Goal: Task Accomplishment & Management: Manage account settings

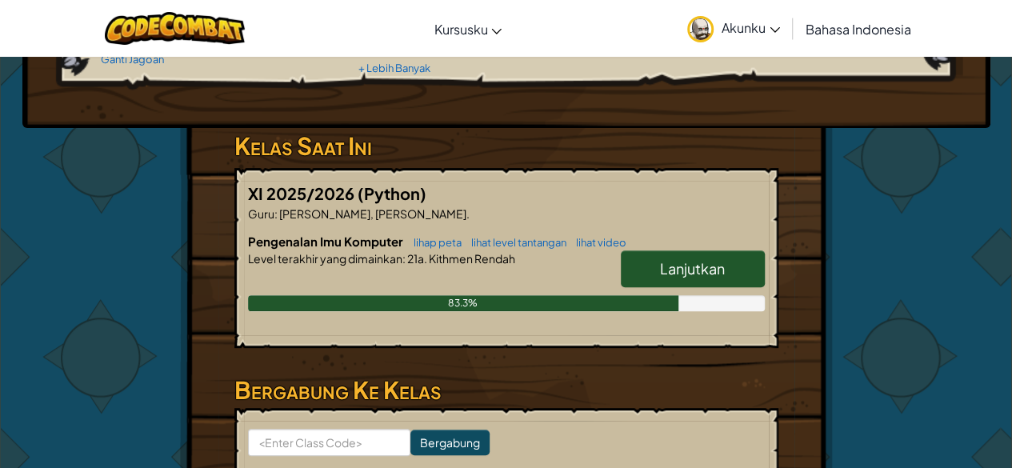
scroll to position [201, 0]
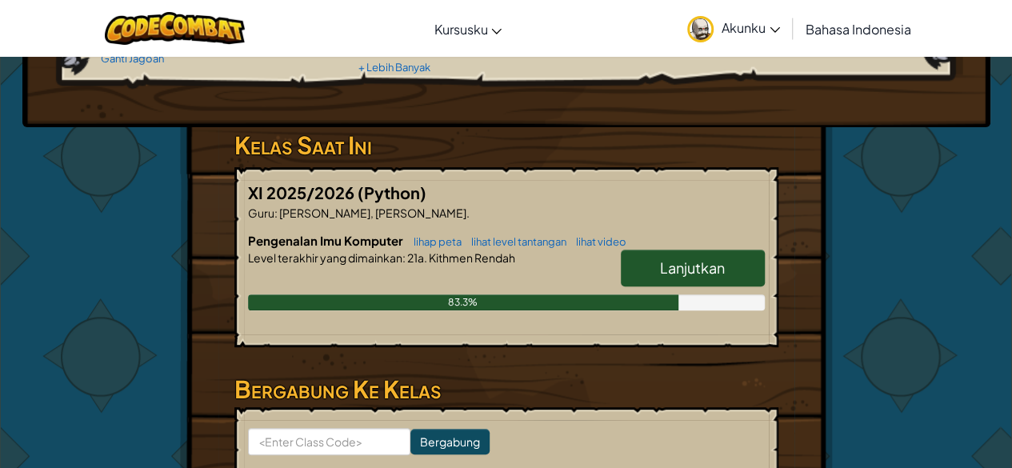
click at [677, 261] on span "Lanjutkan" at bounding box center [692, 267] width 65 height 18
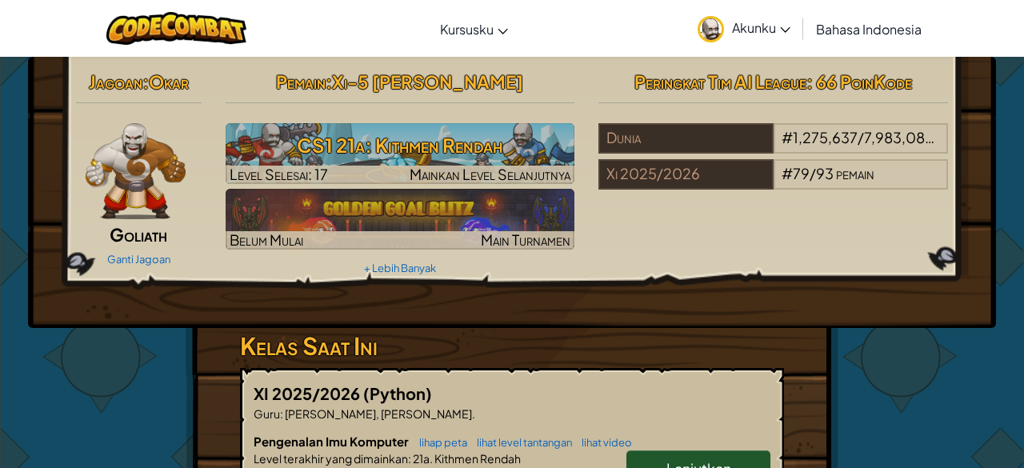
select select "id"
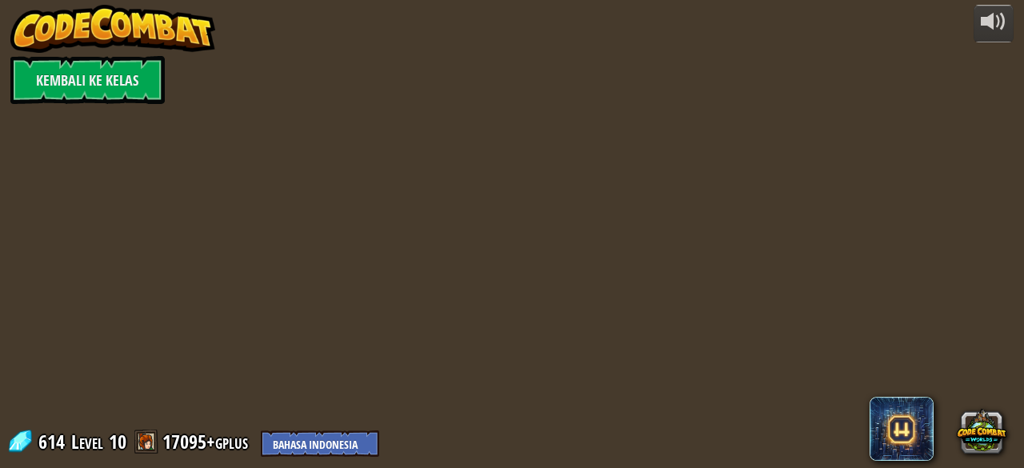
select select "id"
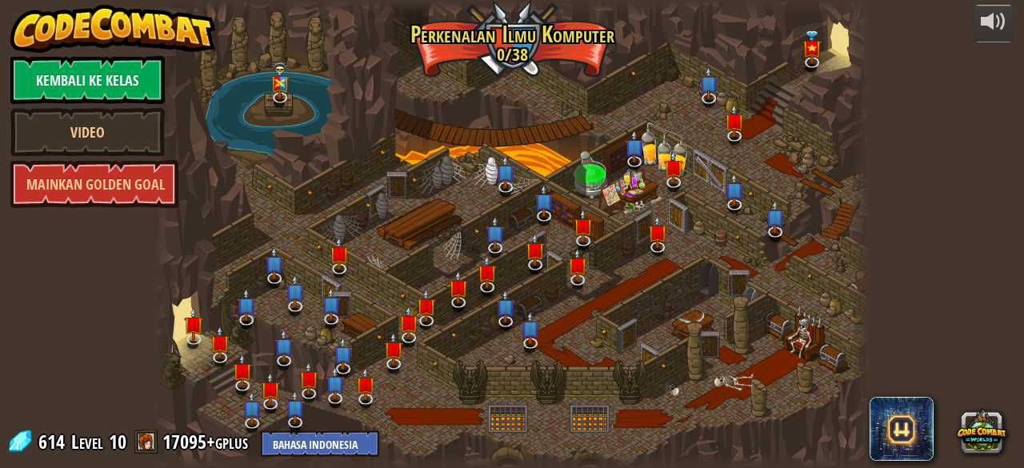
select select "id"
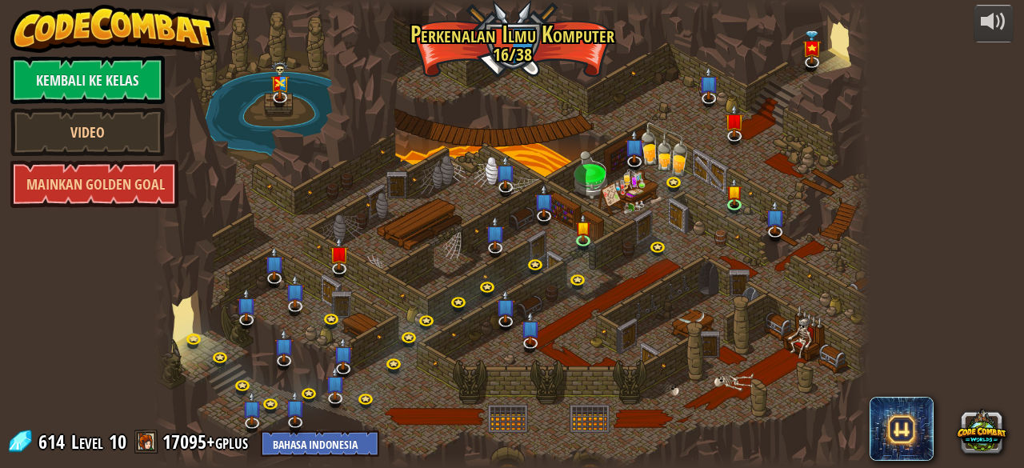
select select "id"
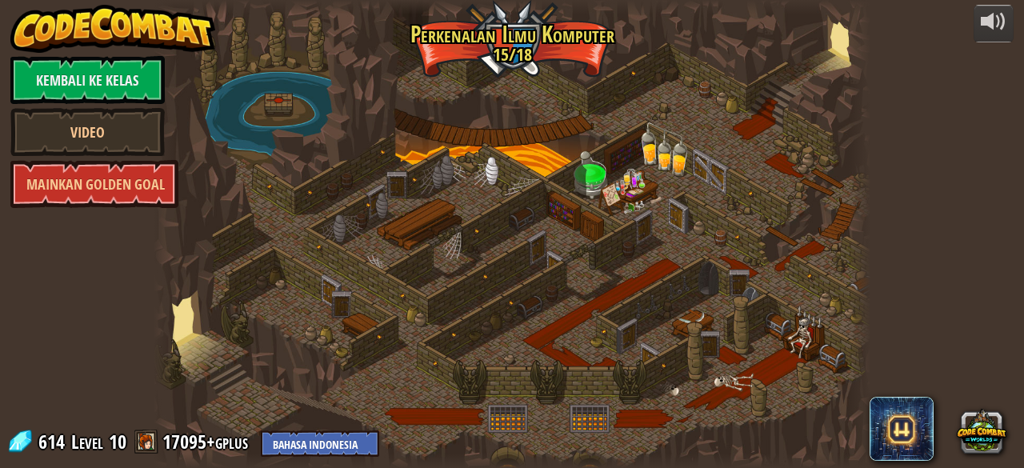
select select "id"
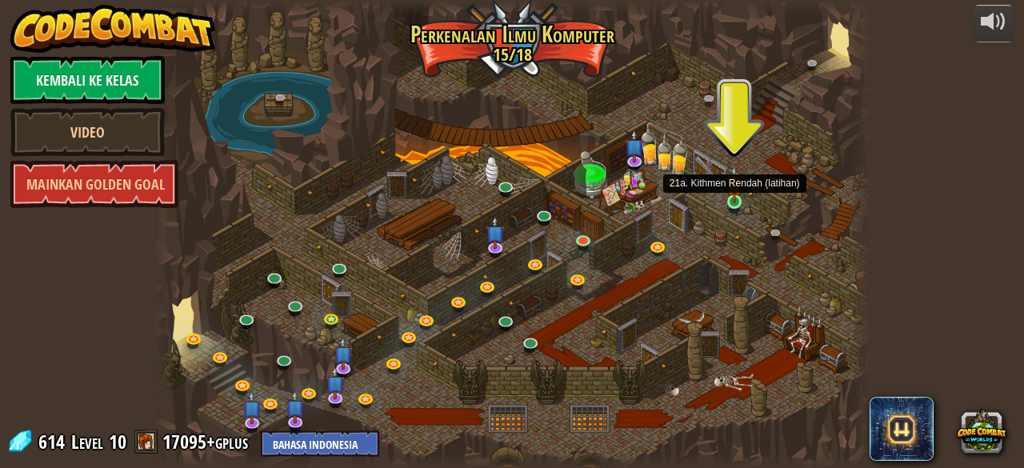
click at [731, 198] on img at bounding box center [734, 184] width 16 height 37
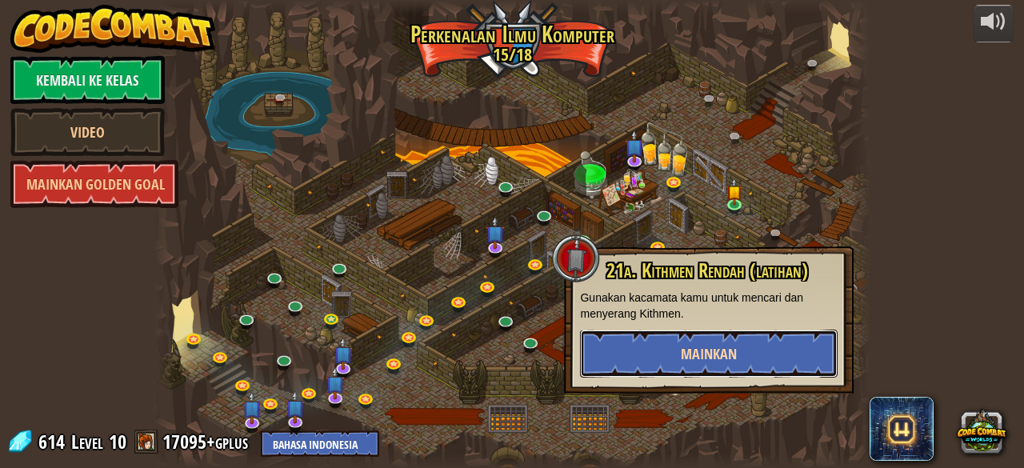
click at [672, 342] on button "Mainkan" at bounding box center [709, 353] width 258 height 48
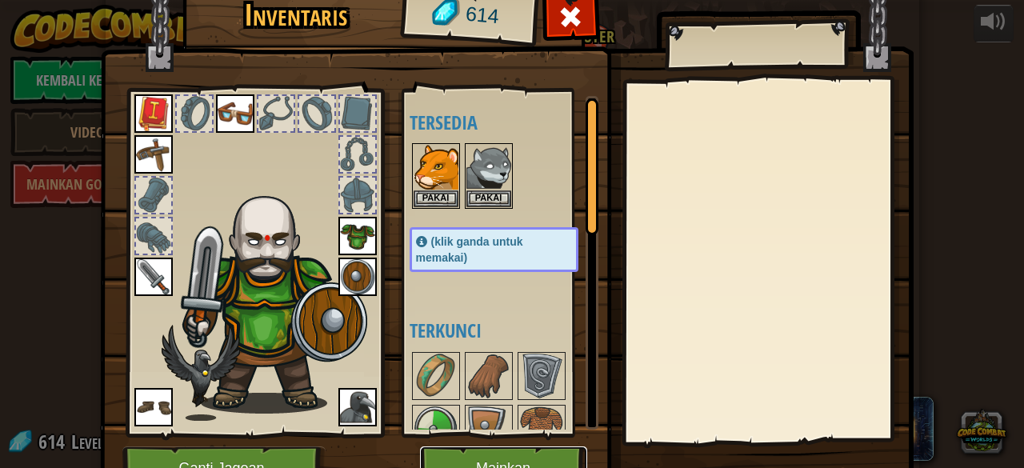
click at [477, 452] on button "Mainkan" at bounding box center [503, 468] width 167 height 44
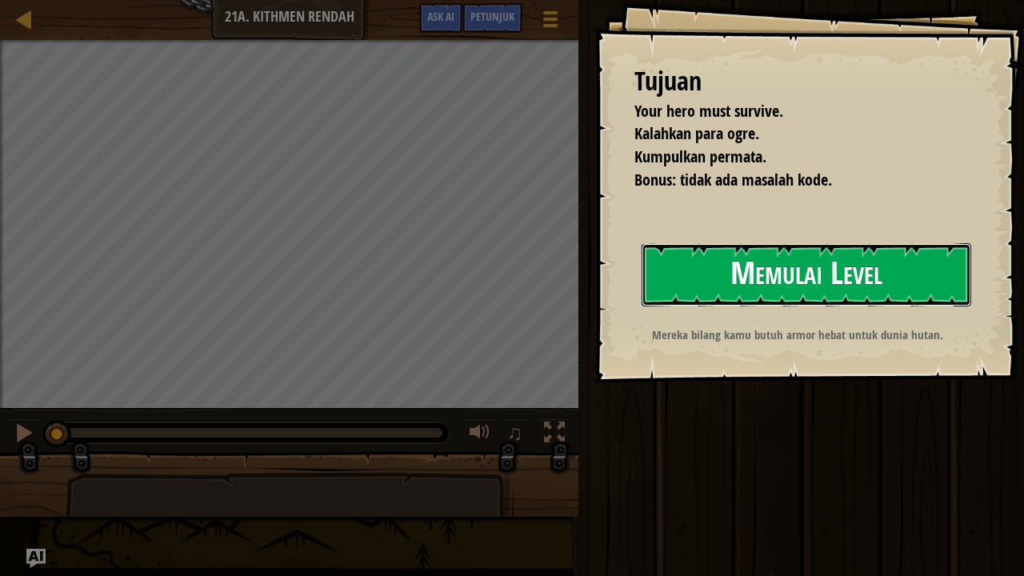
click at [843, 258] on button "Memulai Level" at bounding box center [805, 274] width 329 height 63
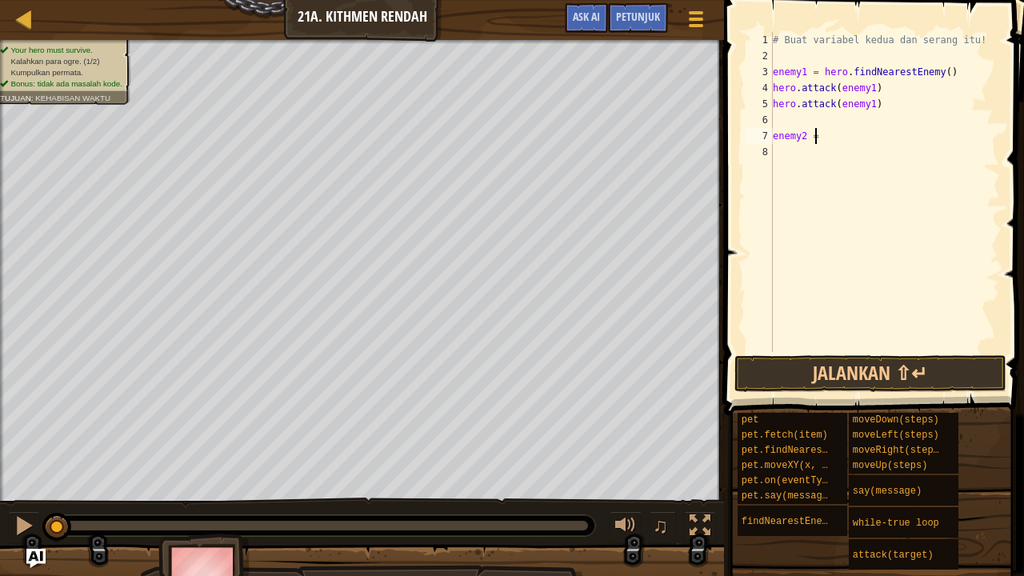
scroll to position [7, 2]
type textarea "enemy2 = h"
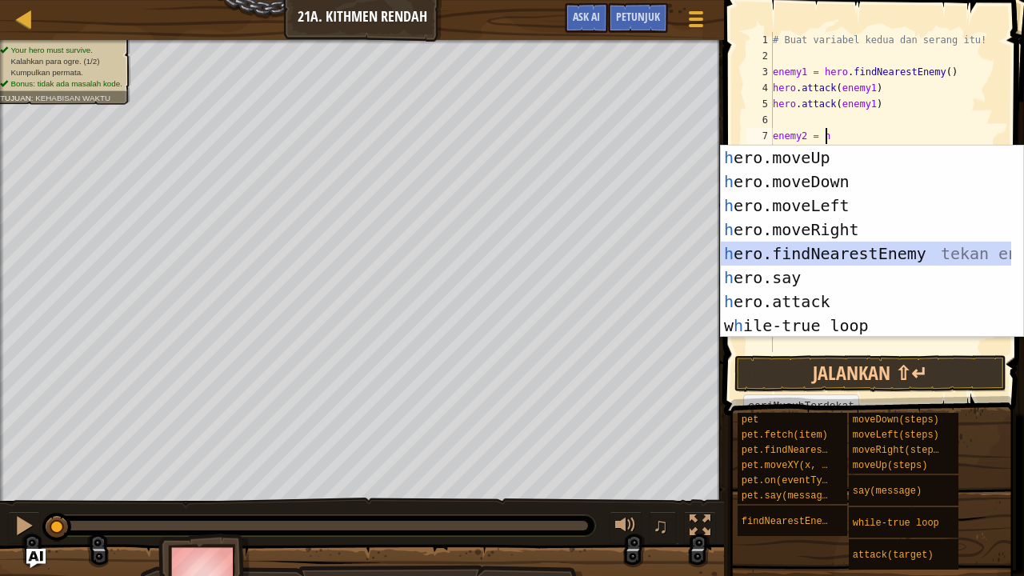
click at [823, 250] on div "h ero.moveUp tekan enter h ero.moveDown tekan enter h ero.moveLeft tekan enter …" at bounding box center [866, 266] width 291 height 240
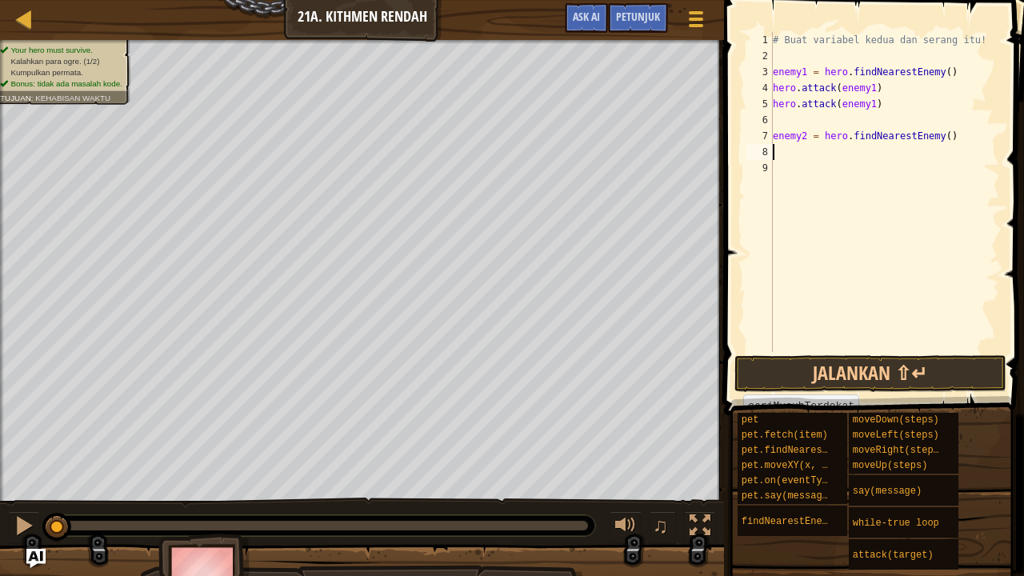
scroll to position [7, 0]
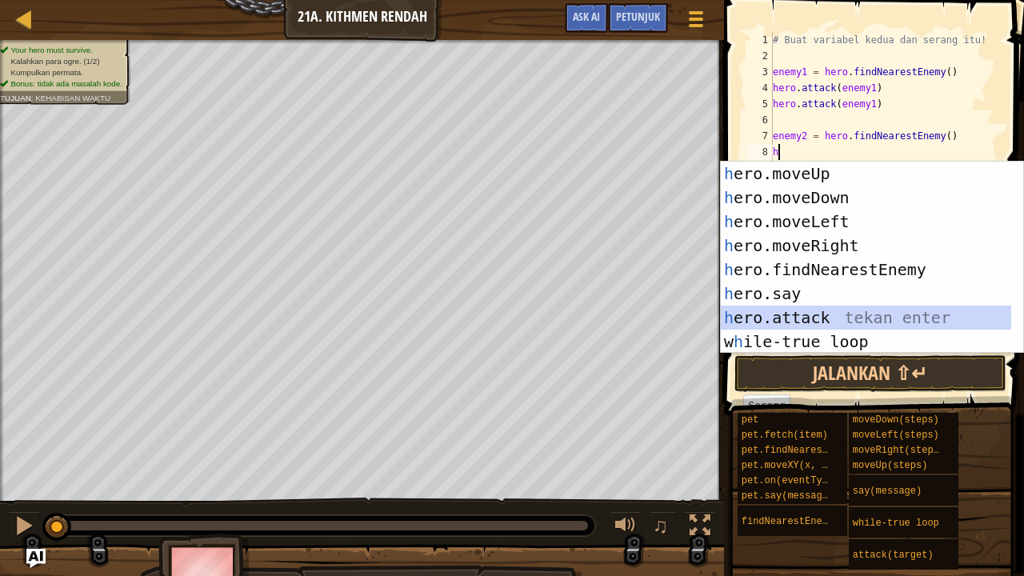
click at [811, 321] on div "h ero.moveUp tekan enter h ero.moveDown tekan enter h ero.moveLeft tekan enter …" at bounding box center [866, 282] width 291 height 240
type textarea "hero.attack(enemy)"
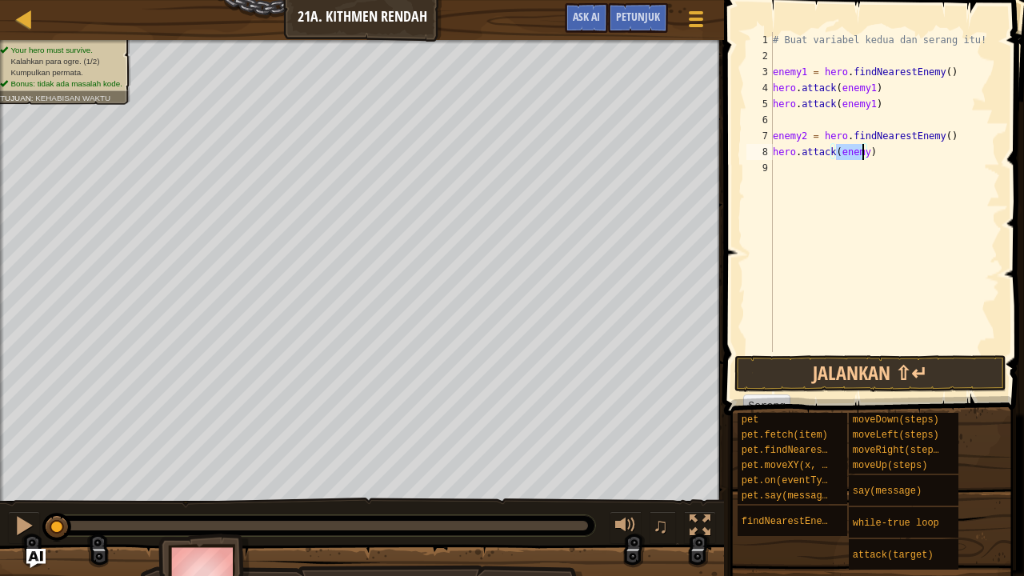
click at [811, 321] on div "# Buat variabel kedua dan serang itu! enemy1 = hero . findNearestEnemy ( ) hero…" at bounding box center [884, 208] width 230 height 352
click at [861, 154] on div "# Buat variabel kedua dan serang itu! enemy1 = hero . findNearestEnemy ( ) hero…" at bounding box center [884, 208] width 230 height 352
type textarea "hero.attack(enemy2)"
click at [864, 172] on div "# Buat variabel kedua dan serang itu! enemy1 = hero . findNearestEnemy ( ) hero…" at bounding box center [884, 208] width 230 height 352
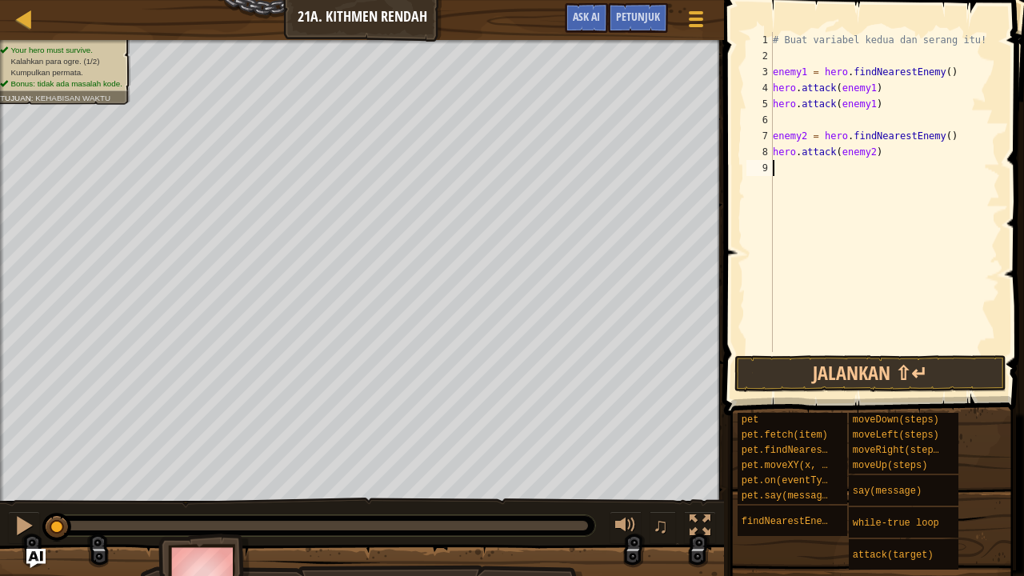
scroll to position [7, 0]
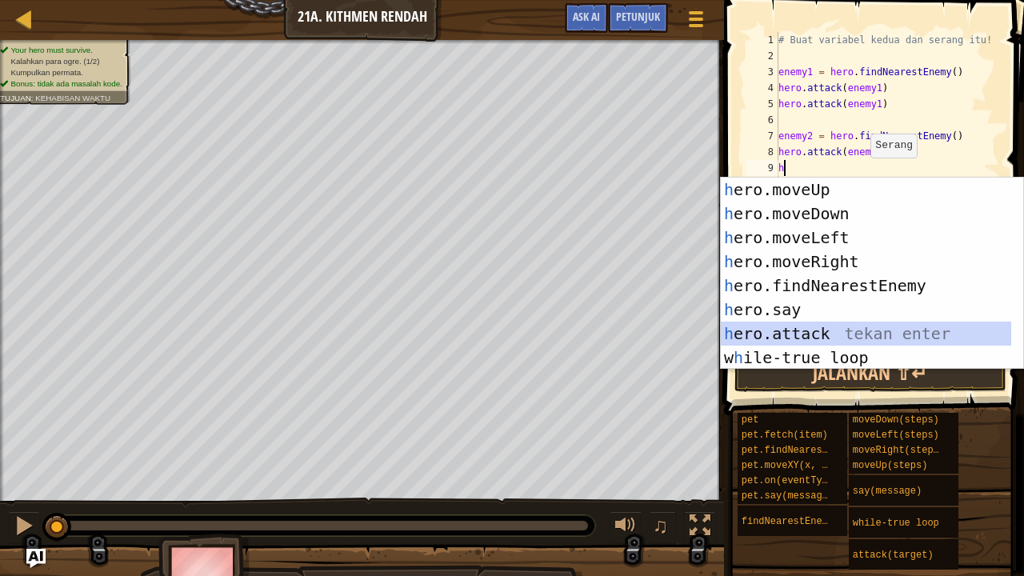
click at [784, 332] on div "h ero.moveUp tekan enter h ero.moveDown tekan enter h ero.moveLeft tekan enter …" at bounding box center [866, 298] width 291 height 240
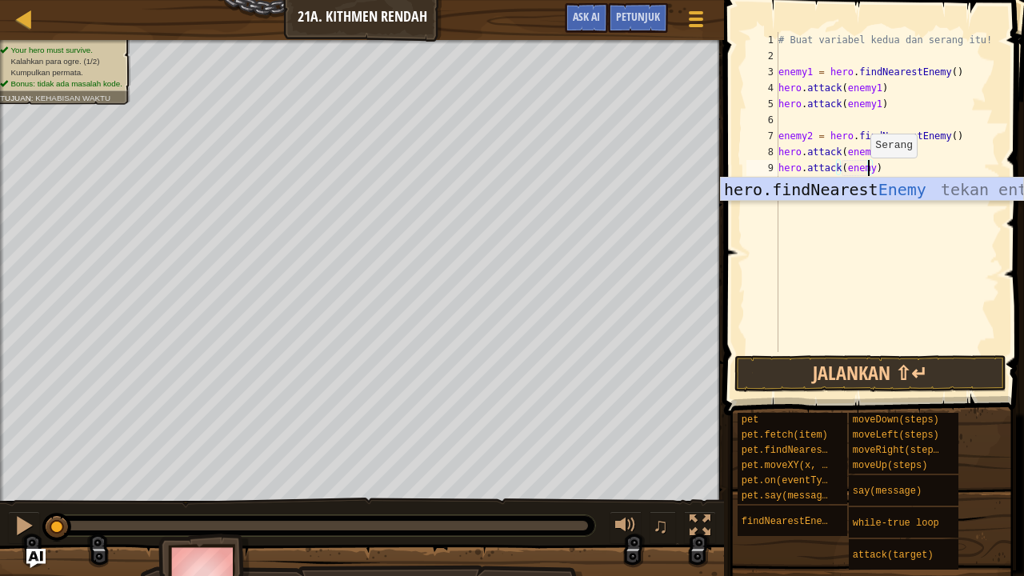
type textarea "hero.attack(enemy2)"
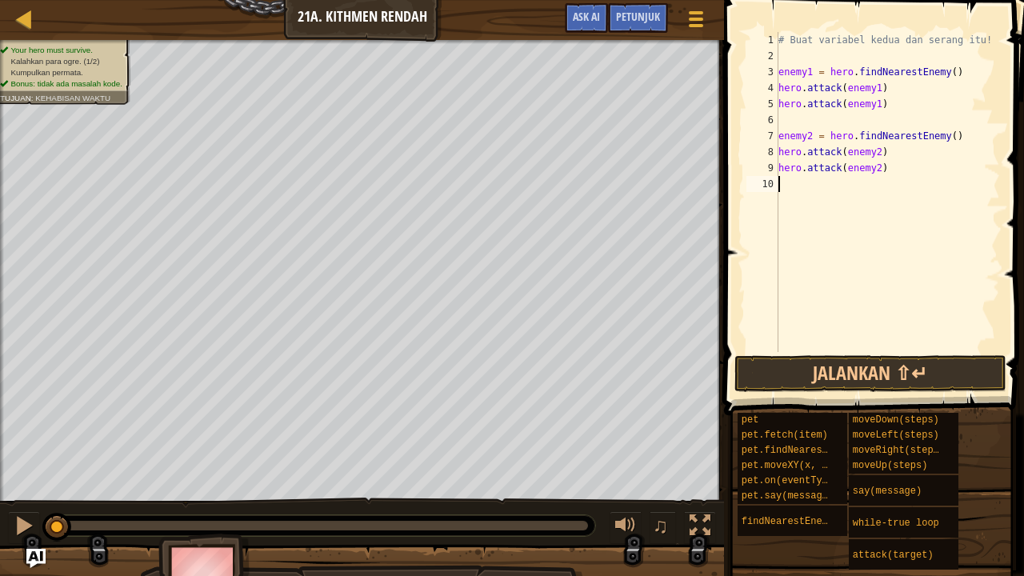
click at [832, 235] on div "# Buat variabel kedua dan serang itu! enemy1 = hero . findNearestEnemy ( ) hero…" at bounding box center [888, 208] width 226 height 352
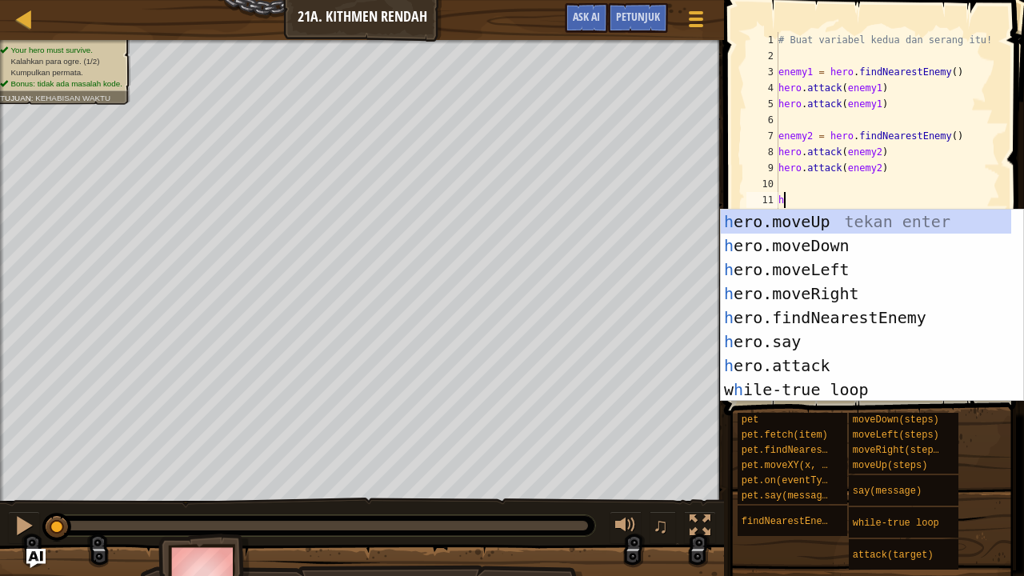
type textarea "h"
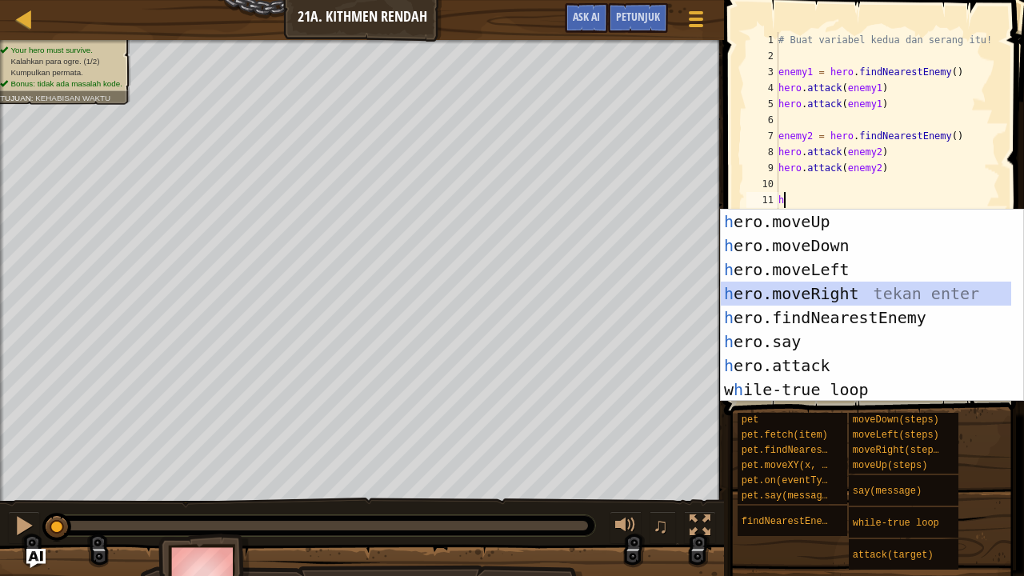
click at [802, 286] on div "h ero.moveUp tekan enter h ero.moveDown tekan enter h ero.moveLeft tekan enter …" at bounding box center [866, 330] width 291 height 240
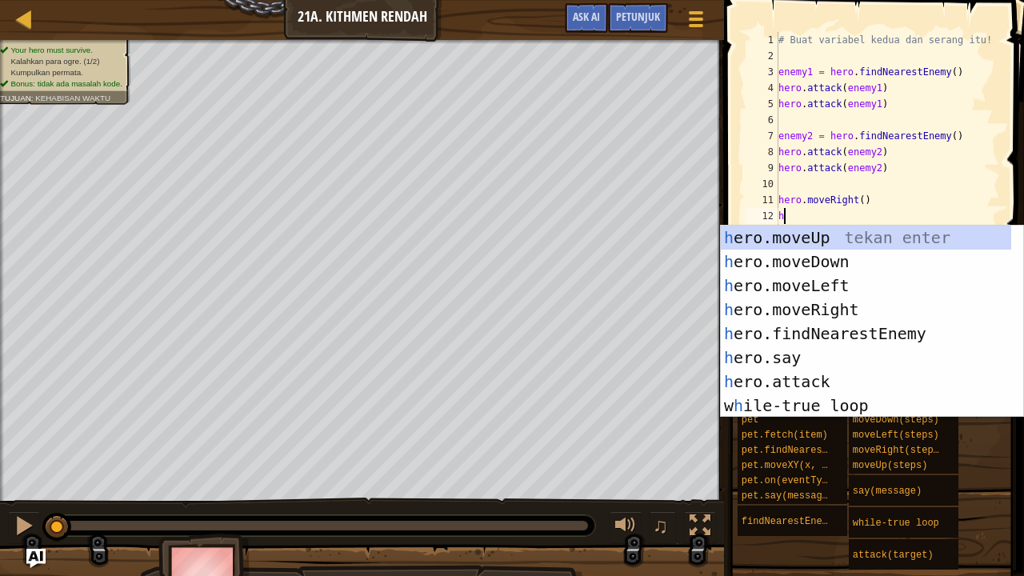
type textarea "h"
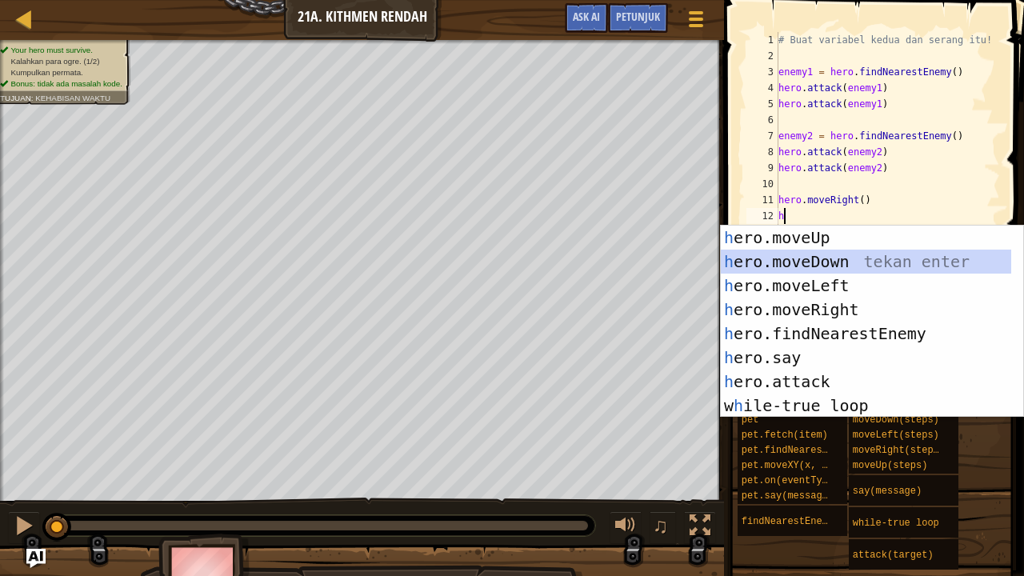
click at [807, 260] on div "h ero.moveUp tekan enter h ero.moveDown tekan enter h ero.moveLeft tekan enter …" at bounding box center [866, 346] width 291 height 240
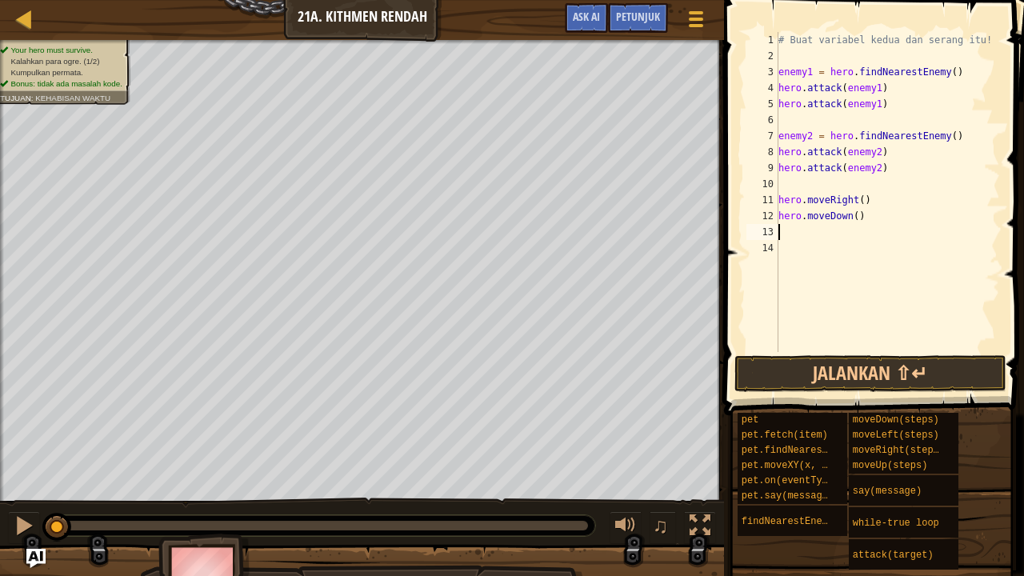
type textarea "h"
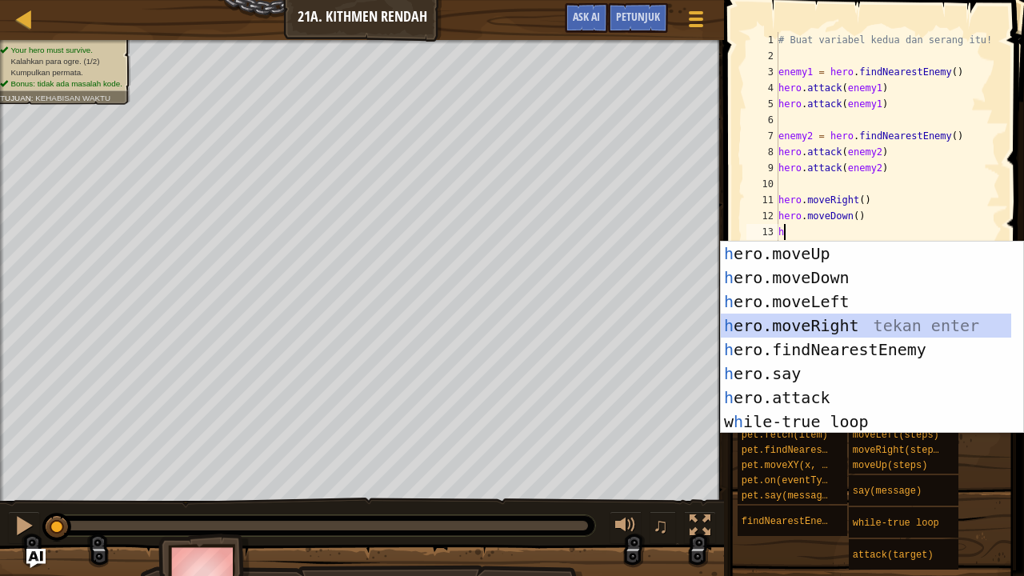
click at [817, 326] on div "h ero.moveUp tekan enter h ero.moveDown tekan enter h ero.moveLeft tekan enter …" at bounding box center [866, 362] width 291 height 240
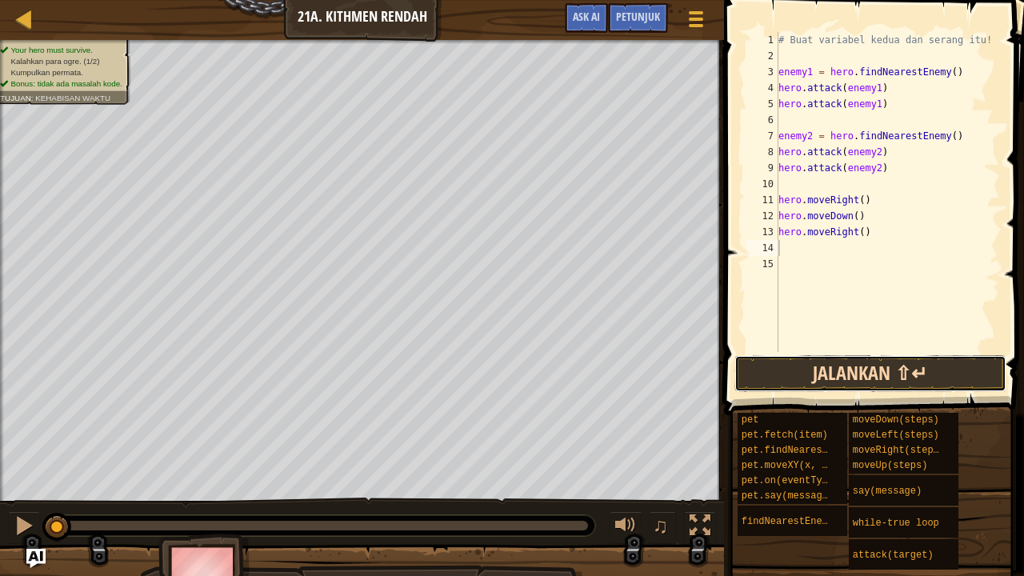
click at [848, 372] on button "Jalankan ⇧↵" at bounding box center [870, 373] width 272 height 37
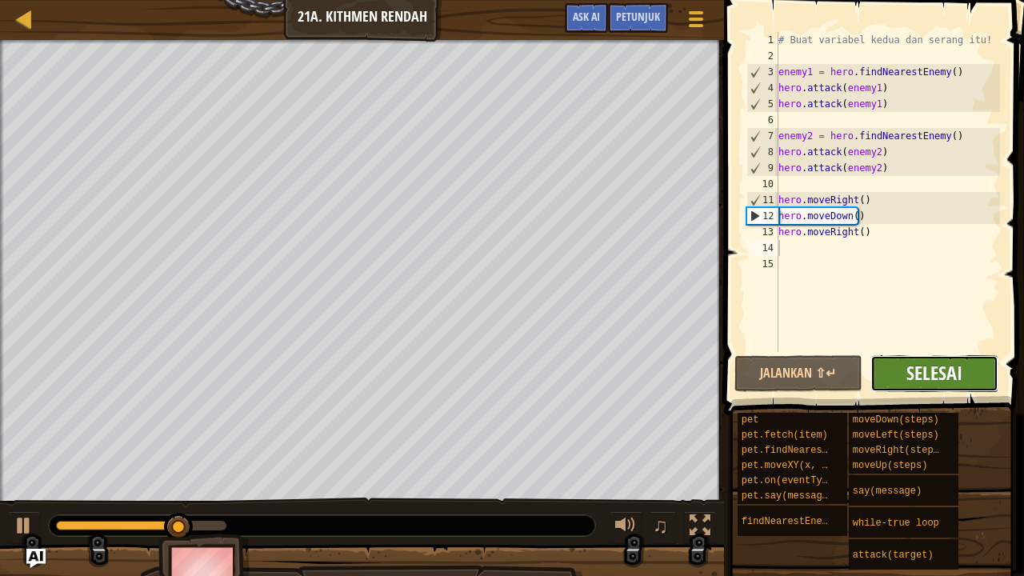
click at [949, 362] on span "Selesai" at bounding box center [934, 373] width 56 height 26
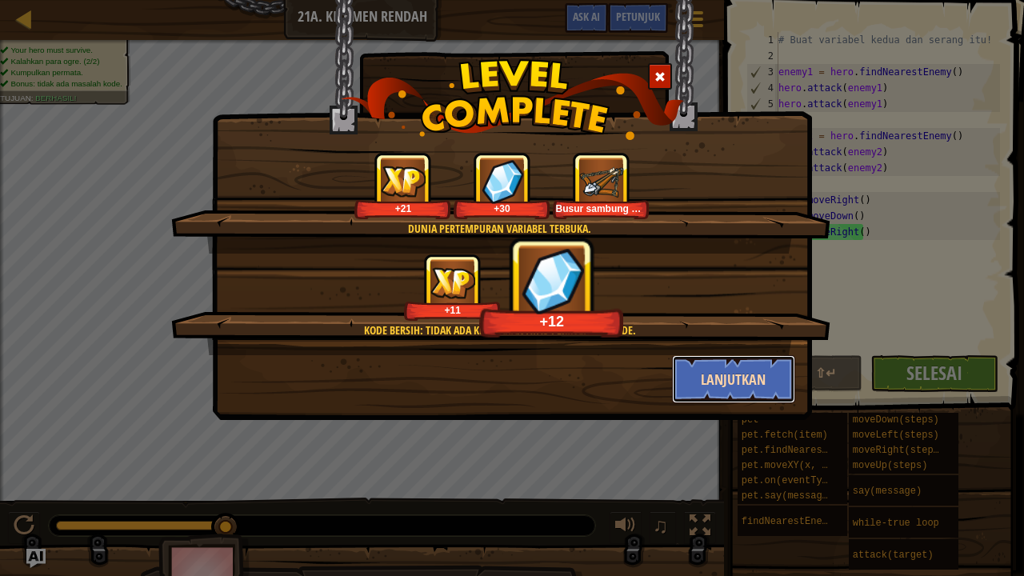
click at [748, 374] on button "Lanjutkan" at bounding box center [734, 379] width 124 height 48
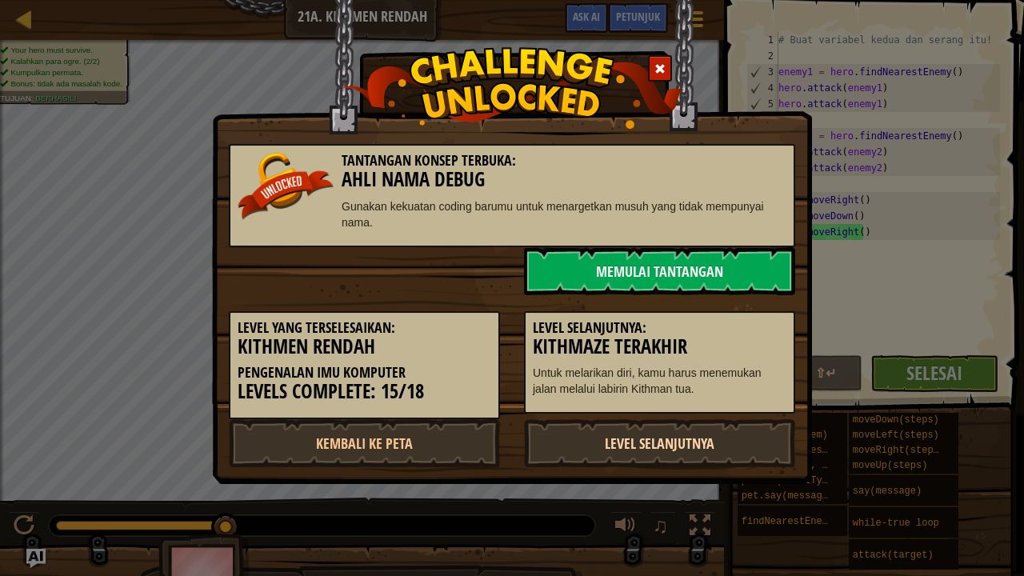
click at [677, 452] on link "Level Selanjutnya" at bounding box center [659, 443] width 271 height 48
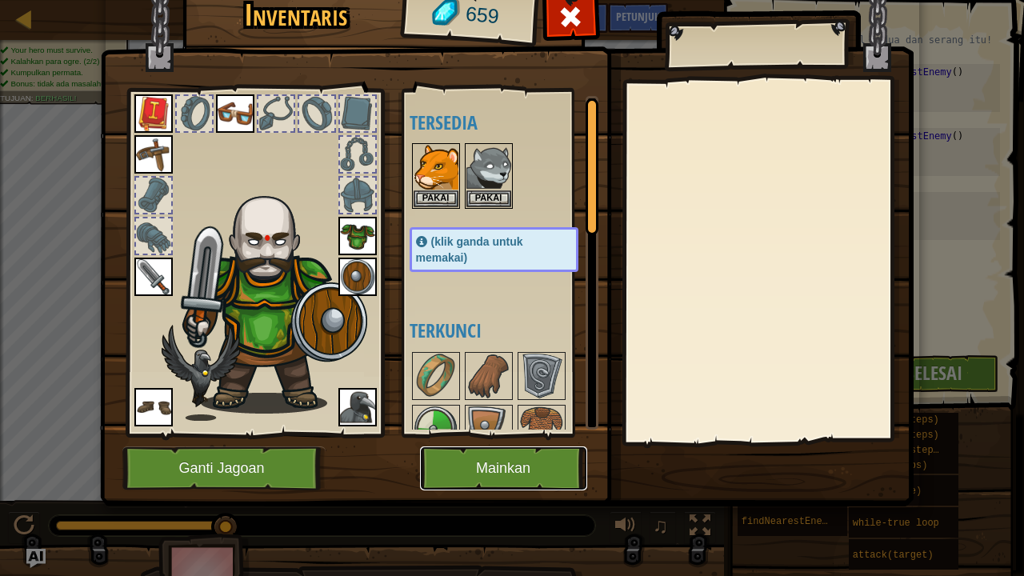
click at [509, 465] on button "Mainkan" at bounding box center [503, 468] width 167 height 44
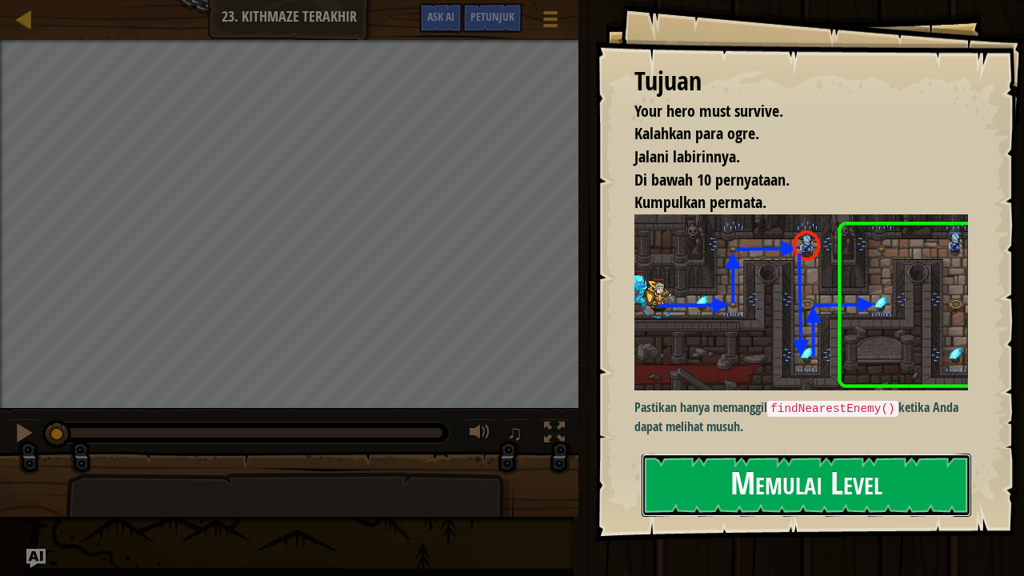
click at [758, 467] on button "Memulai Level" at bounding box center [805, 484] width 329 height 63
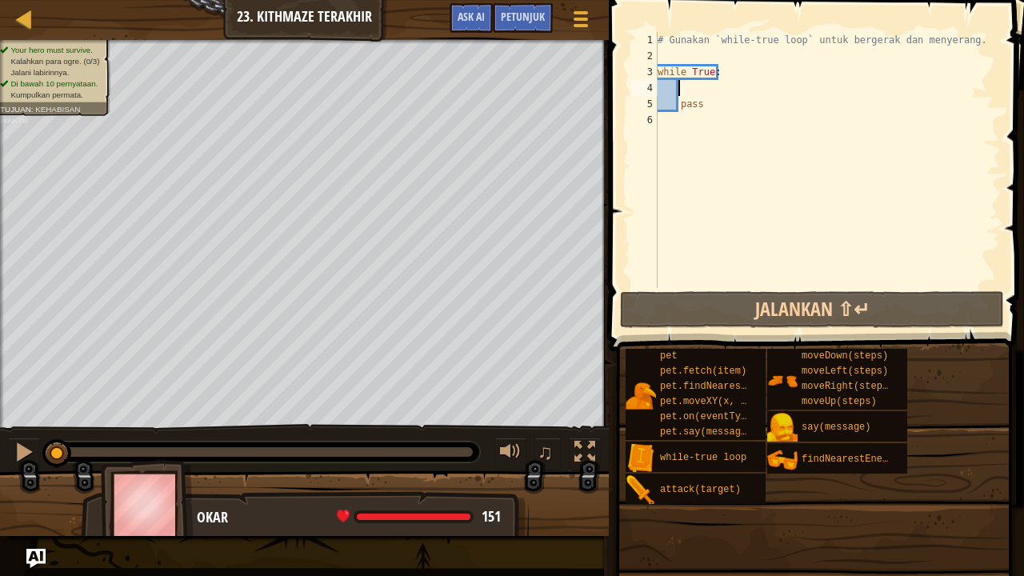
click at [695, 84] on div "# Gunakan `while-true loop` untuk bergerak dan menyerang. while True : pass" at bounding box center [826, 176] width 345 height 288
type textarea "h"
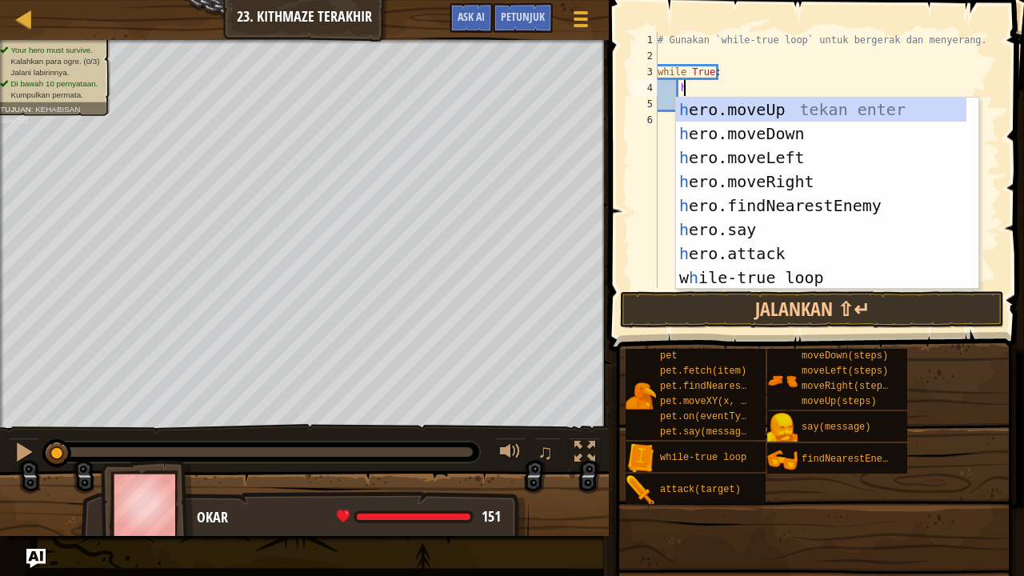
scroll to position [7, 1]
click at [749, 106] on div "h ero.moveUp tekan enter h ero.moveDown tekan enter h ero.moveLeft tekan enter …" at bounding box center [821, 218] width 291 height 240
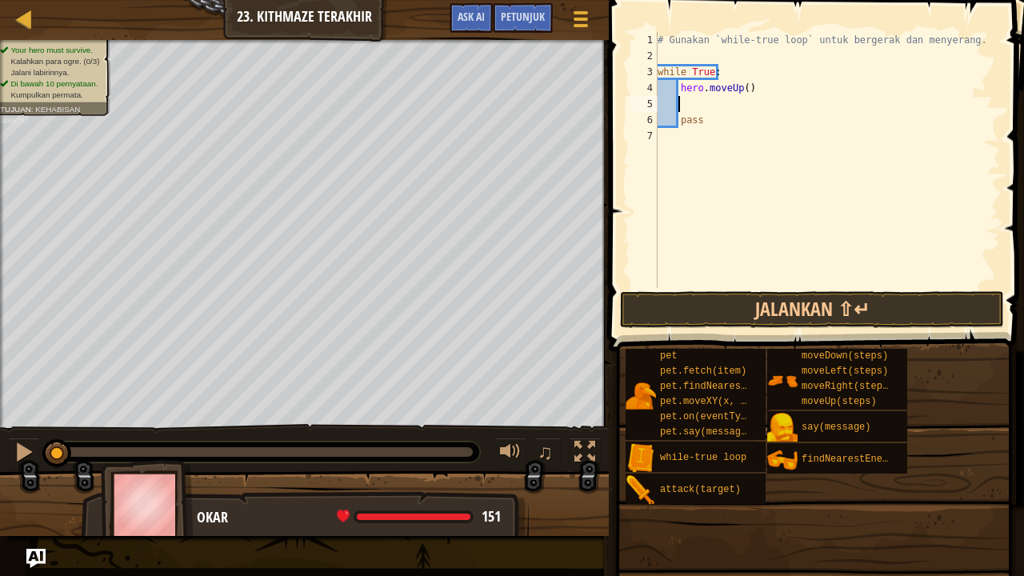
scroll to position [7, 0]
click at [712, 123] on div "# Gunakan `while-true loop` untuk bergerak dan menyerang. while True : hero . m…" at bounding box center [826, 176] width 345 height 288
type textarea "p"
click at [734, 87] on div "# Gunakan `while-true loop` untuk bergerak dan menyerang. while True : hero . m…" at bounding box center [826, 176] width 345 height 288
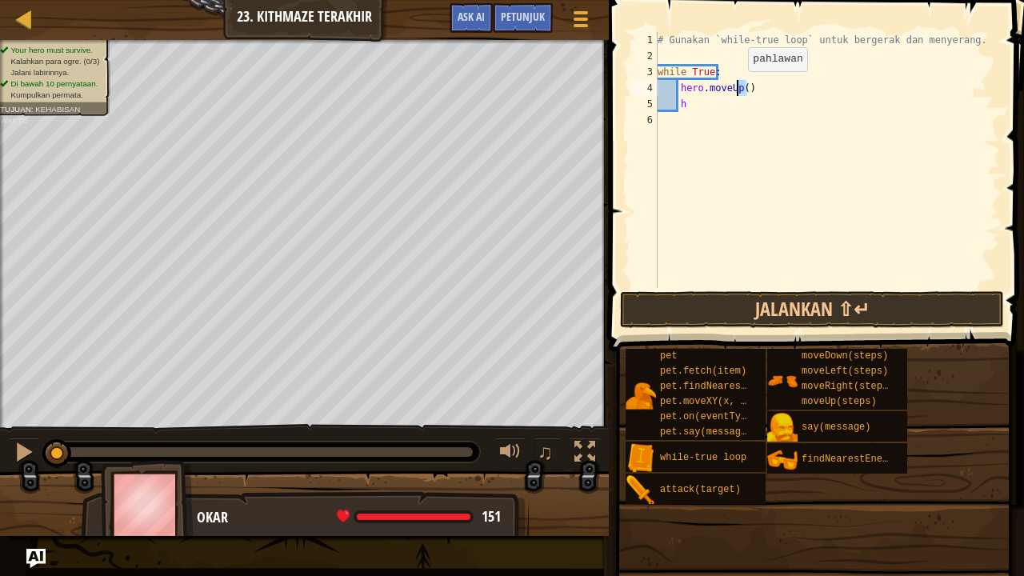
click at [734, 87] on div "# Gunakan `while-true loop` untuk bergerak dan menyerang. while True : hero . m…" at bounding box center [826, 176] width 345 height 288
click at [734, 87] on div "# Gunakan `while-true loop` untuk bergerak dan menyerang. while True : hero . m…" at bounding box center [826, 160] width 345 height 256
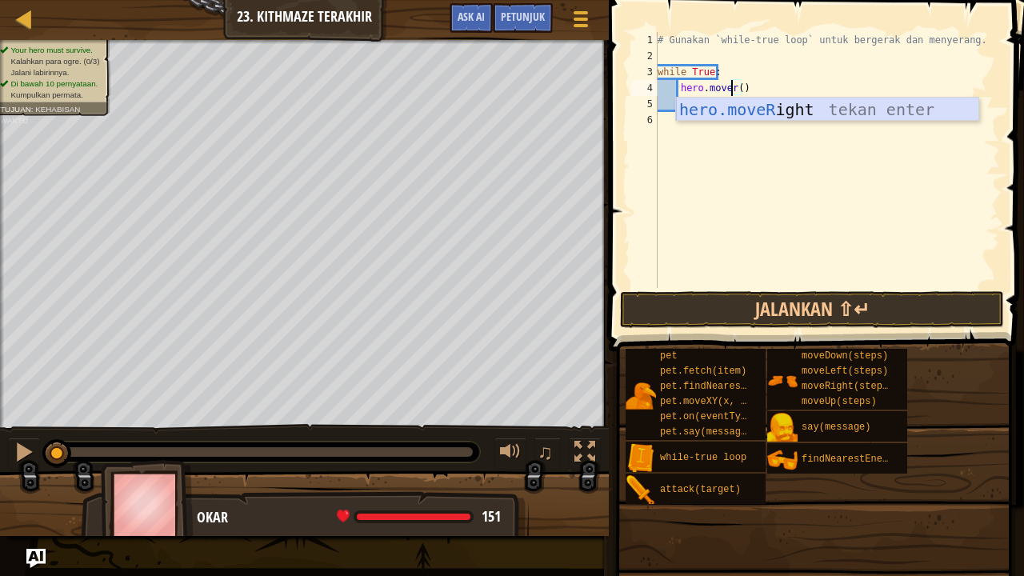
click at [752, 99] on div "hero.moveR ight tekan enter" at bounding box center [827, 134] width 303 height 72
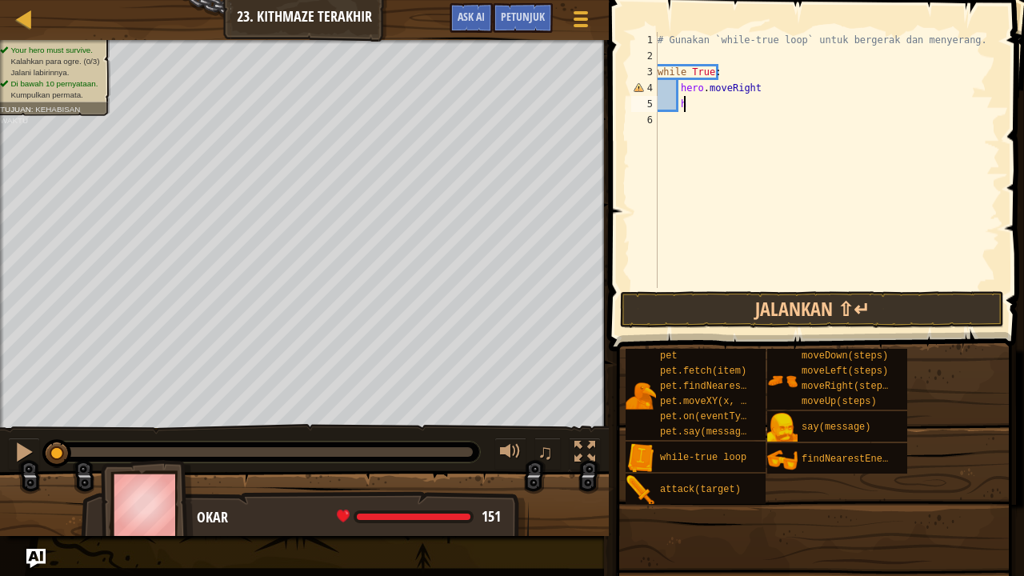
click at [755, 100] on div "# Gunakan `while-true loop` untuk bergerak dan menyerang. while True : hero . m…" at bounding box center [826, 176] width 345 height 288
click at [773, 83] on div "# Gunakan `while-true loop` untuk bergerak dan menyerang. while True : hero . m…" at bounding box center [826, 176] width 345 height 288
type textarea "hero.moveRight()"
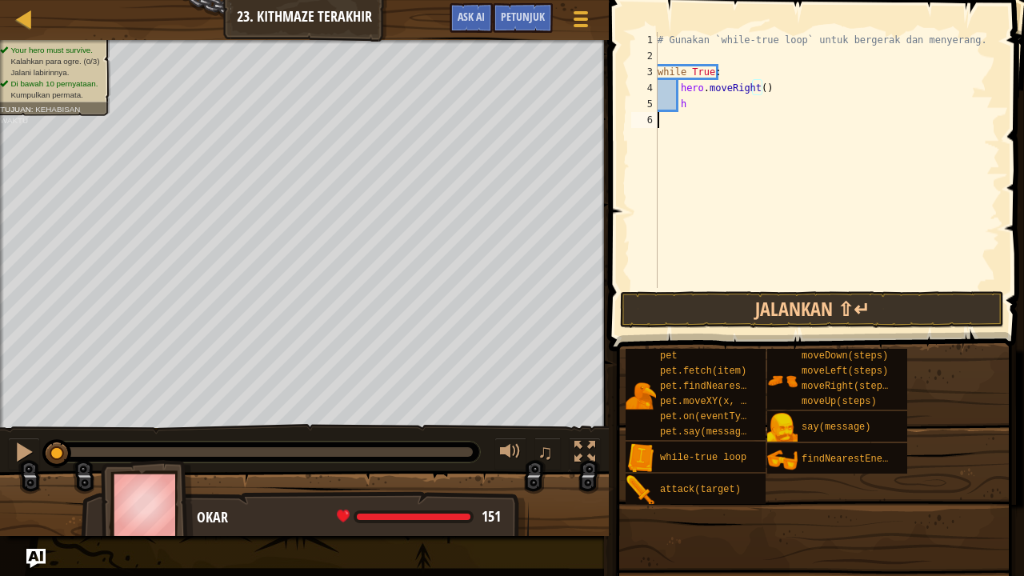
click at [774, 114] on div "# Gunakan `while-true loop` untuk bergerak dan menyerang. while True : hero . m…" at bounding box center [826, 176] width 345 height 288
click at [784, 106] on div "# Gunakan `while-true loop` untuk bergerak dan menyerang. while True : hero . m…" at bounding box center [826, 176] width 345 height 288
type textarea "he"
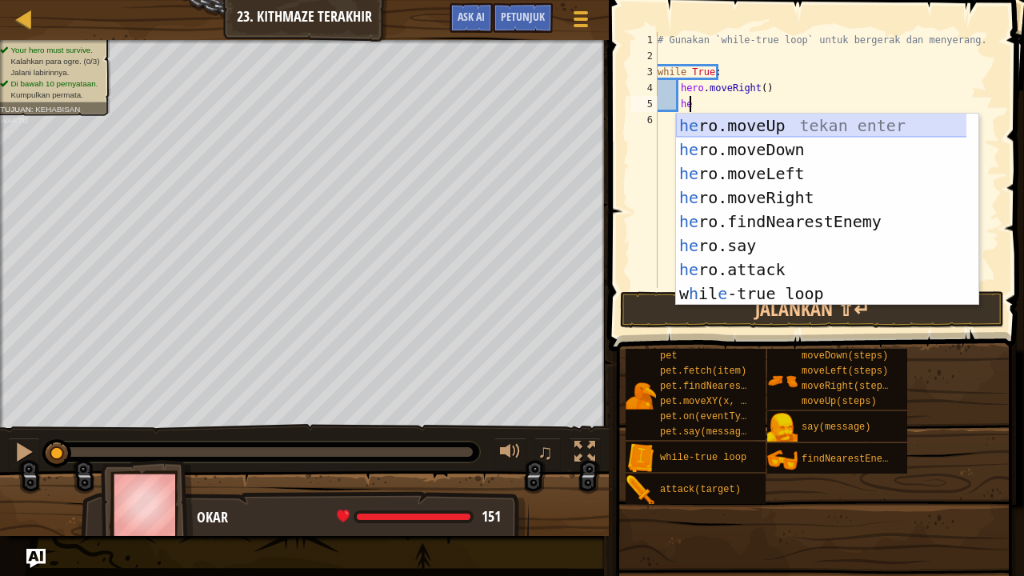
click at [749, 126] on div "he ro.moveUp tekan enter he ro.moveDown tekan enter he ro.moveLeft tekan enter …" at bounding box center [827, 234] width 303 height 240
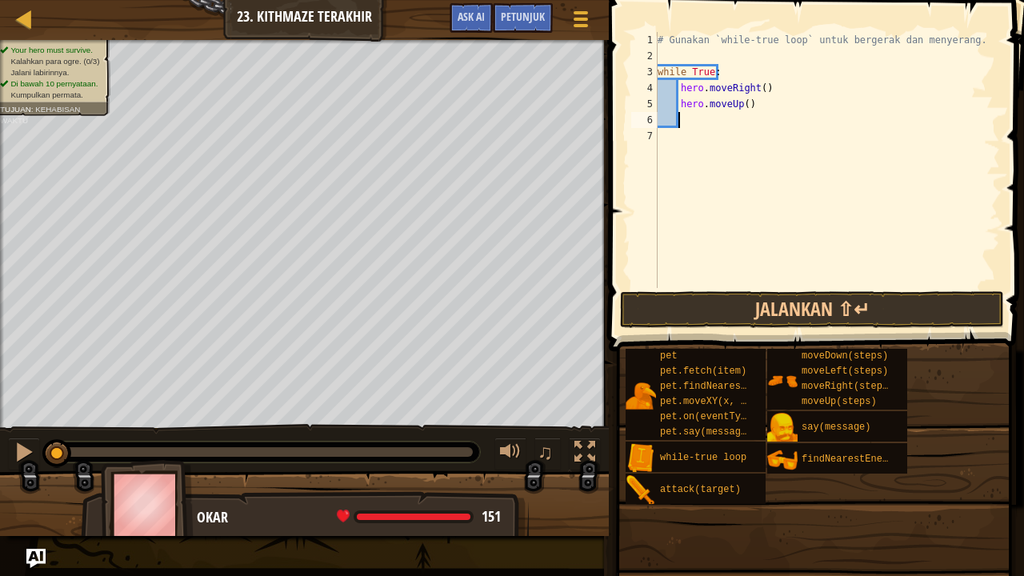
click at [749, 126] on div "# Gunakan `while-true loop` untuk bergerak dan menyerang. while True : hero . m…" at bounding box center [826, 176] width 345 height 288
type textarea "a"
type textarea "hero.moveUp()"
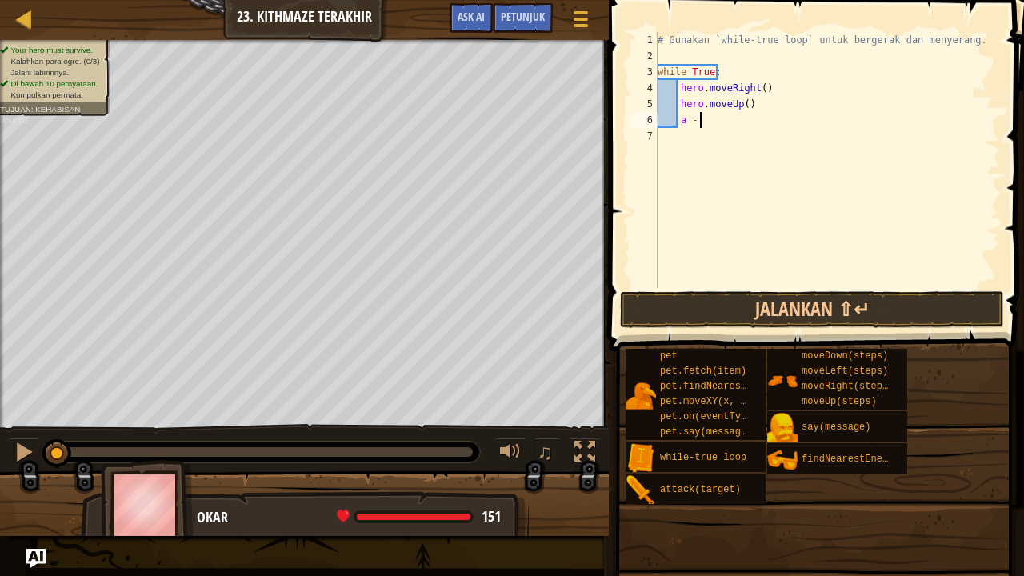
type textarea "a - h"
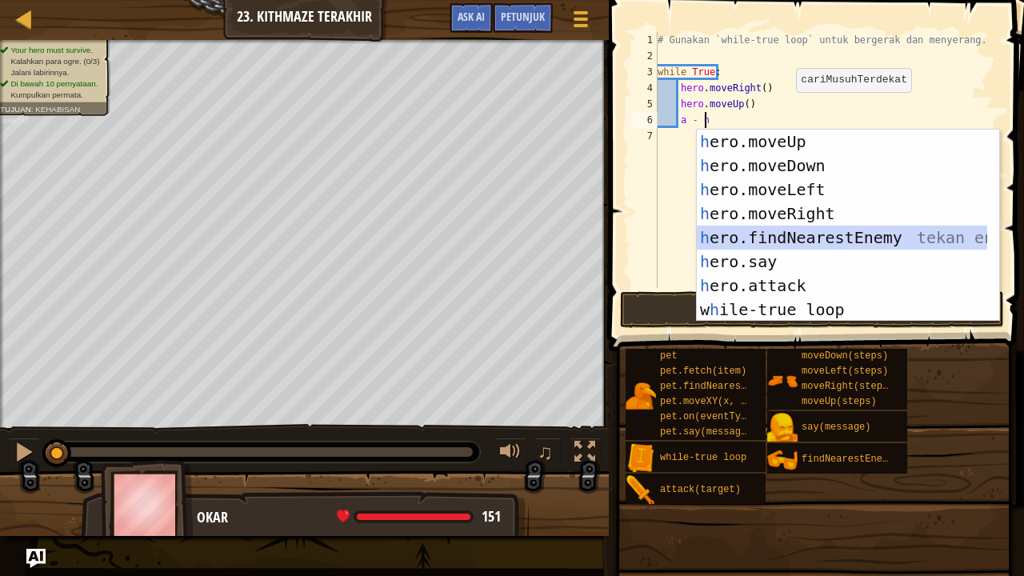
click at [783, 235] on div "h ero.moveUp tekan enter h ero.moveDown tekan enter h ero.moveLeft tekan enter …" at bounding box center [848, 250] width 303 height 240
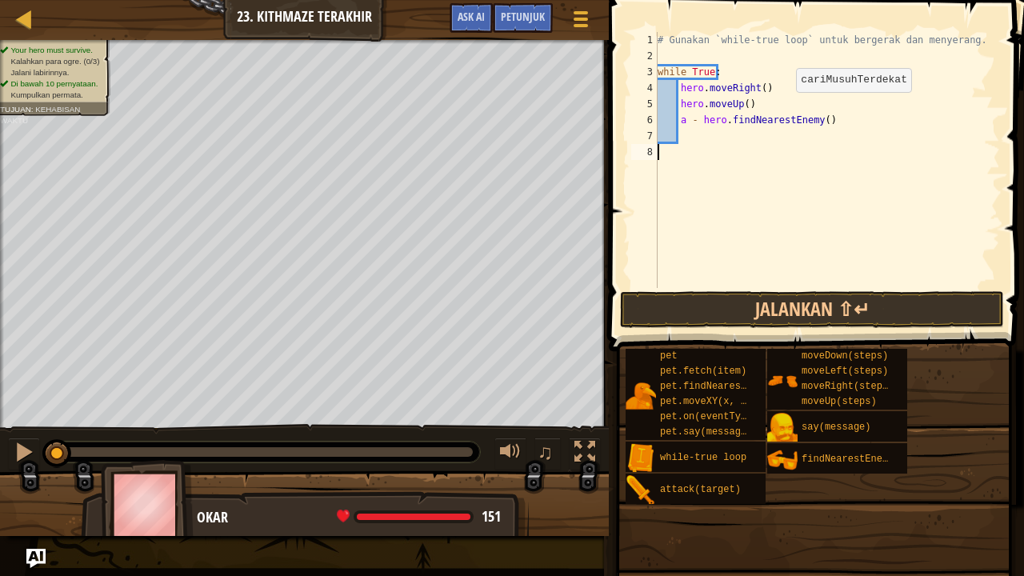
click at [783, 235] on div "# Gunakan `while-true loop` untuk bergerak dan menyerang. while True : hero . m…" at bounding box center [826, 176] width 345 height 288
click at [765, 136] on div "# Gunakan `while-true loop` untuk bergerak dan menyerang. while True : hero . m…" at bounding box center [826, 176] width 345 height 288
click at [753, 103] on div "# Gunakan `while-true loop` untuk bergerak dan menyerang. while True : hero . m…" at bounding box center [826, 176] width 345 height 288
type textarea "hero.moveUp()"
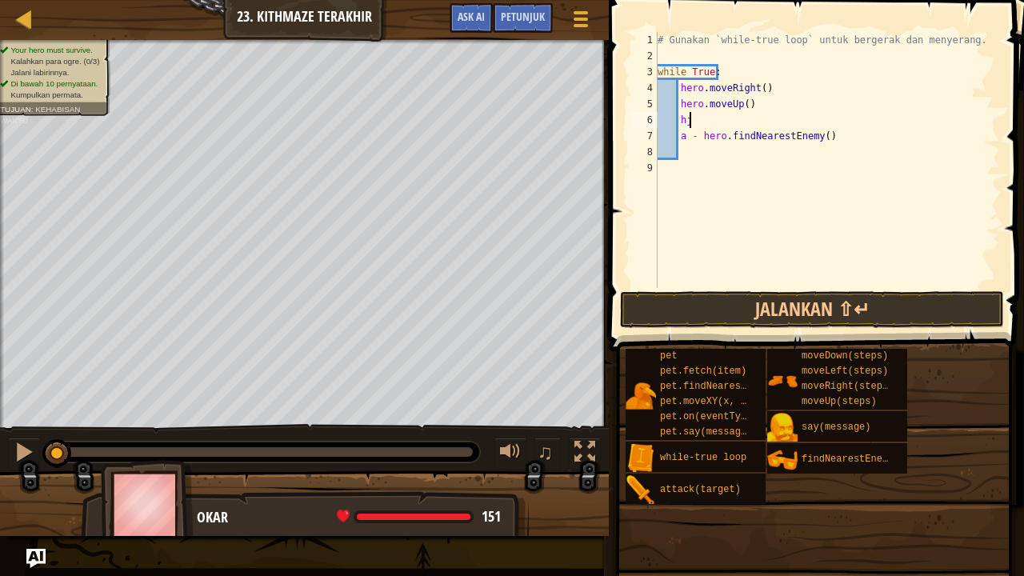
scroll to position [7, 2]
type textarea "h"
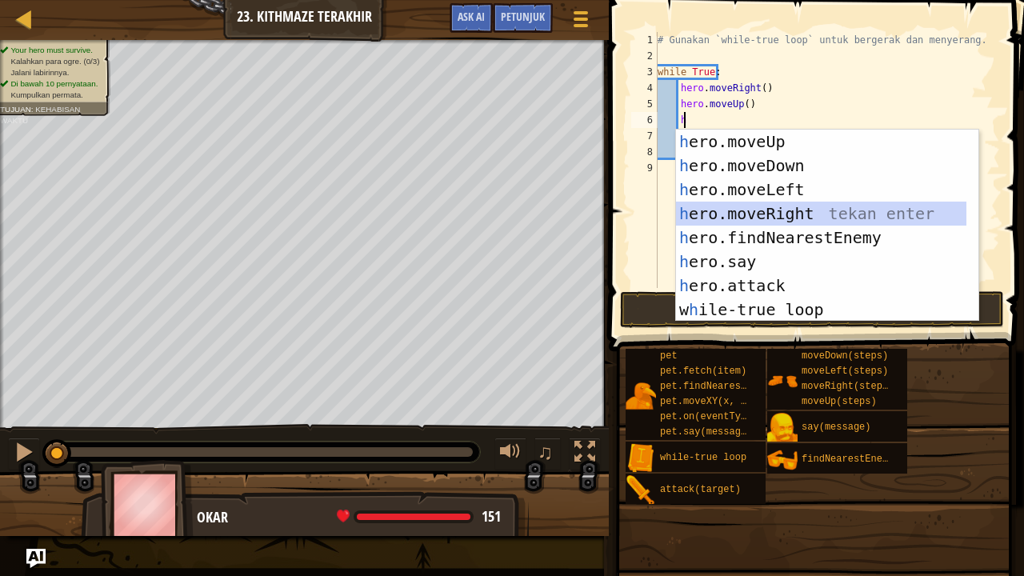
click at [760, 203] on div "h ero.moveUp tekan enter h ero.moveDown tekan enter h ero.moveLeft tekan enter …" at bounding box center [821, 250] width 291 height 240
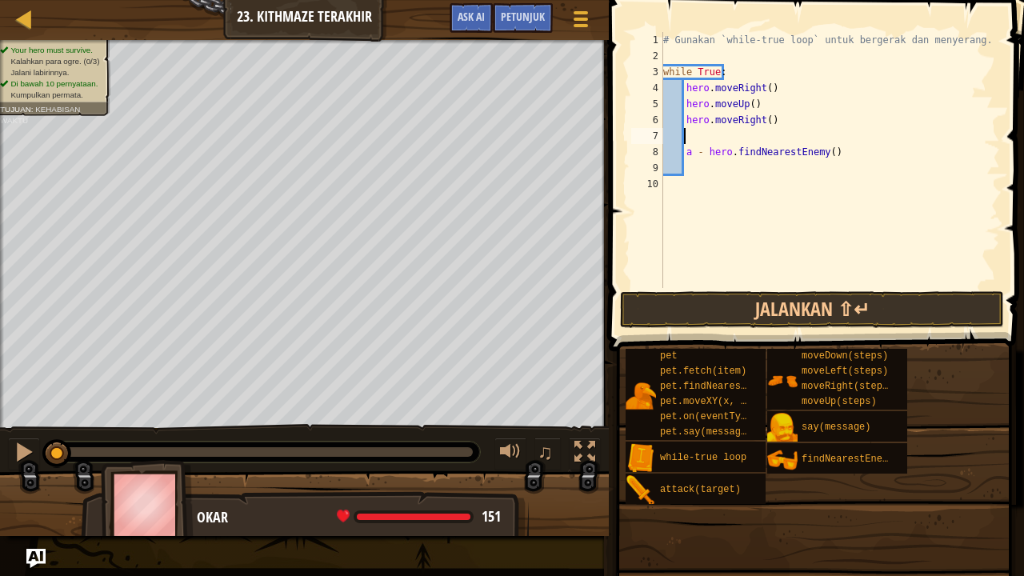
scroll to position [7, 0]
type textarea "hero.moveRight()"
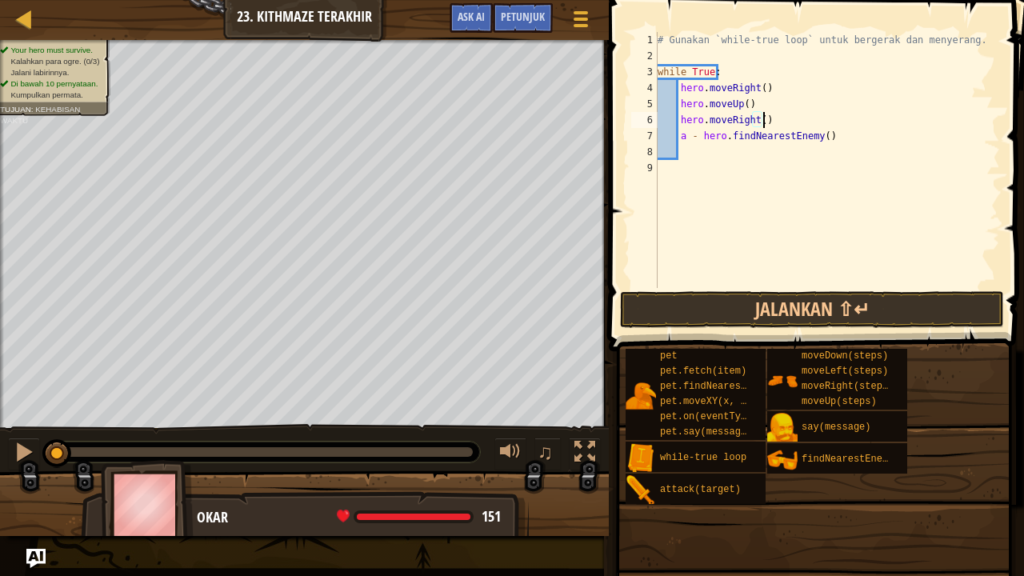
click at [707, 157] on div "# Gunakan `while-true loop` untuk bergerak dan menyerang. while True : hero . m…" at bounding box center [826, 176] width 345 height 288
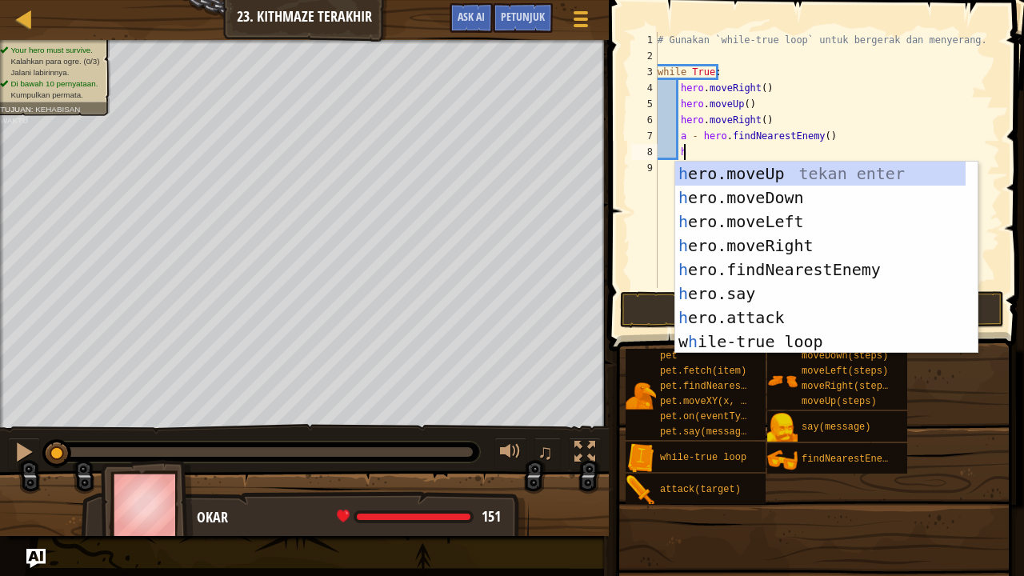
scroll to position [7, 1]
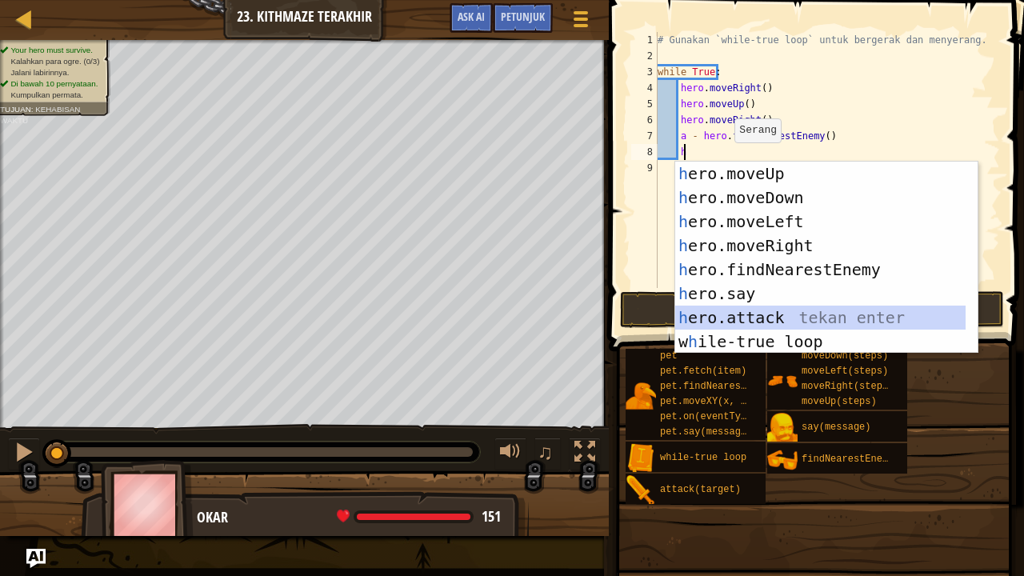
click at [771, 314] on div "h ero.moveUp tekan enter h ero.moveDown tekan enter h ero.moveLeft tekan enter …" at bounding box center [820, 282] width 291 height 240
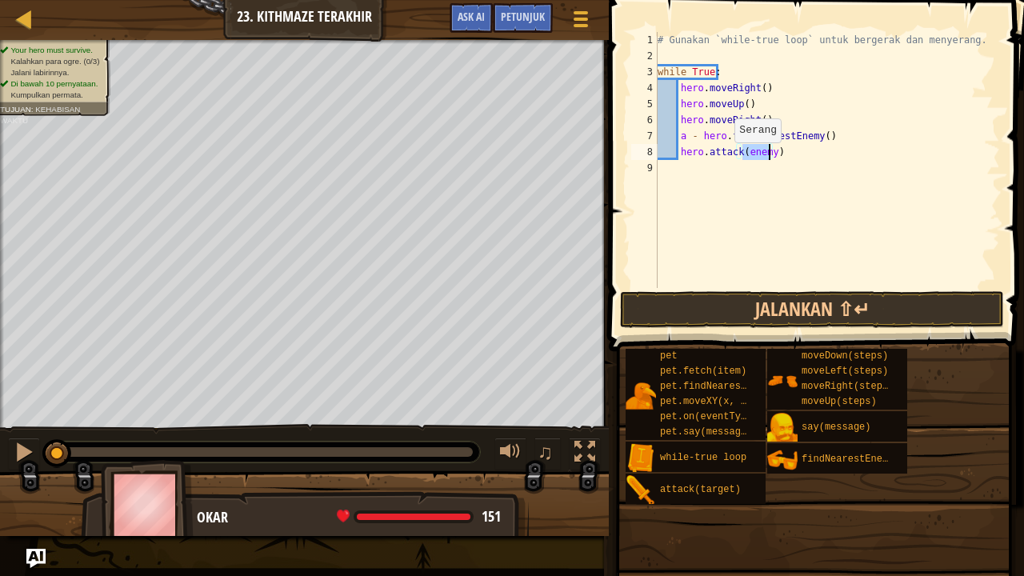
type textarea "hero.attack(a)"
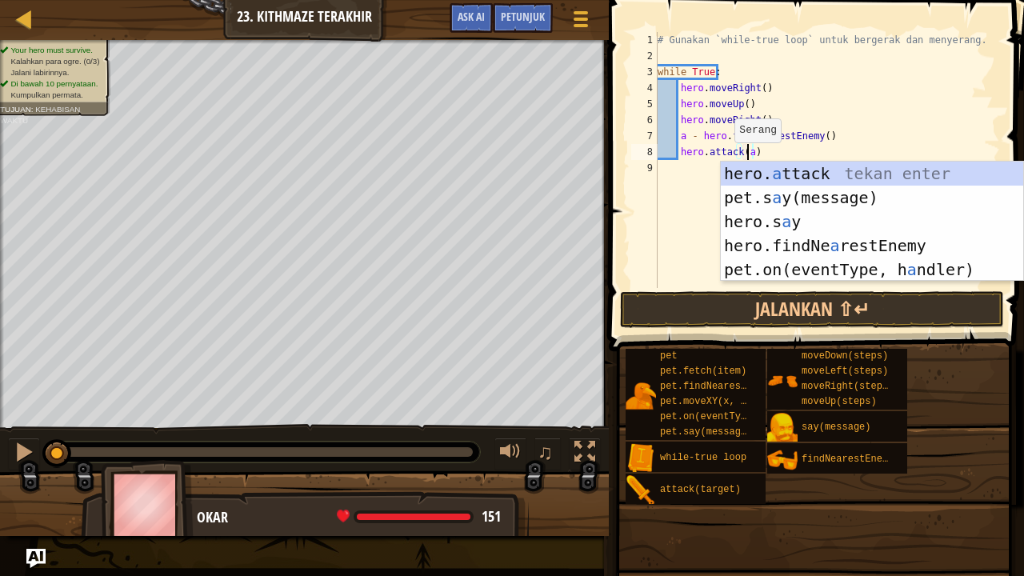
scroll to position [7, 6]
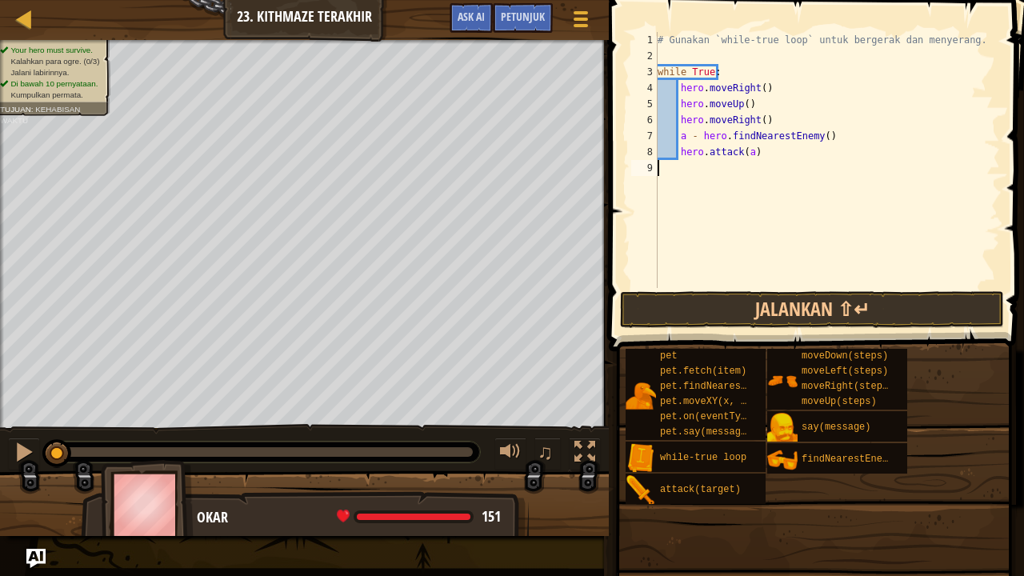
click at [702, 166] on div "# Gunakan `while-true loop` untuk bergerak dan menyerang. while True : hero . m…" at bounding box center [826, 176] width 345 height 288
click at [777, 154] on div "# Gunakan `while-true loop` untuk bergerak dan menyerang. while True : hero . m…" at bounding box center [826, 176] width 345 height 288
type textarea "hero.attack(a)"
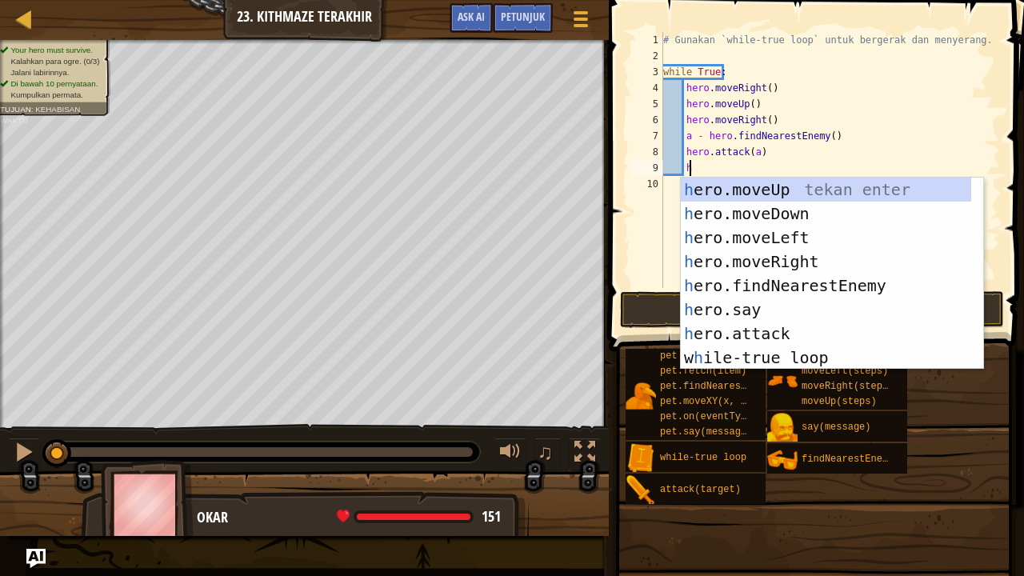
scroll to position [7, 2]
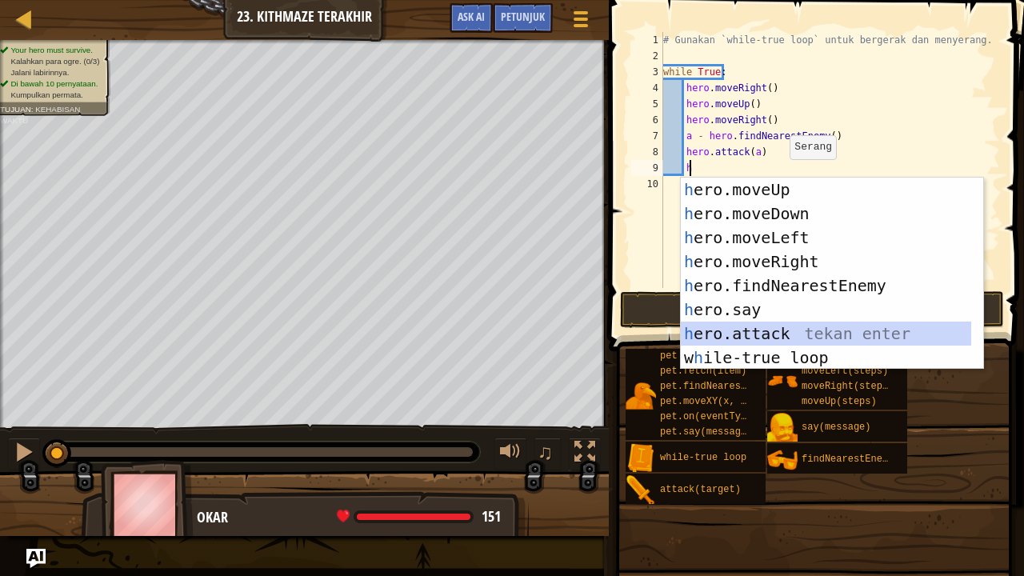
click at [793, 323] on div "h ero.moveUp tekan enter h ero.moveDown tekan enter h ero.moveLeft tekan enter …" at bounding box center [826, 298] width 291 height 240
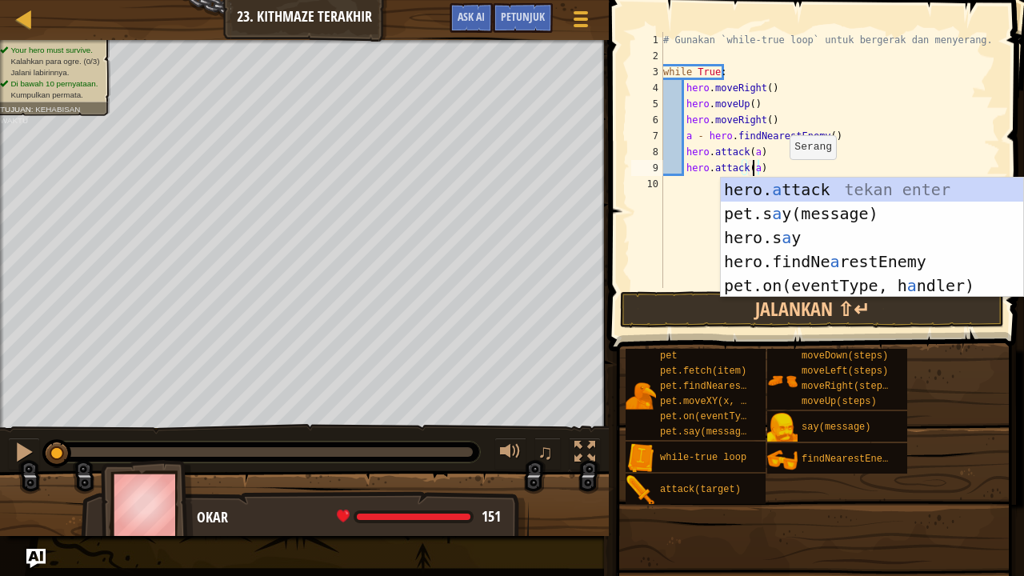
scroll to position [7, 6]
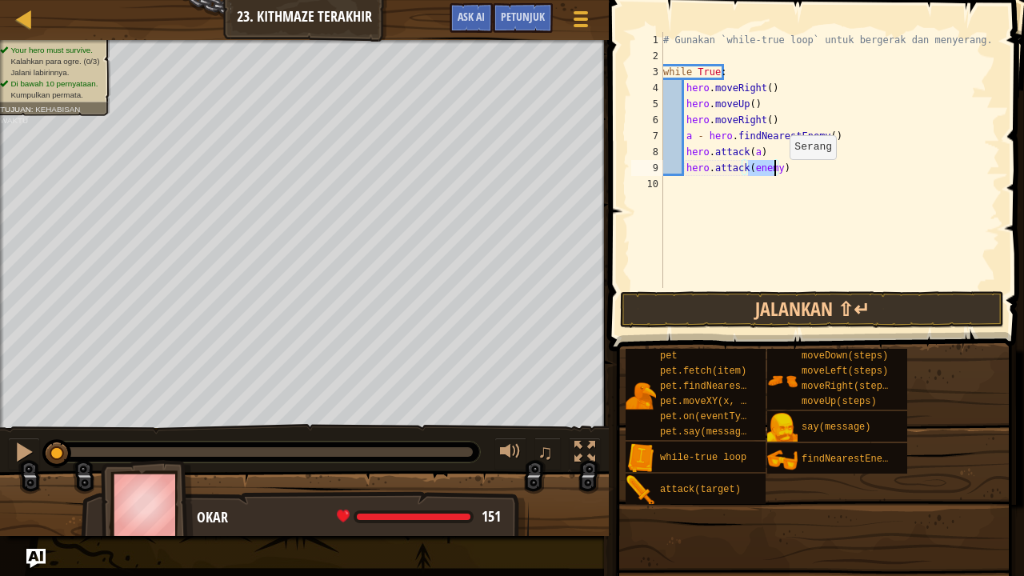
type textarea "hero.attack(a)"
click at [827, 158] on div "# Gunakan `while-true loop` untuk bergerak dan menyerang. while True : hero . m…" at bounding box center [830, 176] width 341 height 288
click at [839, 187] on div "# Gunakan `while-true loop` untuk bergerak dan menyerang. while True : hero . m…" at bounding box center [830, 176] width 341 height 288
click at [883, 171] on div "# Gunakan `while-true loop` untuk bergerak dan menyerang. while True : hero . m…" at bounding box center [830, 176] width 341 height 288
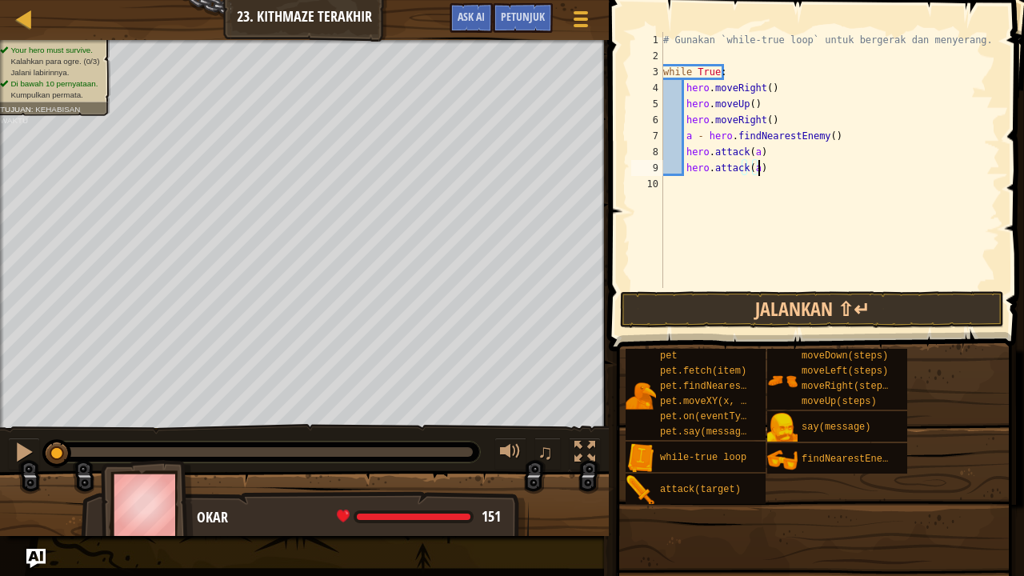
type textarea "hero.attack(a)"
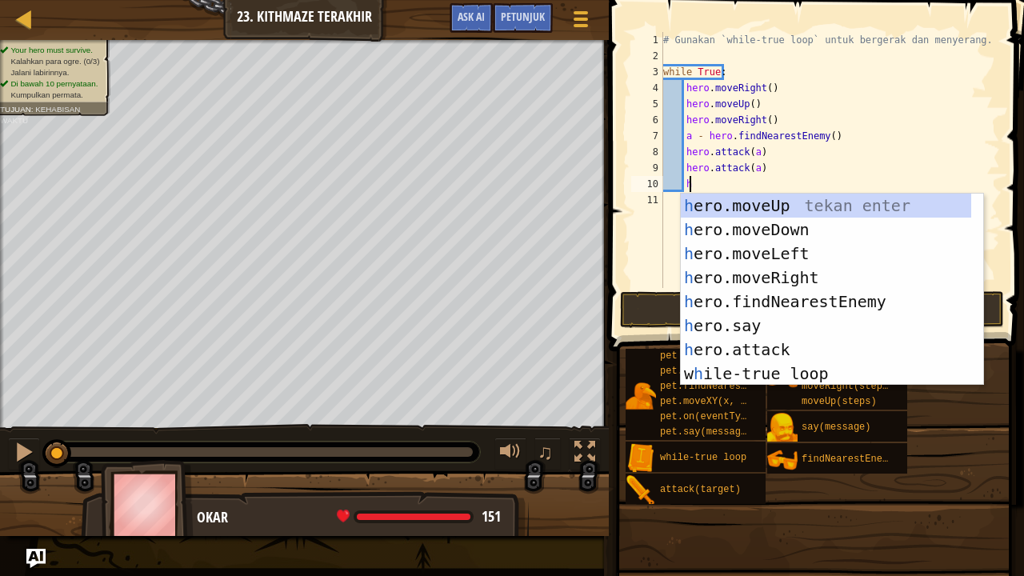
type textarea "h"
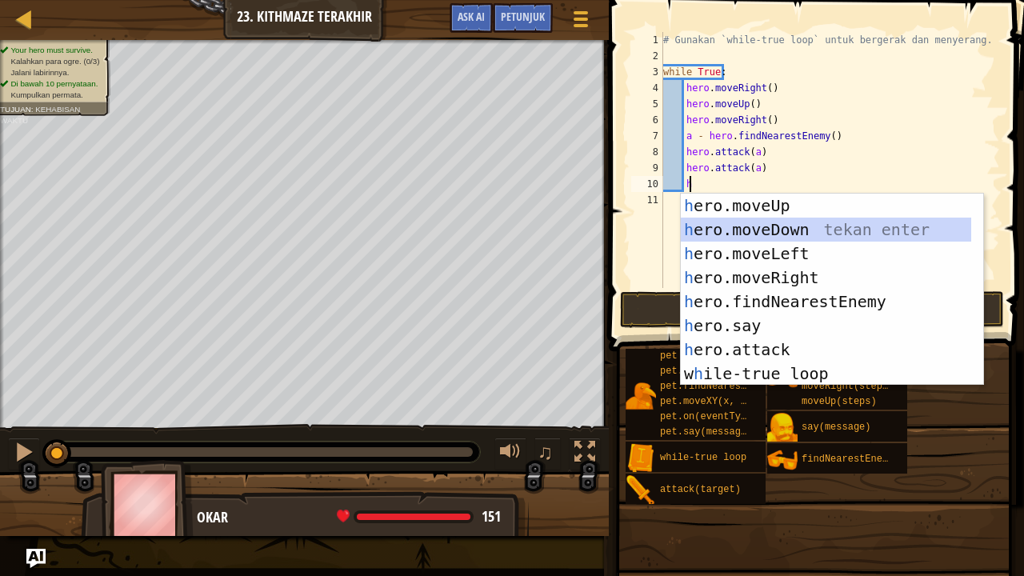
click at [833, 226] on div "h ero.moveUp tekan enter h ero.moveDown tekan enter h ero.moveLeft tekan enter …" at bounding box center [826, 314] width 291 height 240
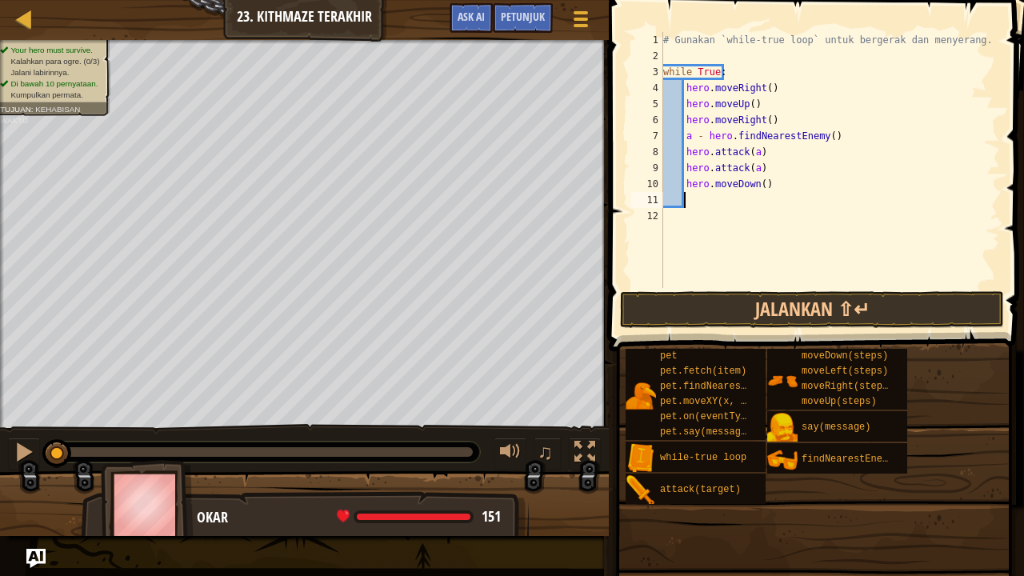
scroll to position [7, 1]
click at [759, 186] on div "# Gunakan `while-true loop` untuk bergerak dan menyerang. while True : hero . m…" at bounding box center [830, 176] width 341 height 288
type textarea "hero.moveDown(2)"
click at [737, 202] on div "# Gunakan `while-true loop` untuk bergerak dan menyerang. while True : hero . m…" at bounding box center [830, 176] width 341 height 288
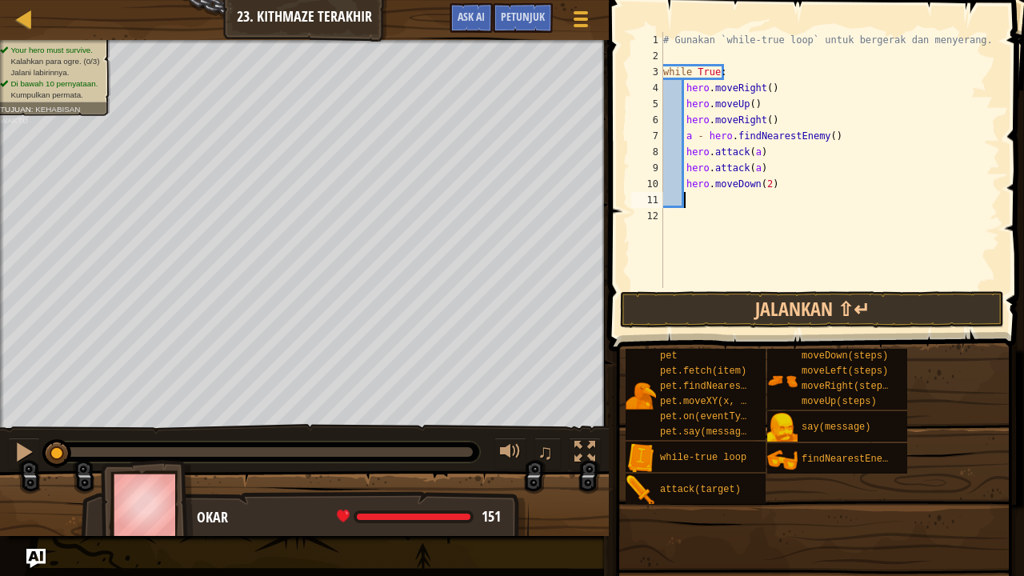
type textarea "h"
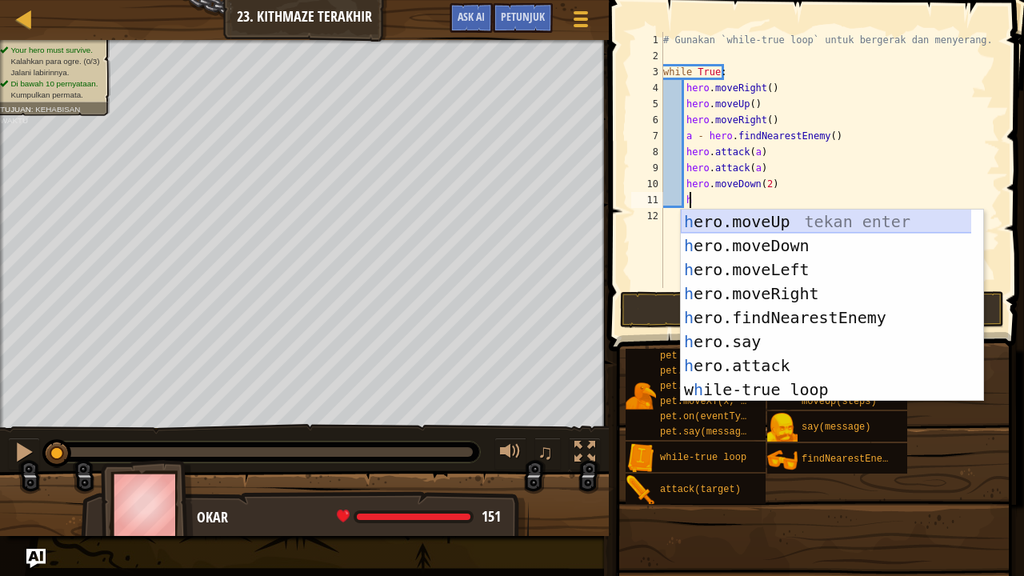
click at [767, 219] on div "h ero.moveUp tekan enter h ero.moveDown tekan enter h ero.moveLeft tekan enter …" at bounding box center [826, 330] width 291 height 240
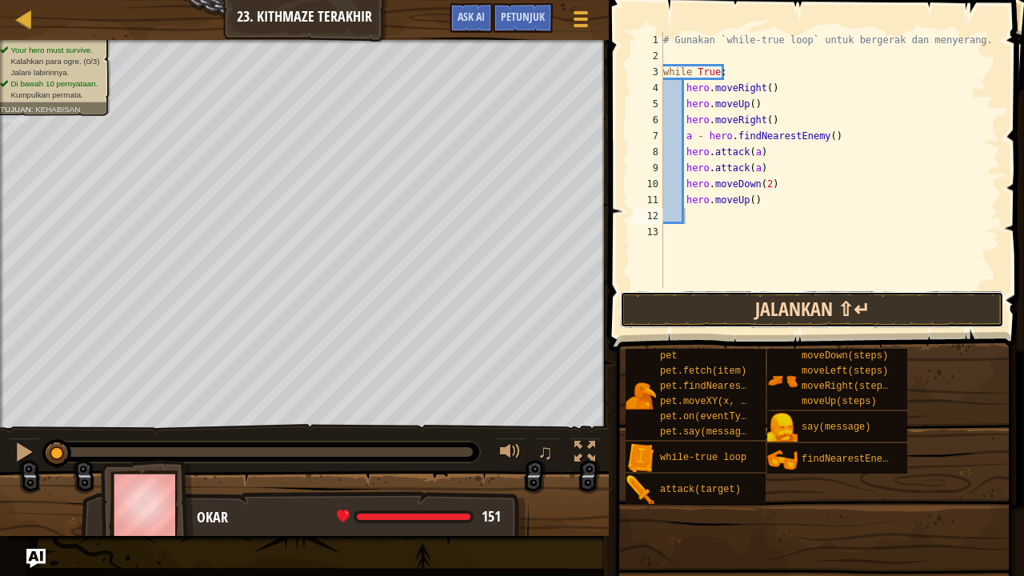
click at [822, 312] on button "Jalankan ⇧↵" at bounding box center [812, 309] width 384 height 37
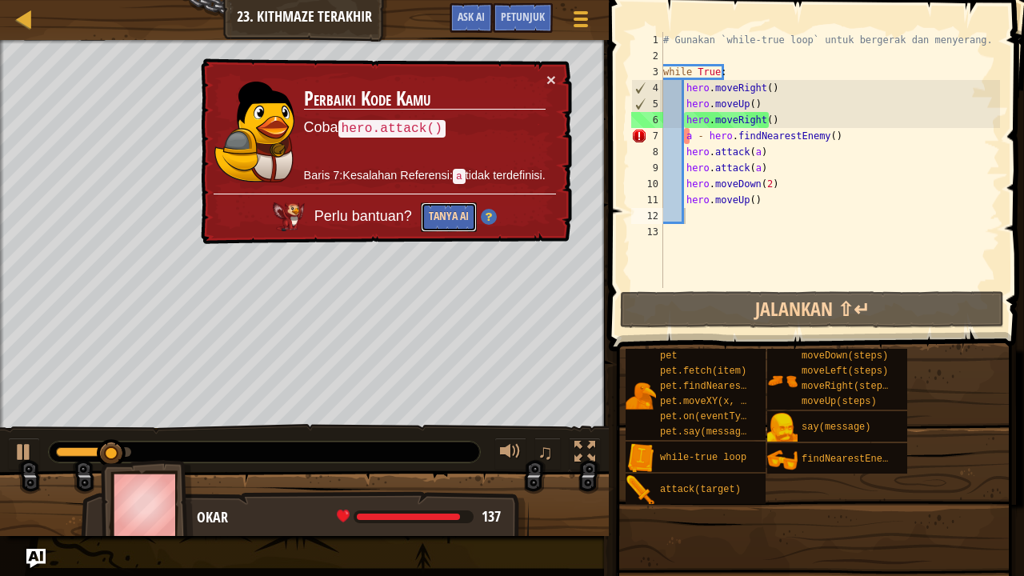
click at [449, 222] on button "Tanya AI" at bounding box center [449, 217] width 56 height 30
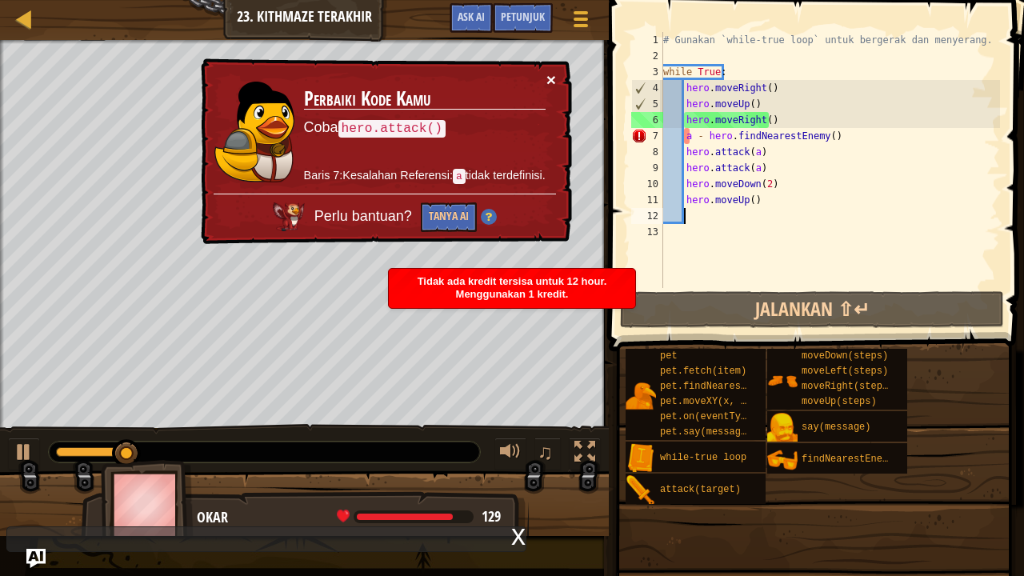
click at [549, 78] on button "×" at bounding box center [551, 79] width 10 height 17
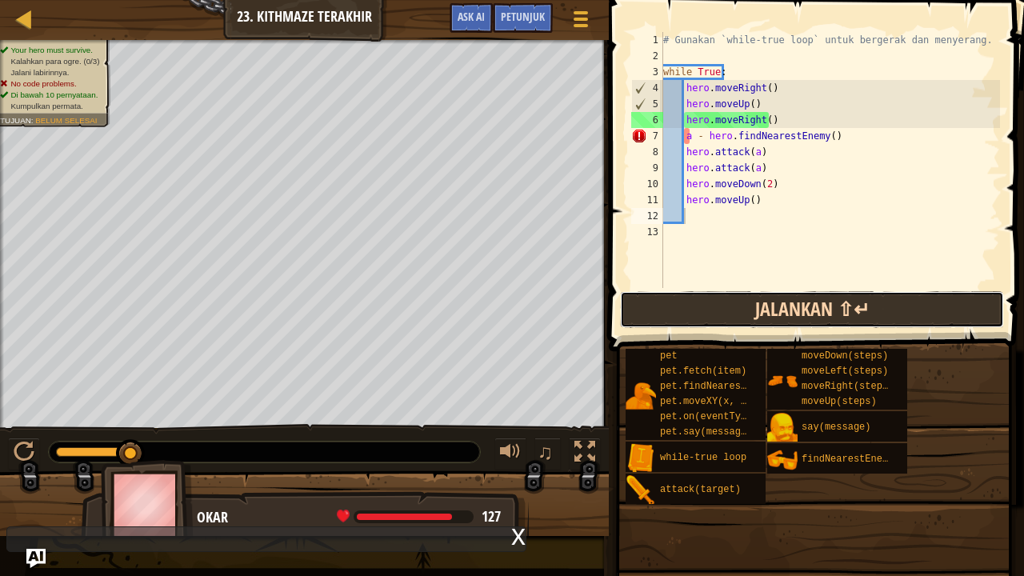
click at [733, 316] on button "Jalankan ⇧↵" at bounding box center [812, 309] width 384 height 37
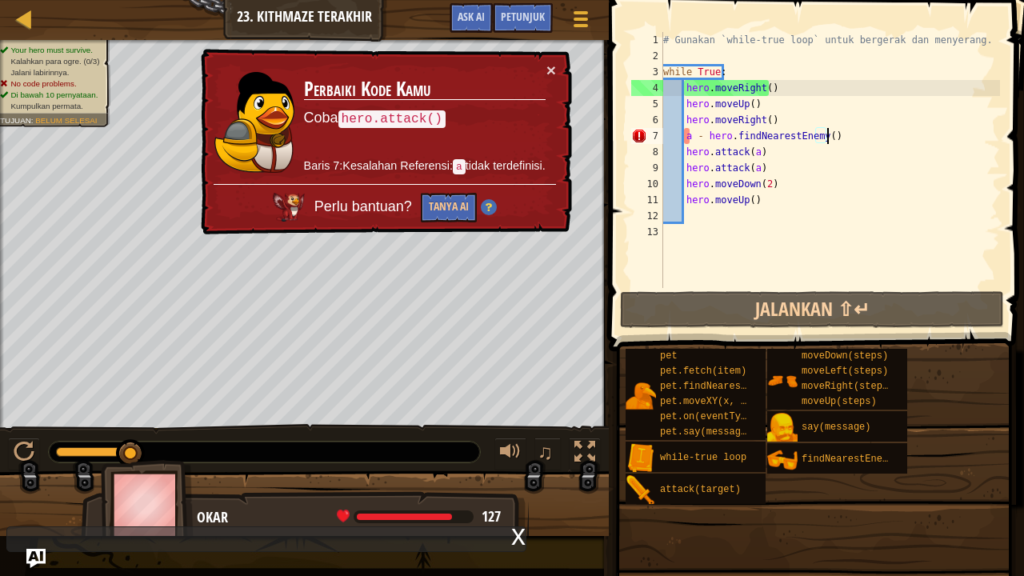
click at [832, 138] on div "# Gunakan `while-true loop` untuk bergerak dan menyerang. while True : hero . m…" at bounding box center [830, 176] width 341 height 288
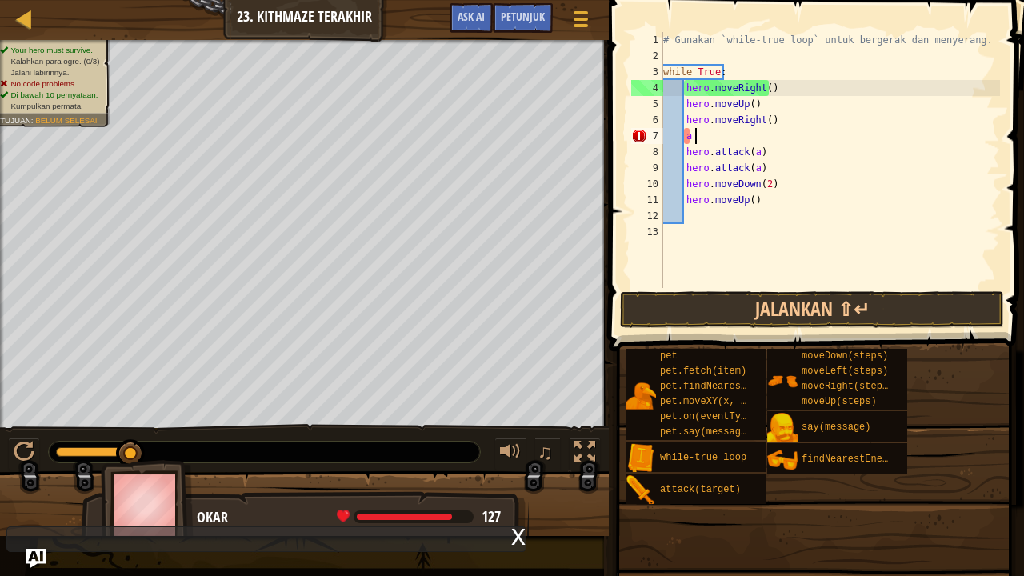
type textarea "a"
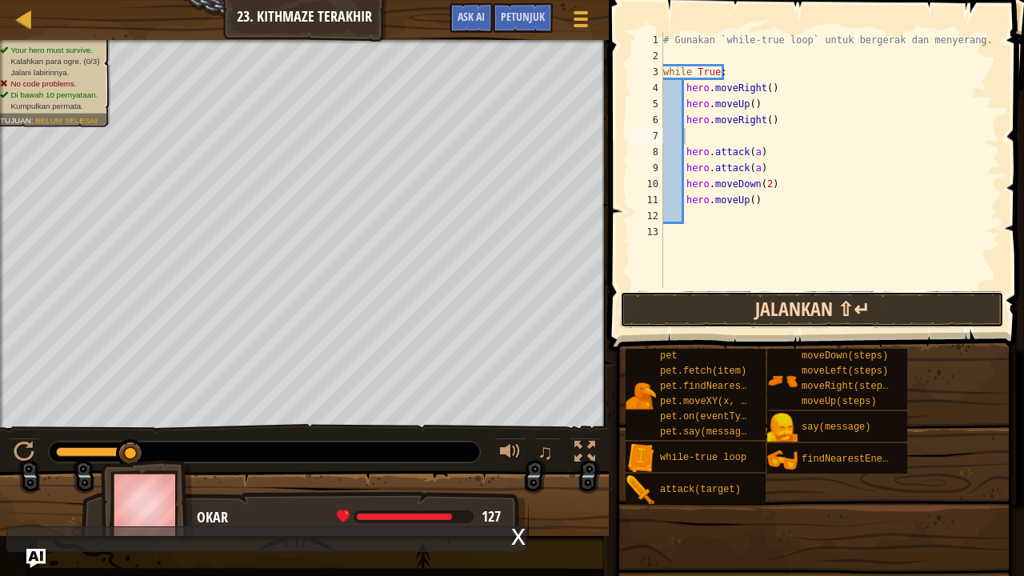
click at [844, 309] on button "Jalankan ⇧↵" at bounding box center [812, 309] width 384 height 37
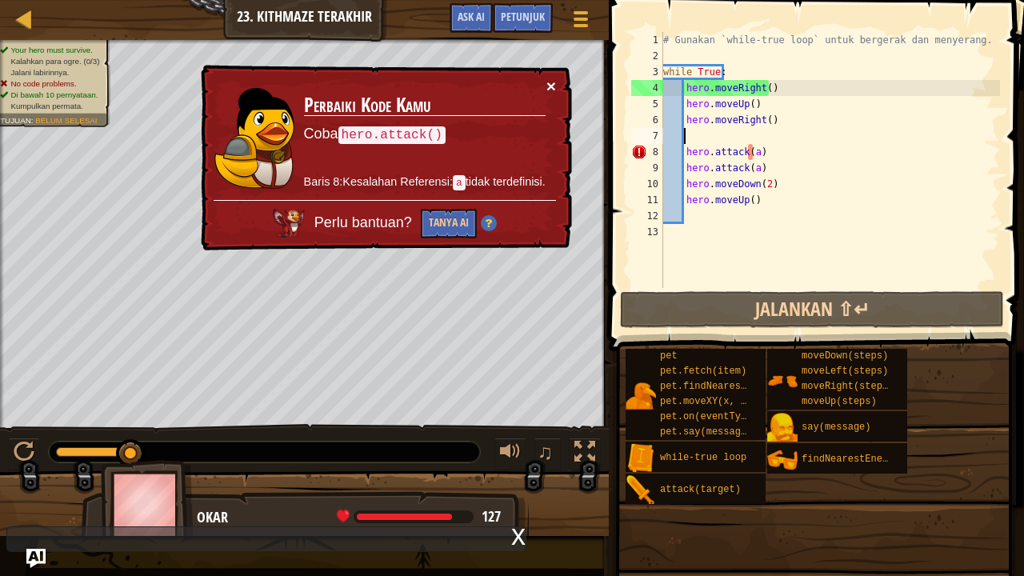
click at [549, 83] on button "×" at bounding box center [551, 86] width 10 height 17
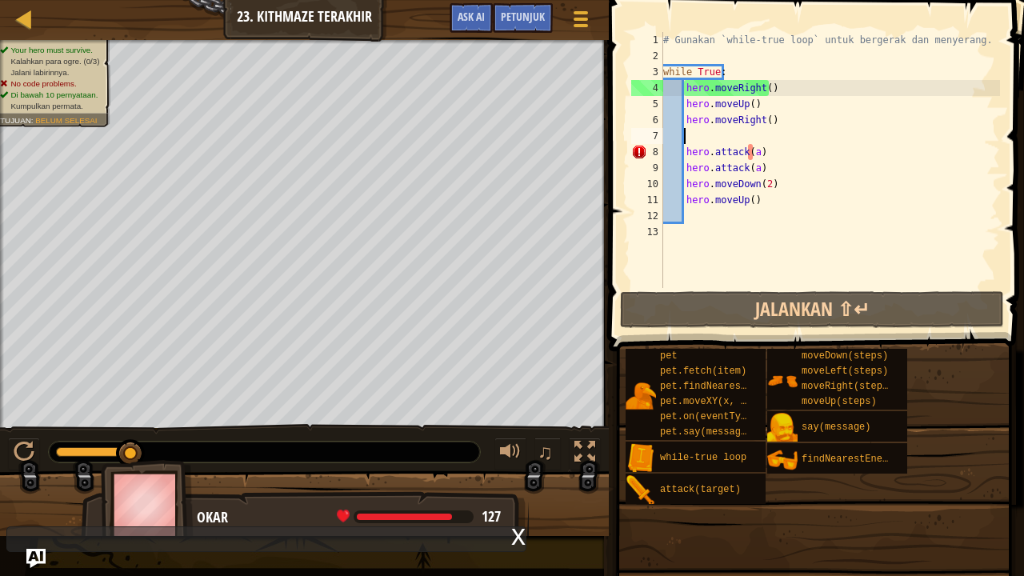
click at [750, 147] on div "# Gunakan `while-true loop` untuk bergerak dan menyerang. while True : hero . m…" at bounding box center [830, 176] width 341 height 288
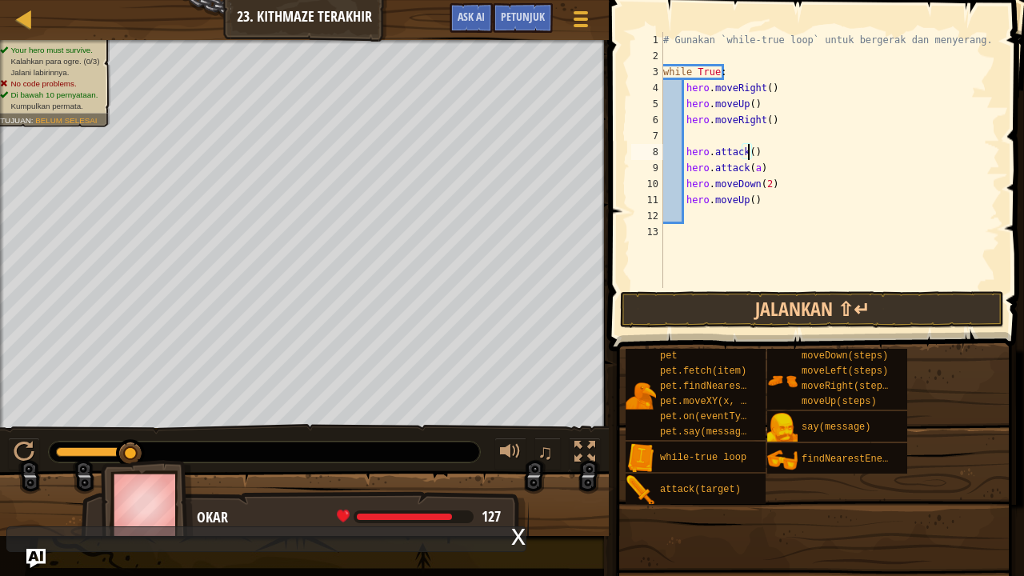
click at [751, 167] on div "# Gunakan `while-true loop` untuk bergerak dan menyerang. while True : hero . m…" at bounding box center [830, 176] width 341 height 288
click at [787, 298] on button "Jalankan ⇧↵" at bounding box center [812, 309] width 384 height 37
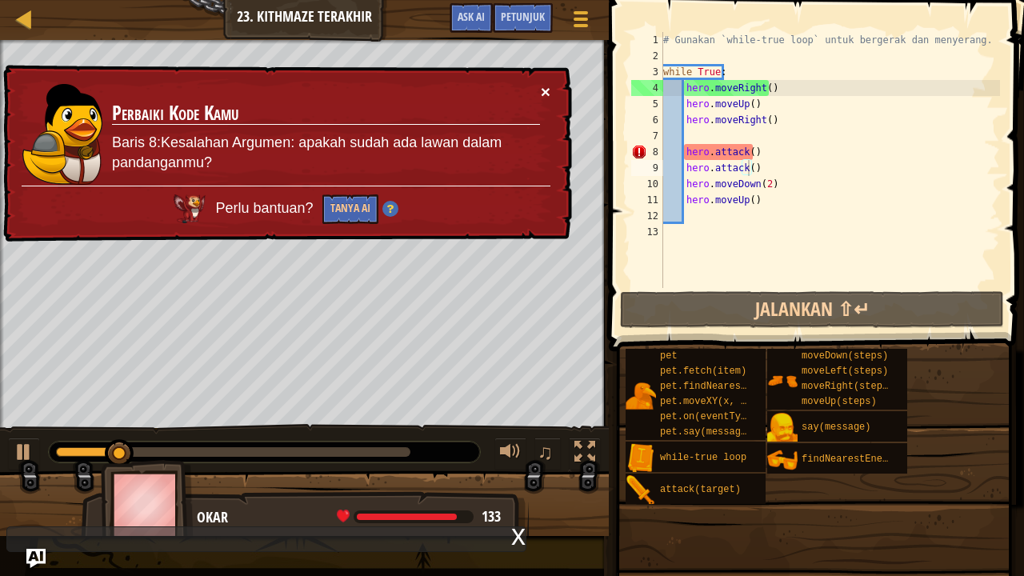
click at [545, 90] on button "×" at bounding box center [546, 91] width 10 height 17
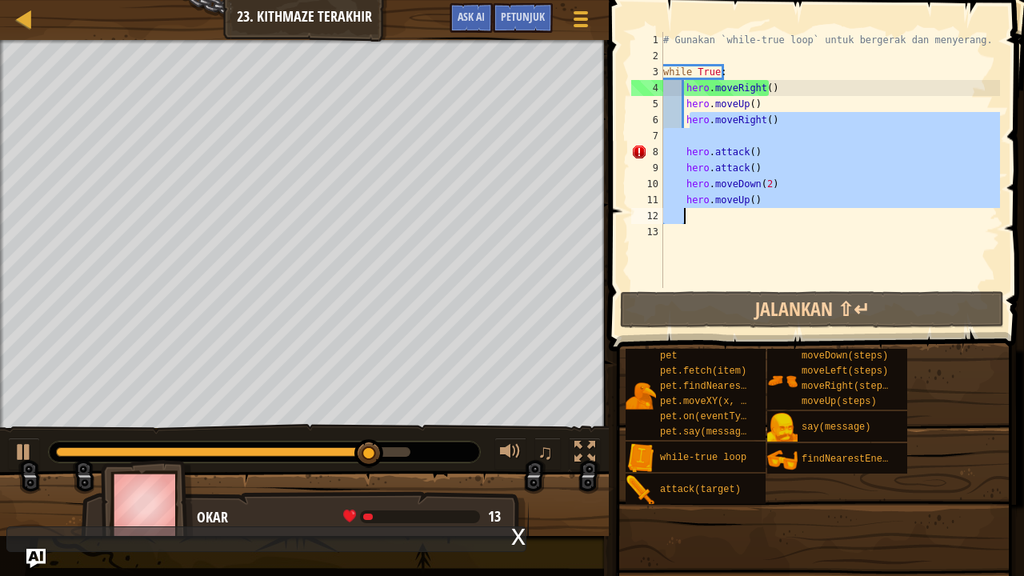
drag, startPoint x: 688, startPoint y: 120, endPoint x: 766, endPoint y: 216, distance: 123.9
click at [766, 216] on div "# Gunakan `while-true loop` untuk bergerak dan menyerang. while True : hero . m…" at bounding box center [830, 176] width 341 height 288
type textarea "h"
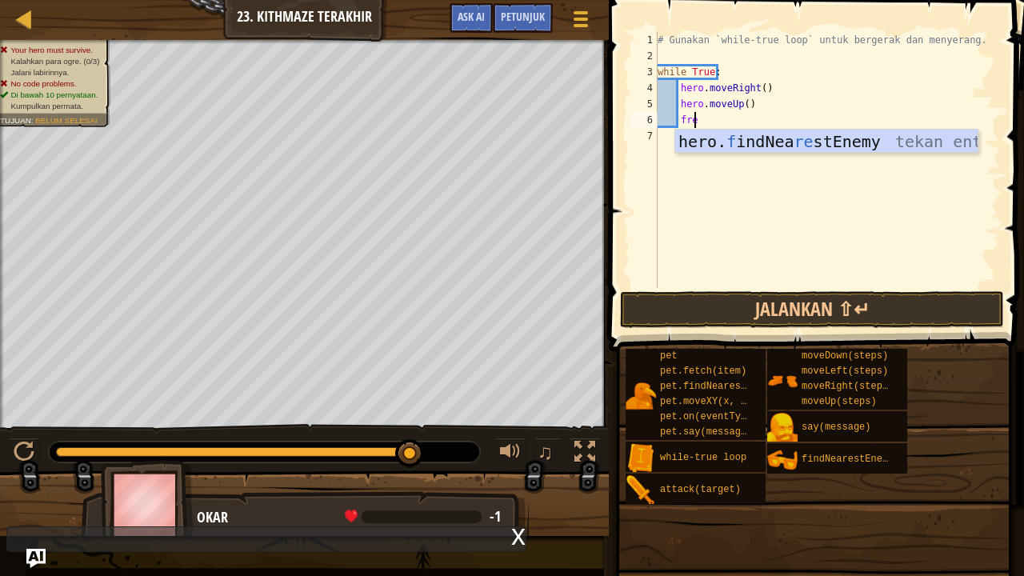
scroll to position [7, 2]
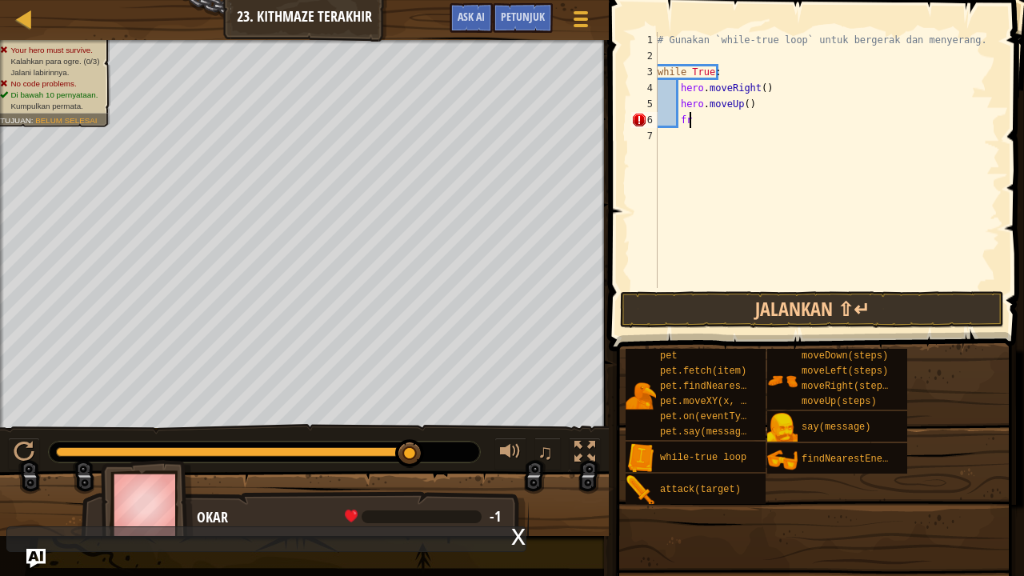
type textarea "f"
type textarea "enemy = h"
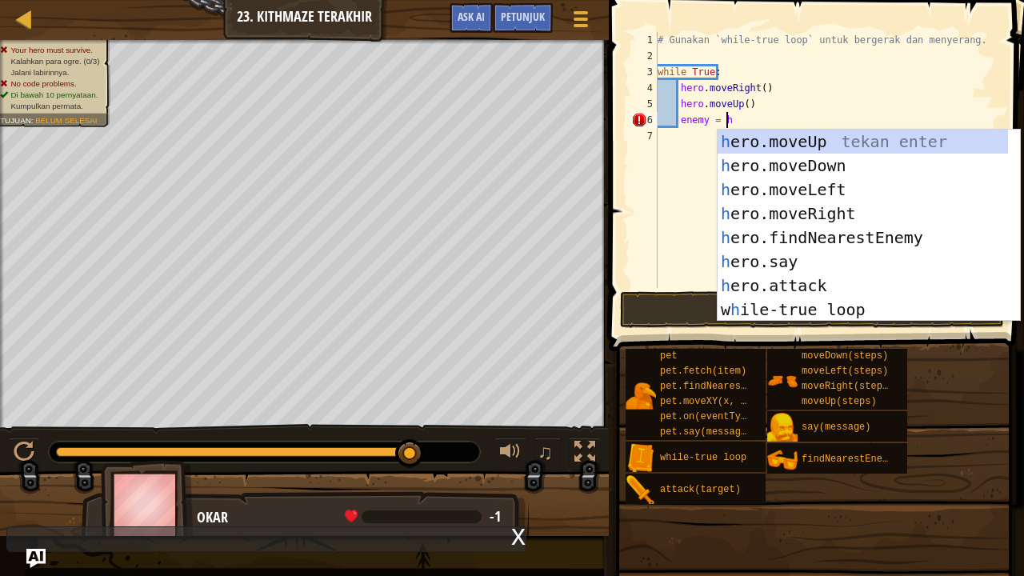
scroll to position [7, 5]
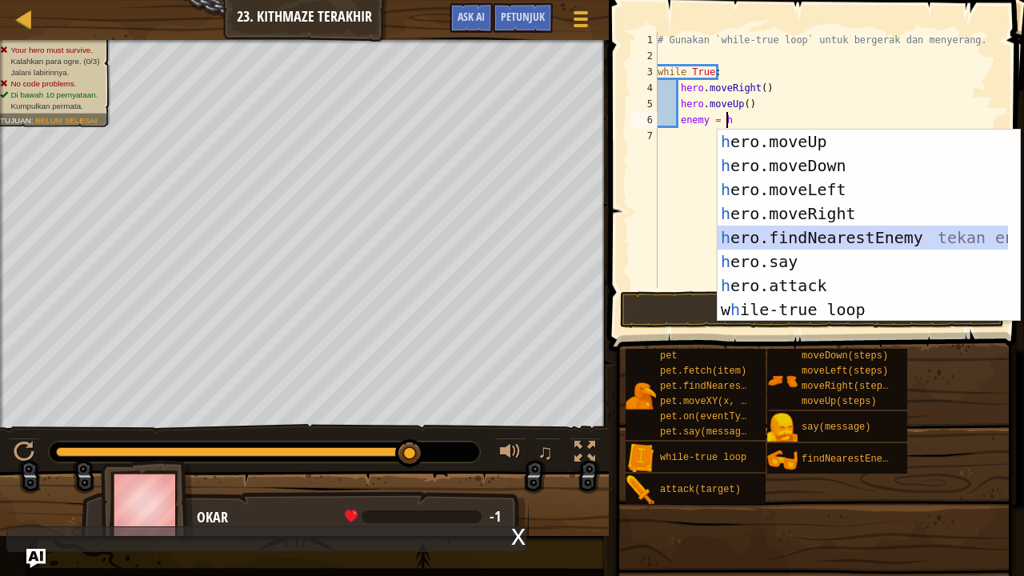
click at [814, 238] on div "h ero.moveUp tekan enter h ero.moveDown tekan enter h ero.moveLeft tekan enter …" at bounding box center [868, 250] width 303 height 240
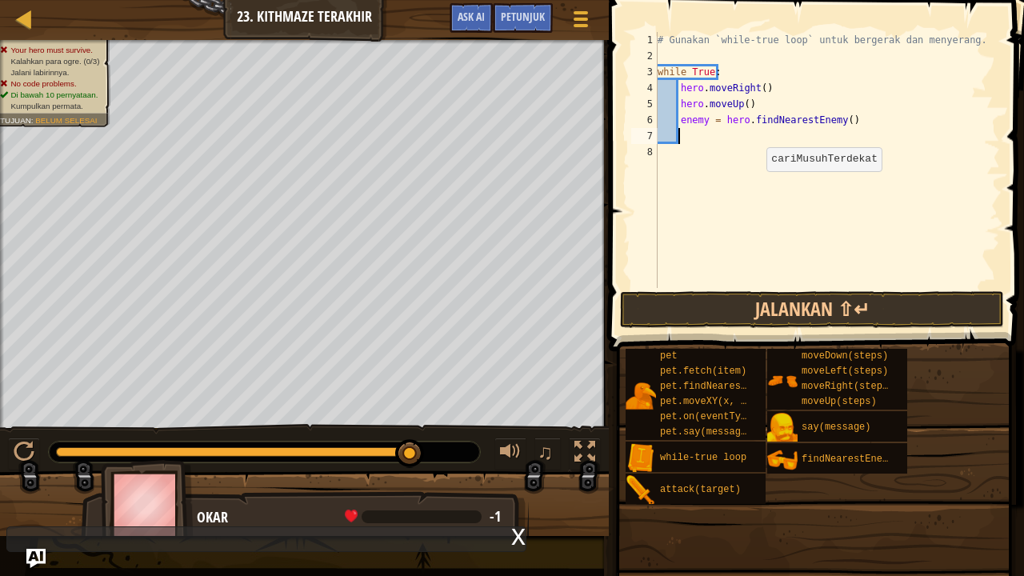
scroll to position [7, 1]
type textarea "g"
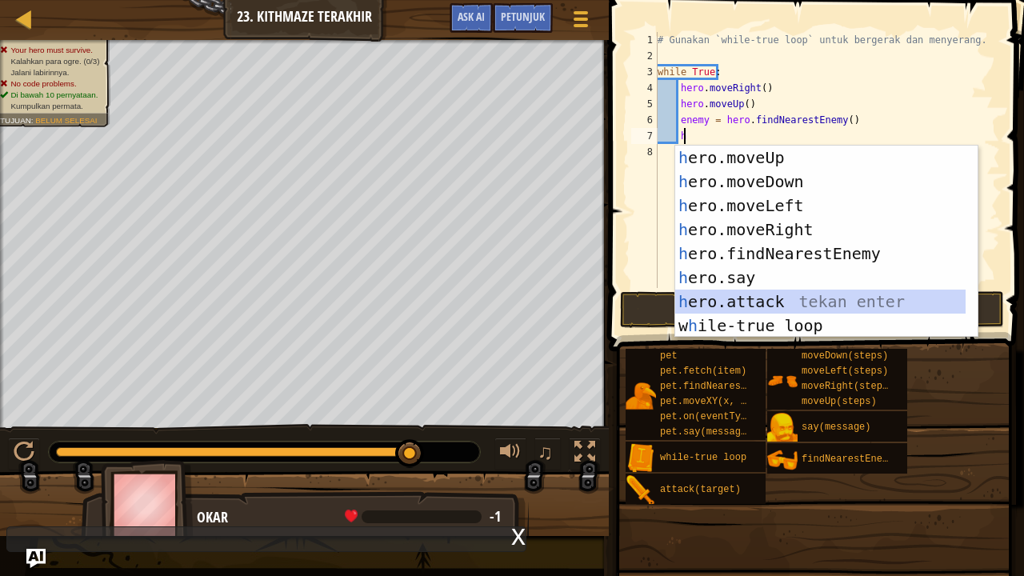
click at [774, 305] on div "h ero.moveUp tekan enter h ero.moveDown tekan enter h ero.moveLeft tekan enter …" at bounding box center [826, 266] width 303 height 240
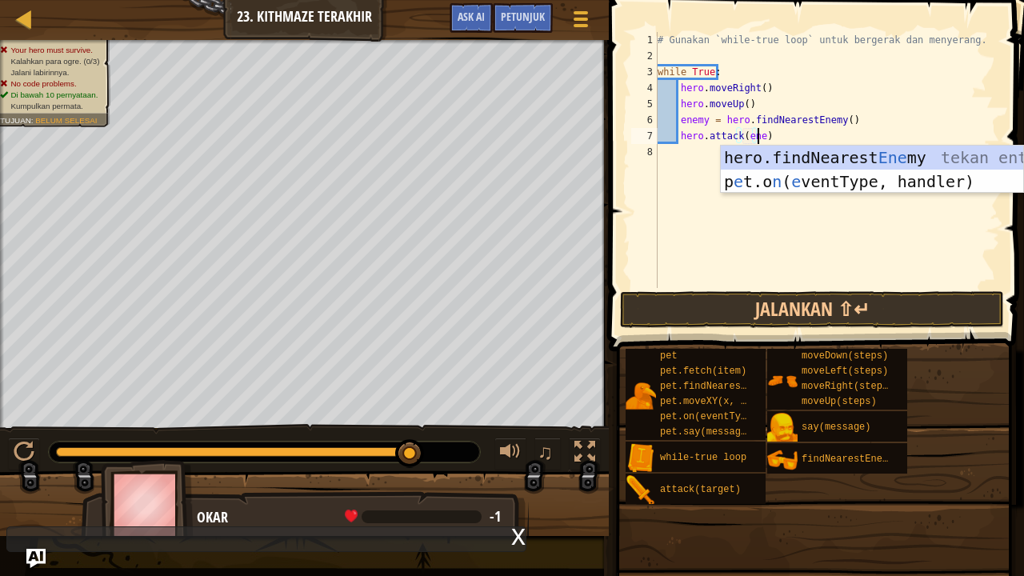
scroll to position [7, 8]
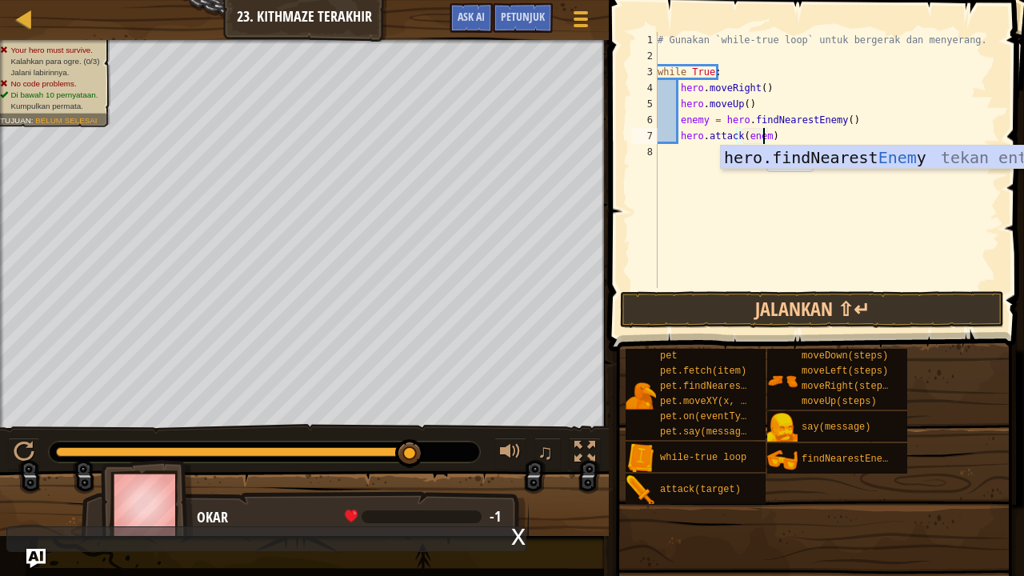
type textarea "hero.attack(enemy)"
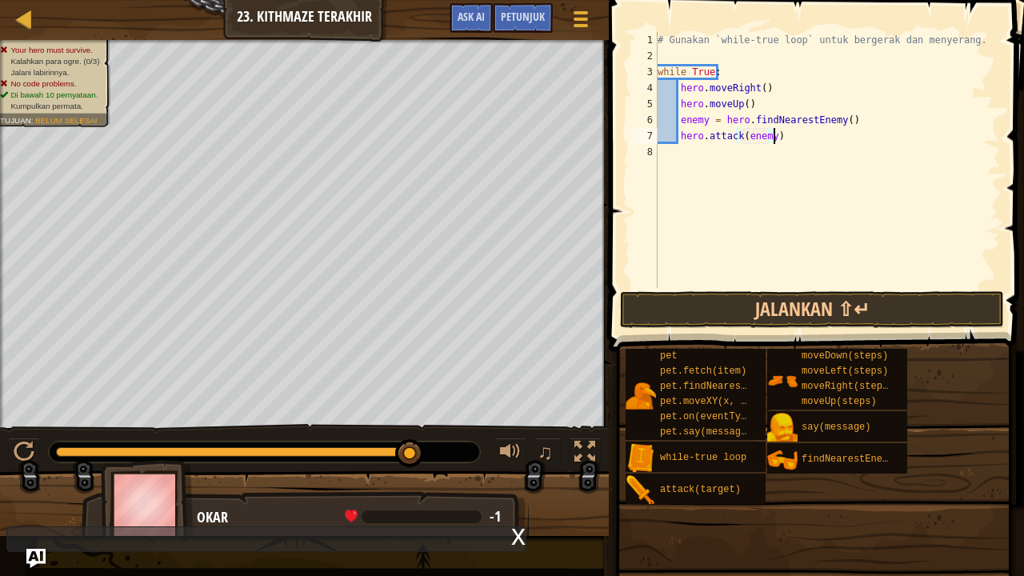
click at [829, 130] on div "# Gunakan `while-true loop` untuk bergerak dan menyerang. while True : hero . m…" at bounding box center [826, 176] width 345 height 288
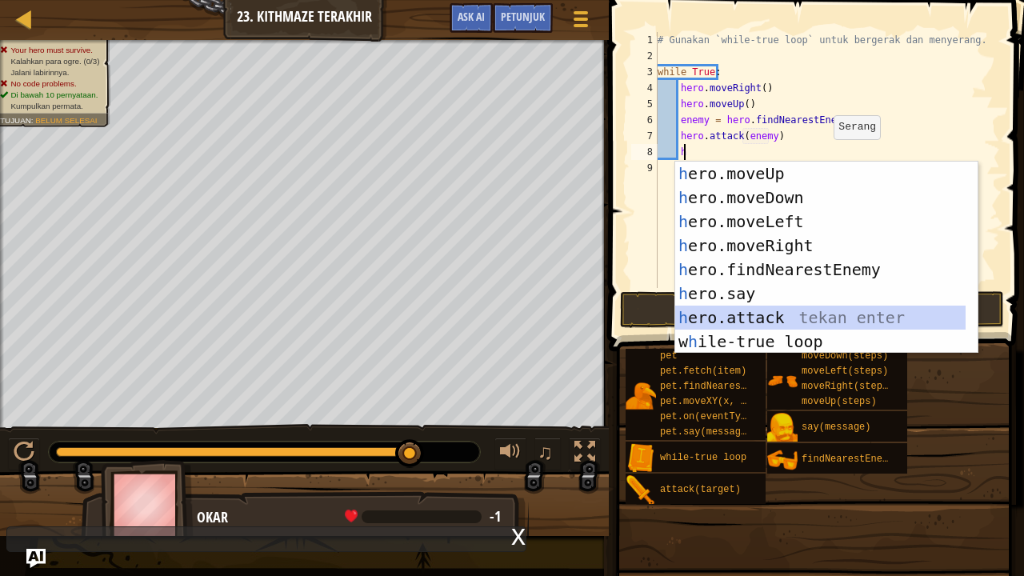
click at [777, 312] on div "h ero.moveUp tekan enter h ero.moveDown tekan enter h ero.moveLeft tekan enter …" at bounding box center [826, 282] width 303 height 240
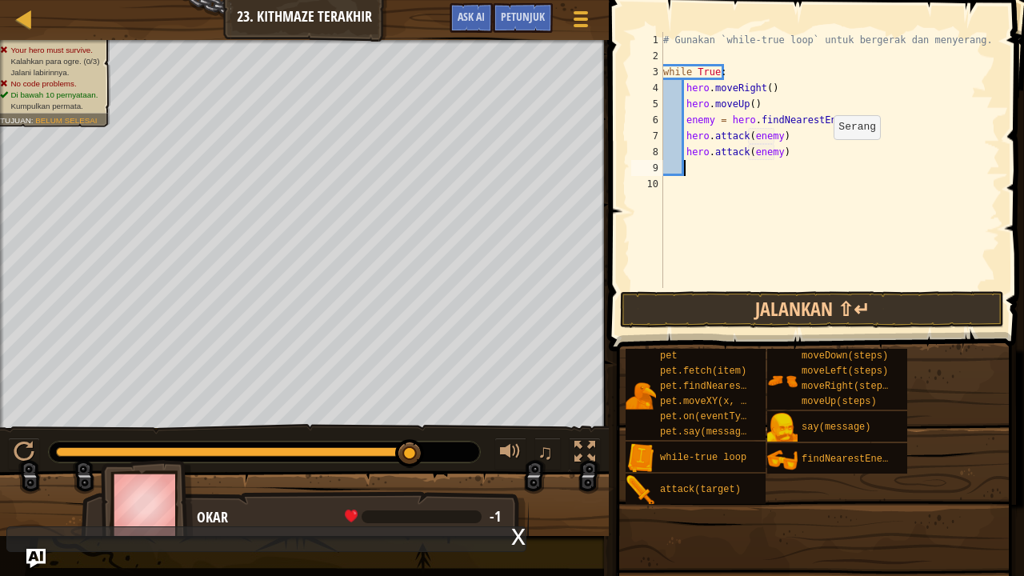
type textarea "hero.attack(enemy)h"
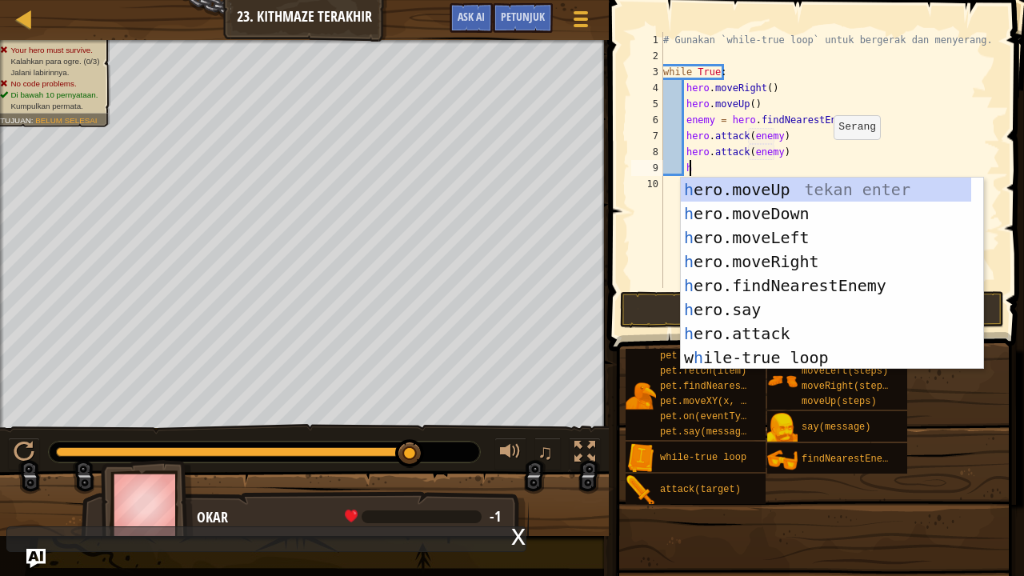
scroll to position [7, 9]
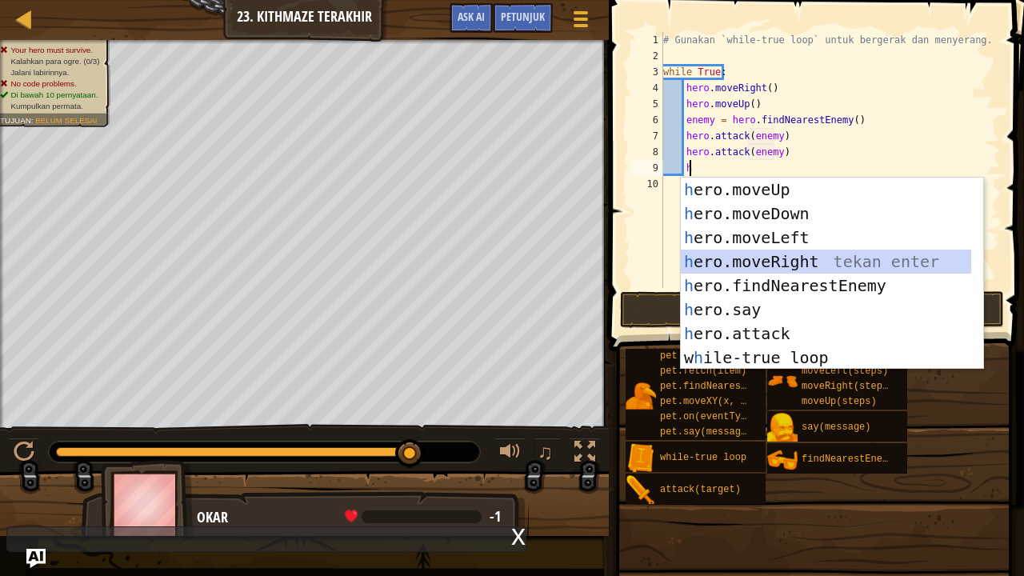
click at [786, 258] on div "h ero.moveUp tekan enter h ero.moveDown tekan enter h ero.moveLeft tekan enter …" at bounding box center [826, 298] width 291 height 240
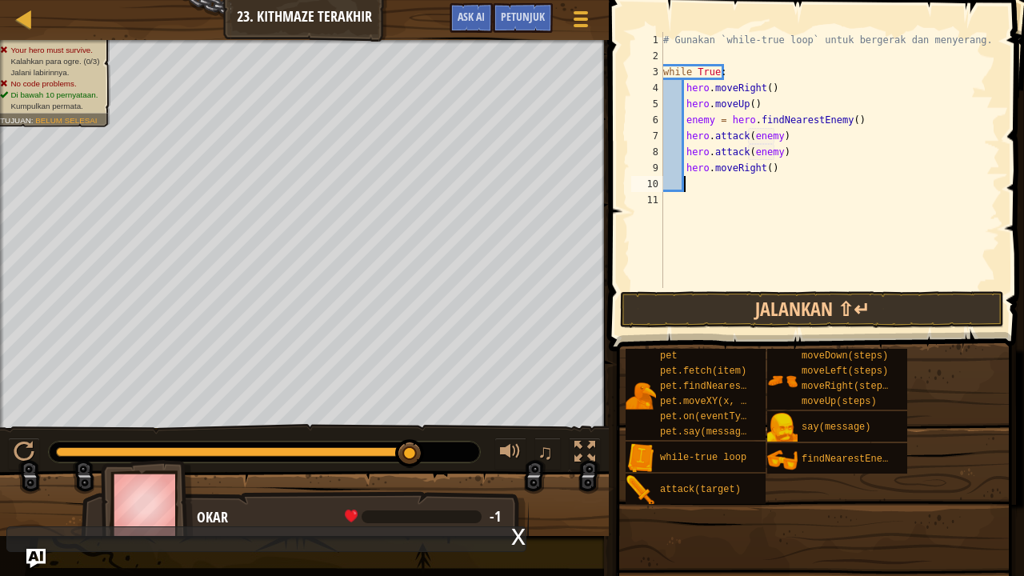
type textarea "j"
type textarea "h"
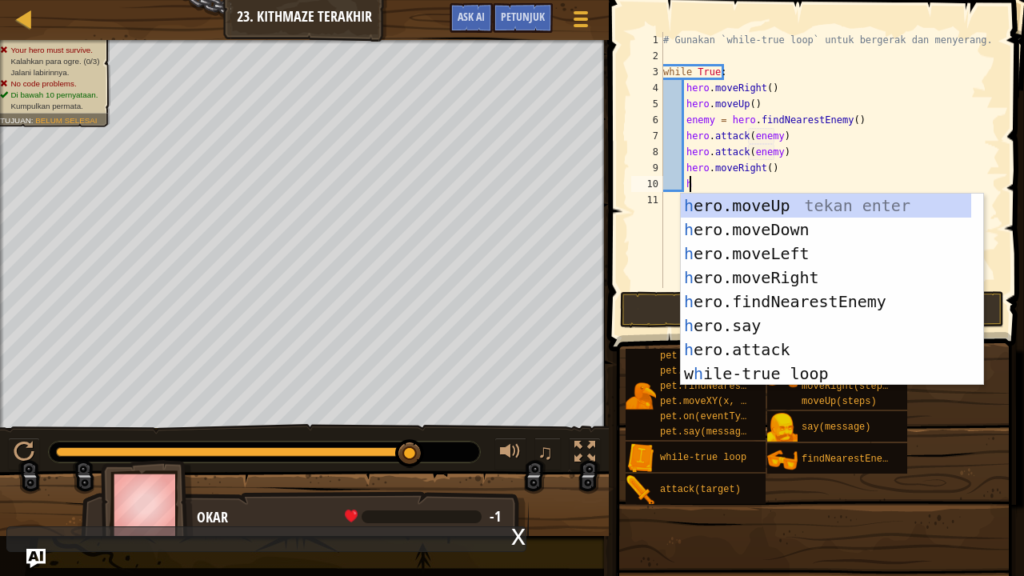
scroll to position [7, 2]
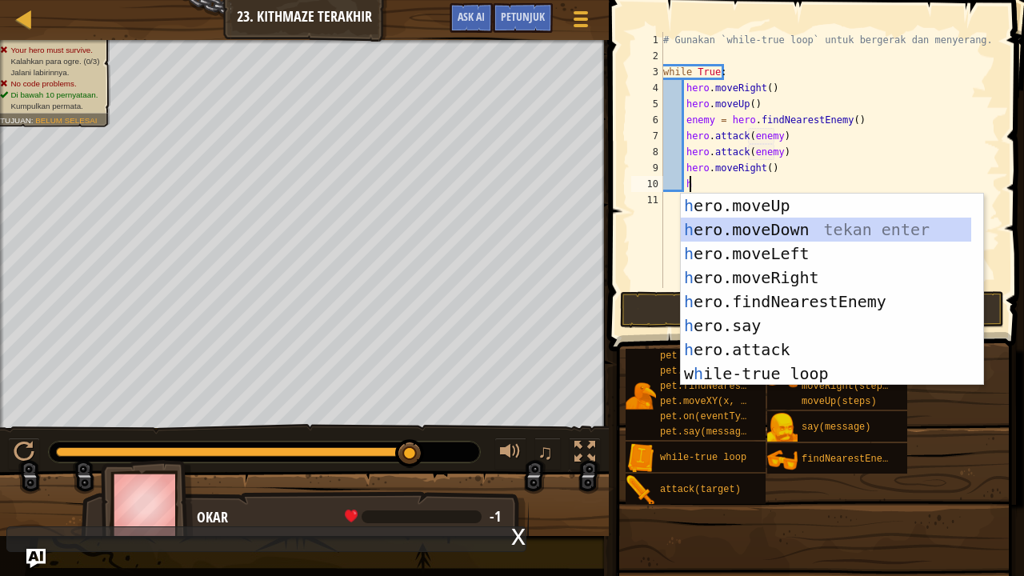
click at [774, 229] on div "h ero.moveUp tekan enter h ero.moveDown tekan enter h ero.moveLeft tekan enter …" at bounding box center [826, 314] width 291 height 240
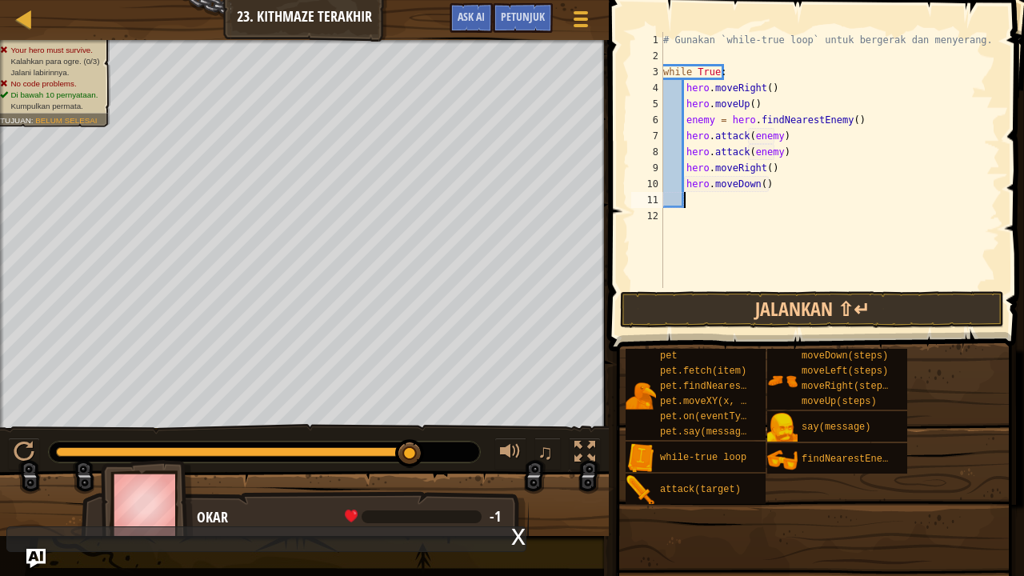
scroll to position [7, 1]
click at [758, 188] on div "# Gunakan `while-true loop` untuk bergerak dan menyerang. while True : hero . m…" at bounding box center [830, 176] width 341 height 288
type textarea "hero.moveDown(2)"
click at [755, 202] on div "# Gunakan `while-true loop` untuk bergerak dan menyerang. while True : hero . m…" at bounding box center [830, 176] width 341 height 288
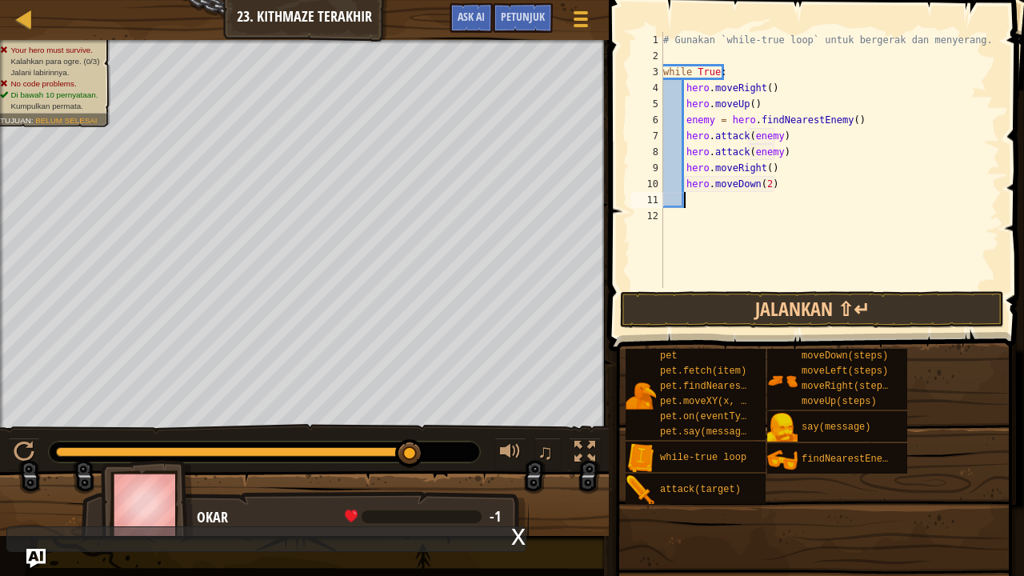
scroll to position [7, 1]
type textarea "h"
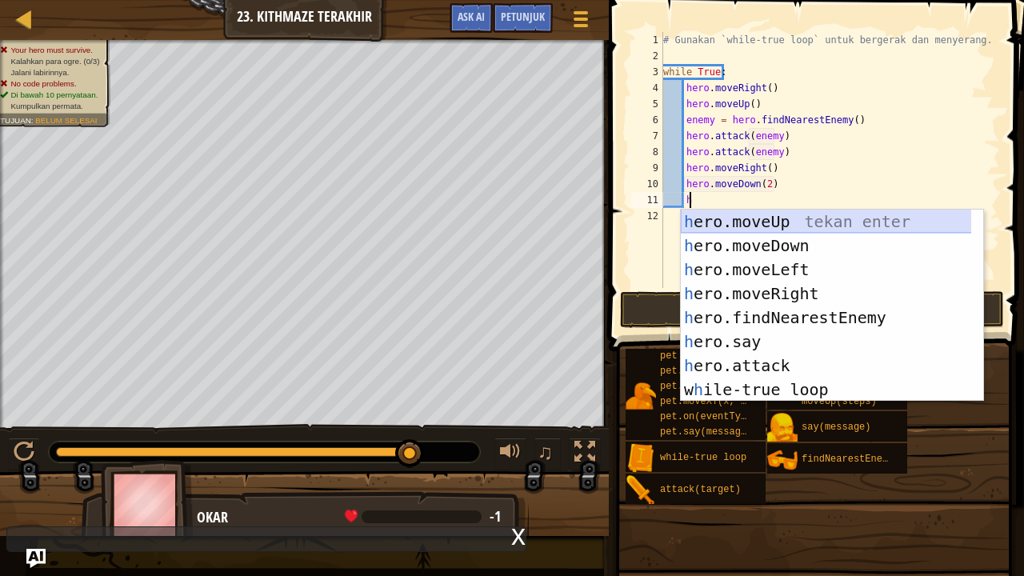
click at [773, 224] on div "h ero.moveUp tekan enter h ero.moveDown tekan enter h ero.moveLeft tekan enter …" at bounding box center [826, 330] width 291 height 240
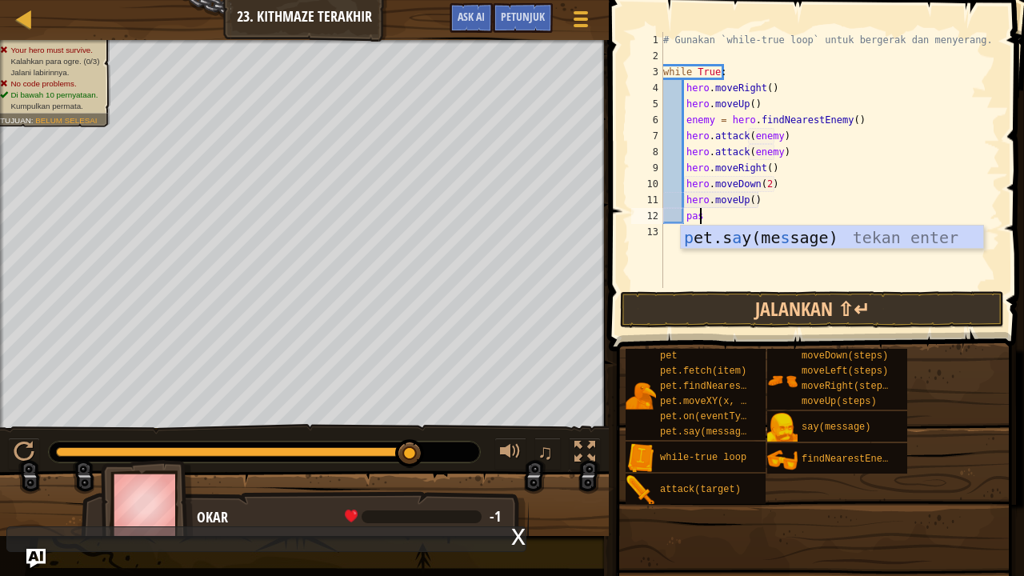
scroll to position [7, 2]
type textarea "pass"
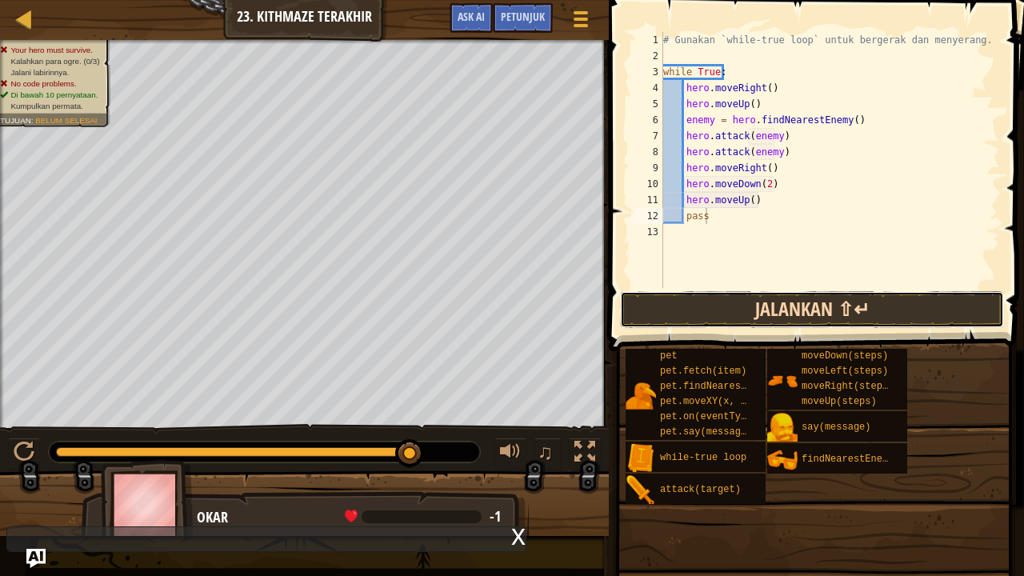
click at [826, 294] on button "Jalankan ⇧↵" at bounding box center [812, 309] width 384 height 37
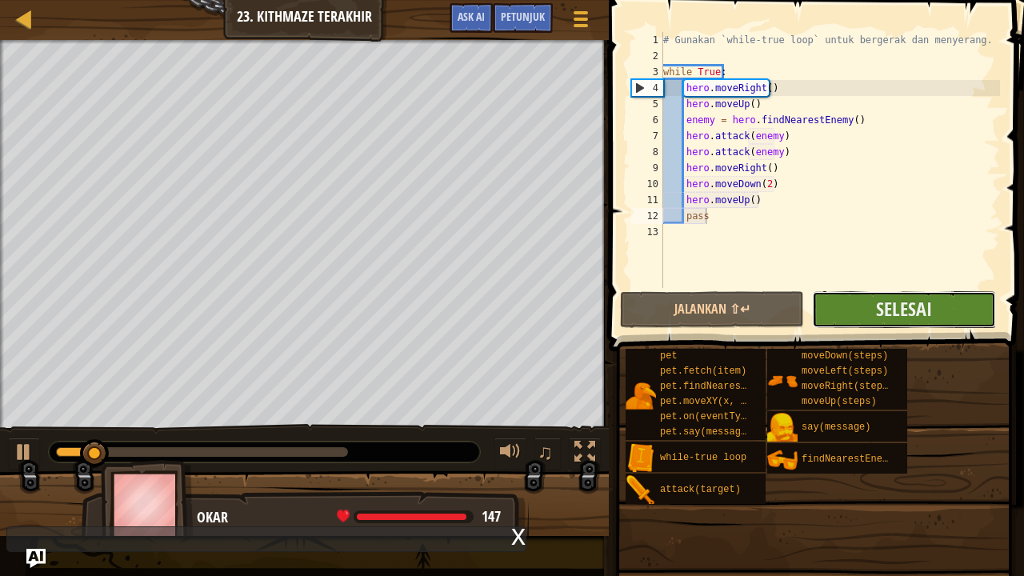
click at [872, 302] on button "Selesai" at bounding box center [904, 309] width 184 height 37
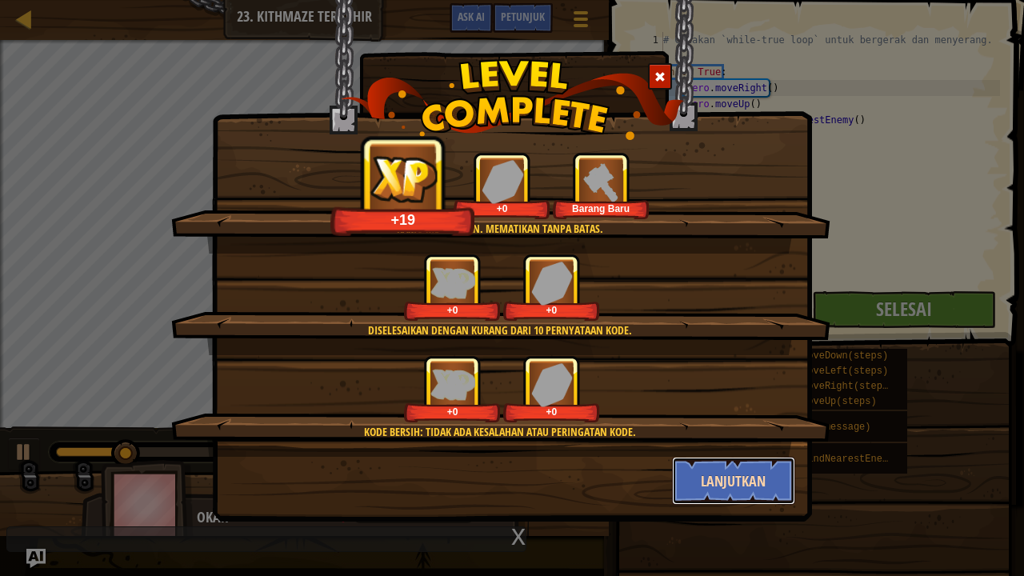
click at [761, 467] on button "Lanjutkan" at bounding box center [734, 481] width 124 height 48
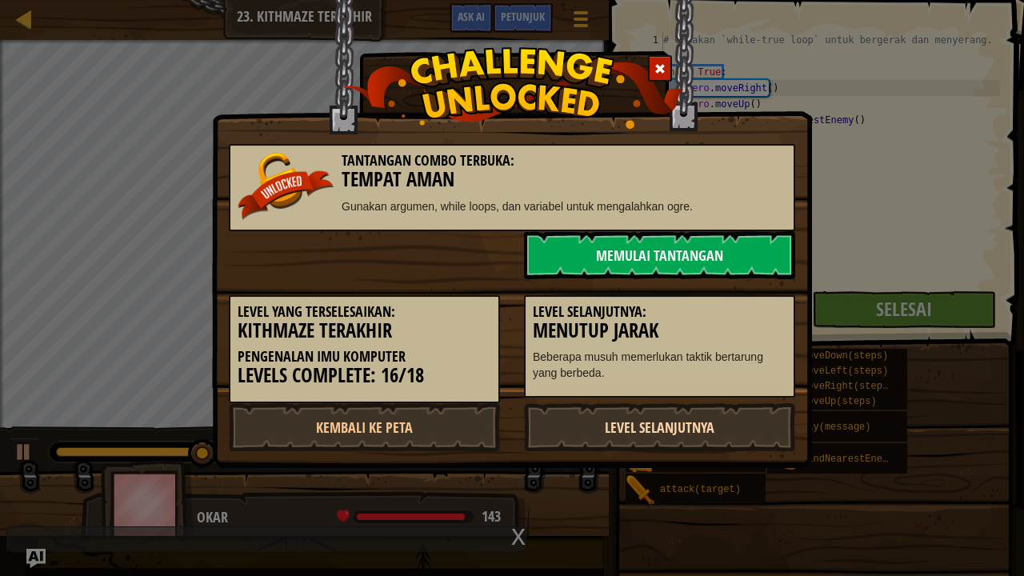
click at [752, 425] on link "Level Selanjutnya" at bounding box center [659, 427] width 271 height 48
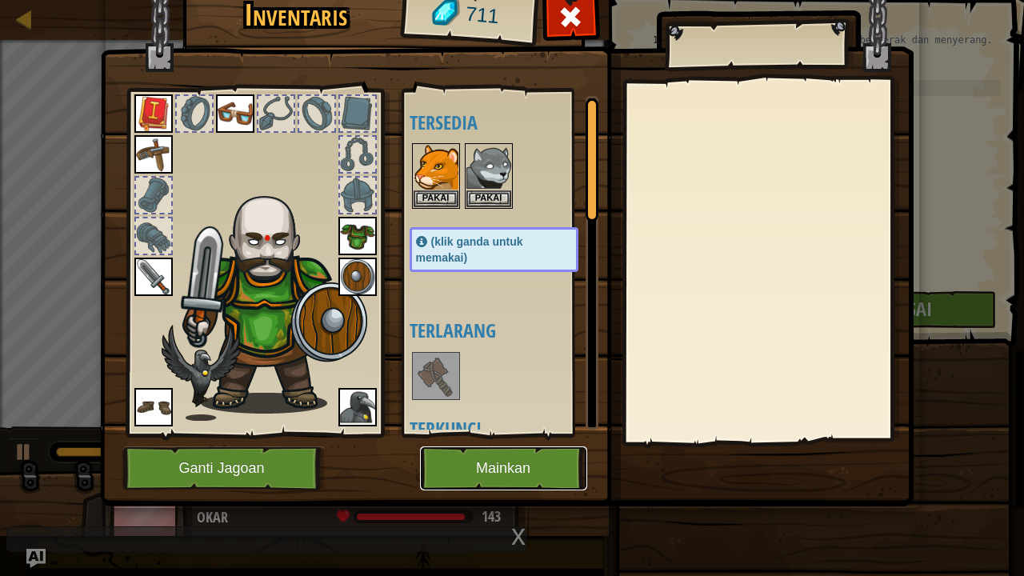
click at [558, 458] on button "Mainkan" at bounding box center [503, 468] width 167 height 44
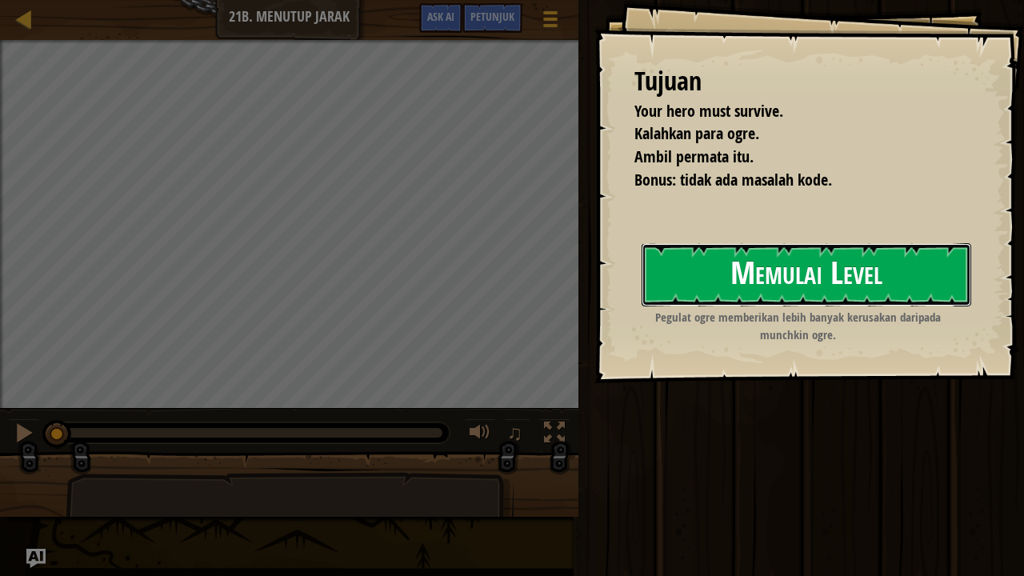
click at [757, 250] on button "Memulai Level" at bounding box center [805, 274] width 329 height 63
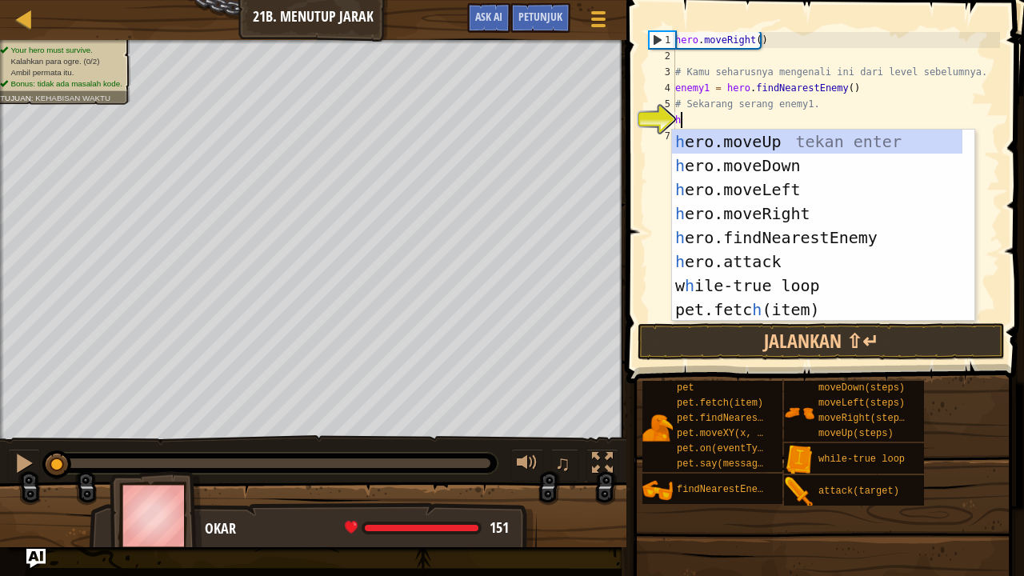
scroll to position [7, 0]
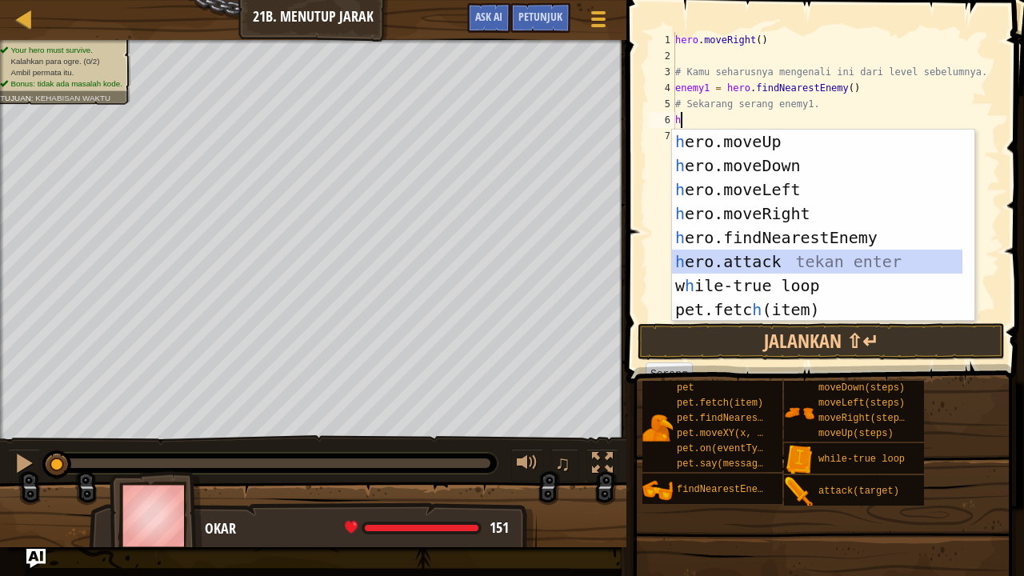
click at [773, 253] on div "h ero.moveUp tekan enter h ero.moveDown tekan enter h ero.moveLeft tekan enter …" at bounding box center [817, 250] width 291 height 240
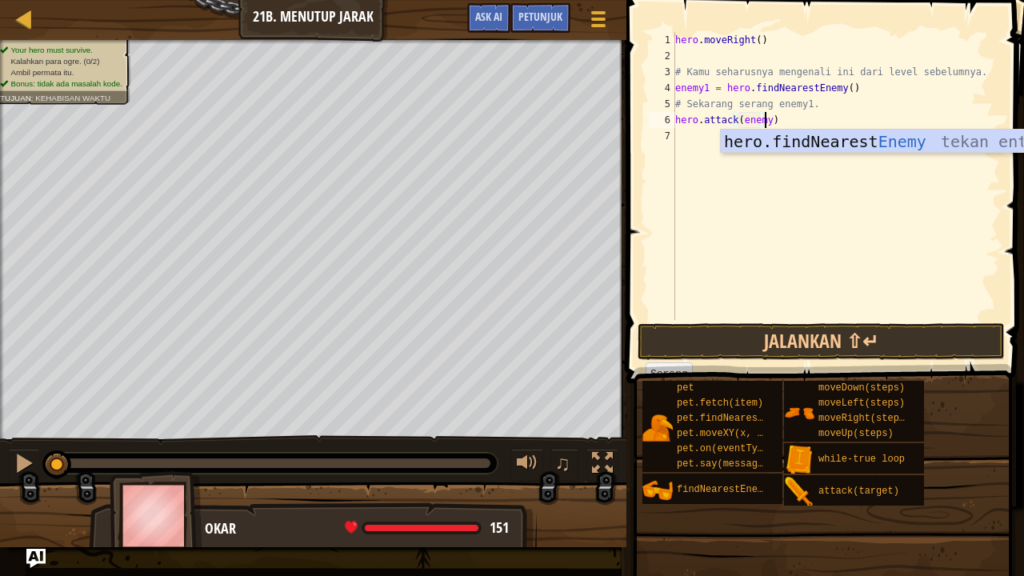
type textarea "hero.attack(enemy1)"
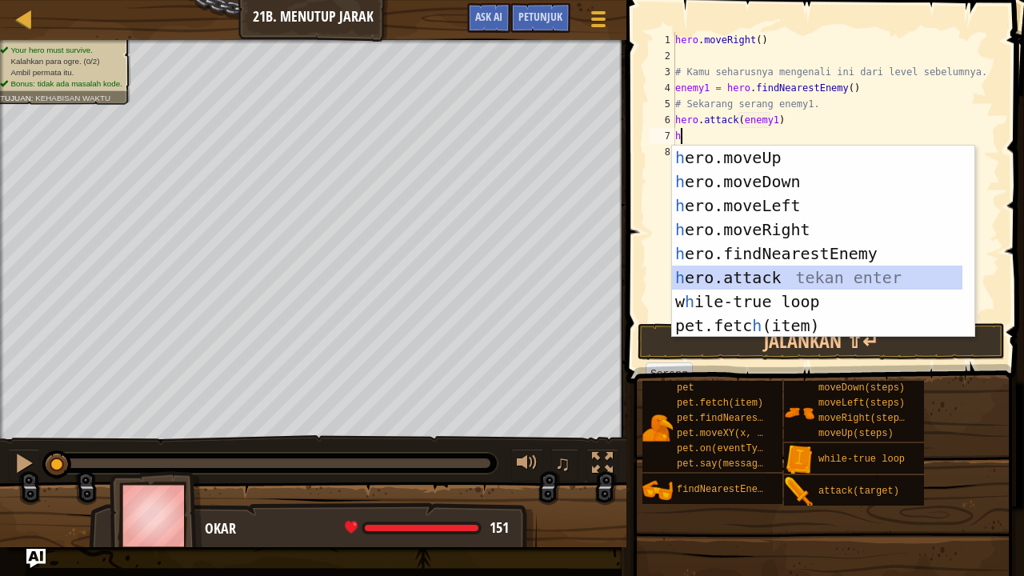
click at [782, 279] on div "h ero.moveUp tekan enter h ero.moveDown tekan enter h ero.moveLeft tekan enter …" at bounding box center [823, 266] width 303 height 240
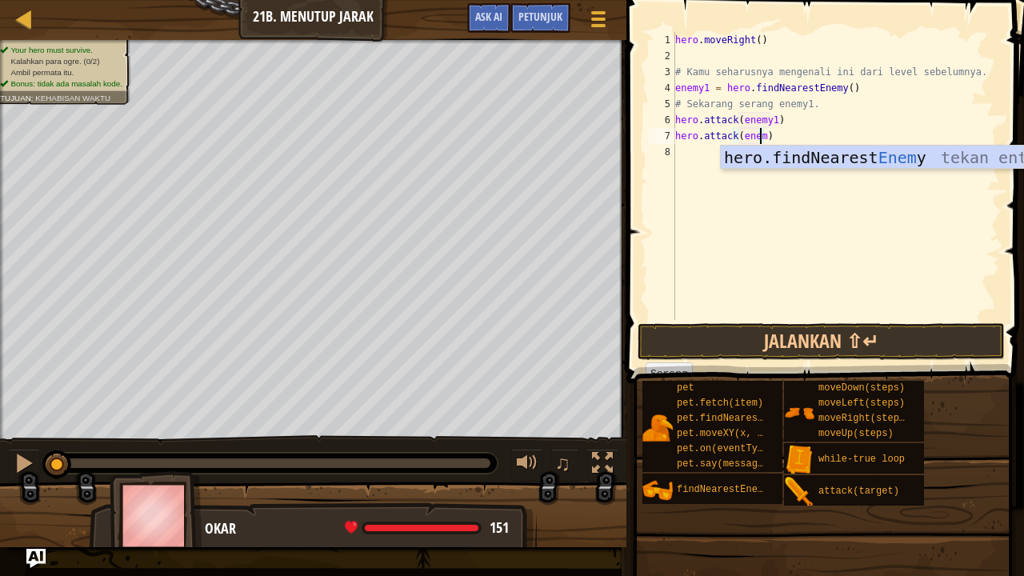
type textarea "hero.attack(enemy1)"
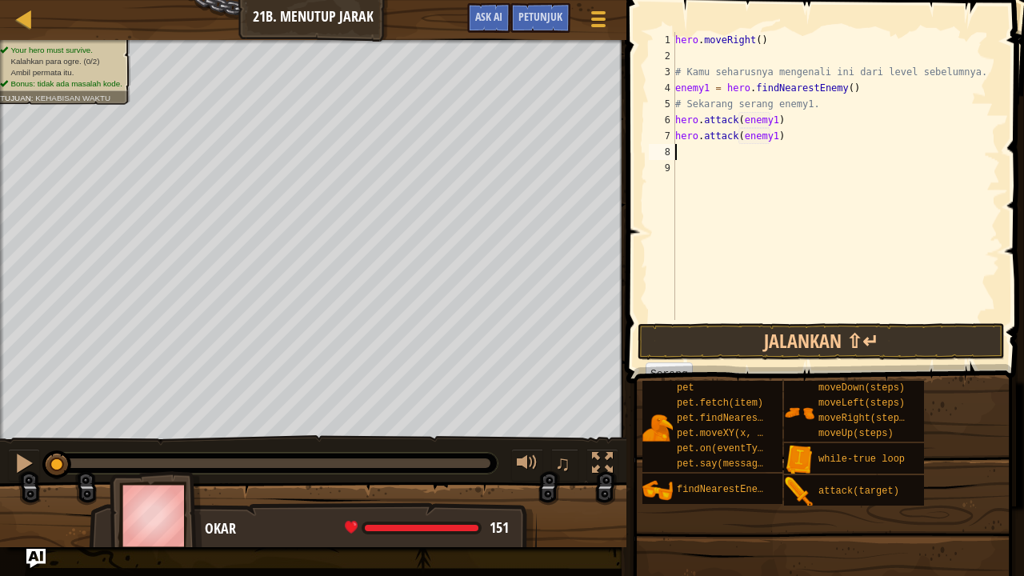
type textarea "h"
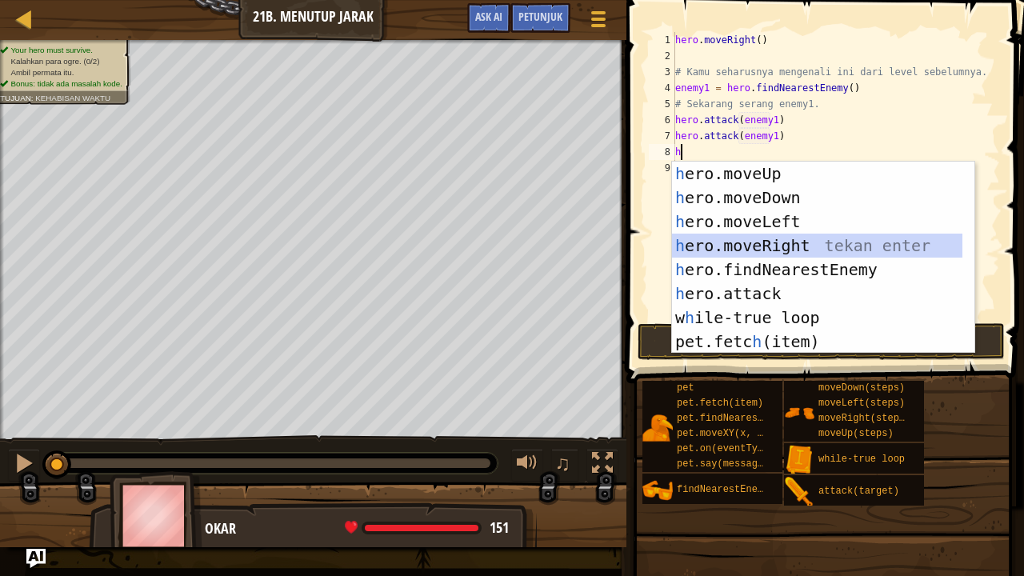
click at [781, 253] on div "h ero.moveUp tekan enter h ero.moveDown tekan enter h ero.moveLeft tekan enter …" at bounding box center [823, 282] width 303 height 240
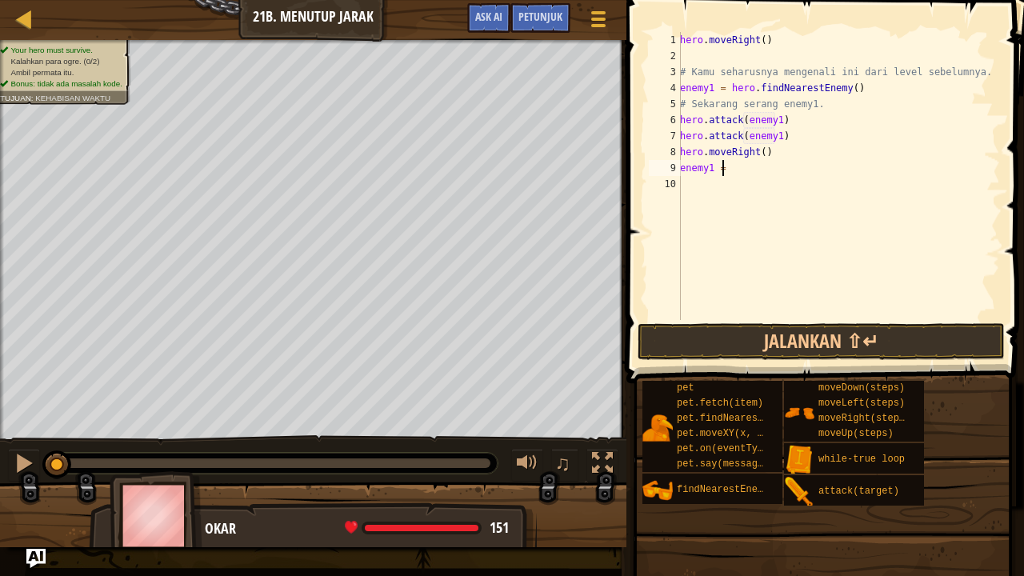
scroll to position [7, 2]
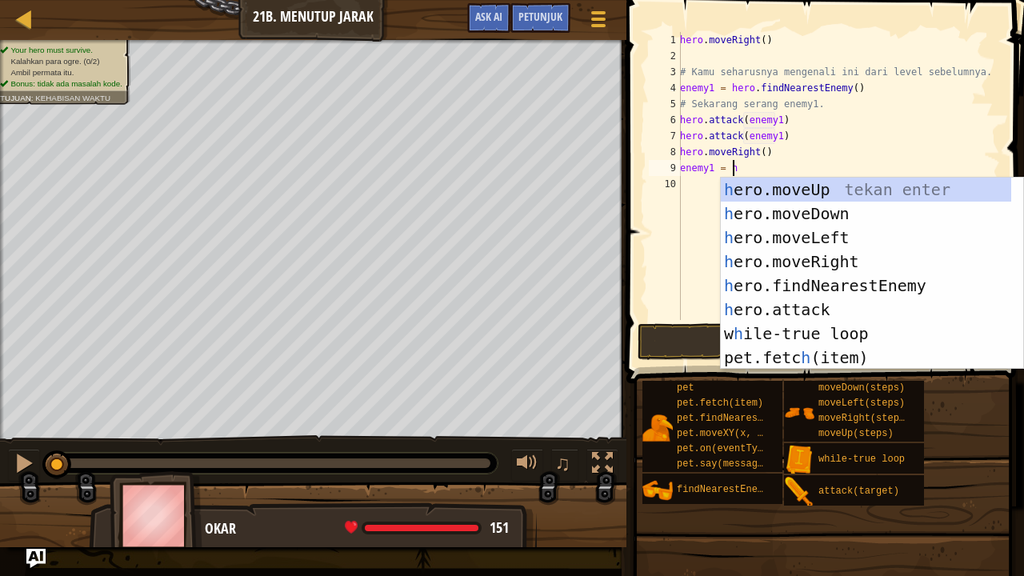
type textarea "enemy1 = h"
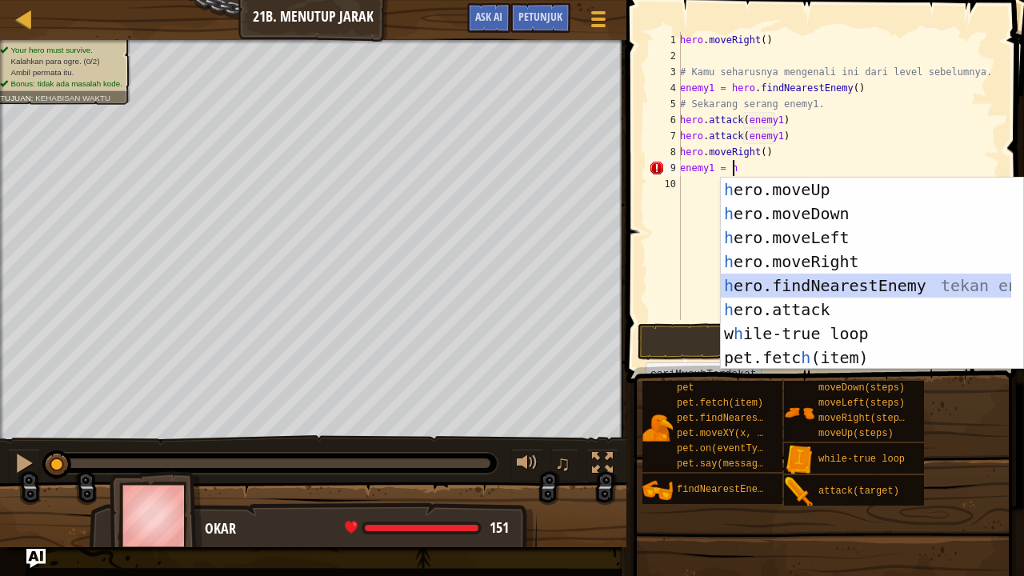
click at [826, 285] on div "h ero.moveUp tekan enter h ero.moveDown tekan enter h ero.moveLeft tekan enter …" at bounding box center [872, 298] width 303 height 240
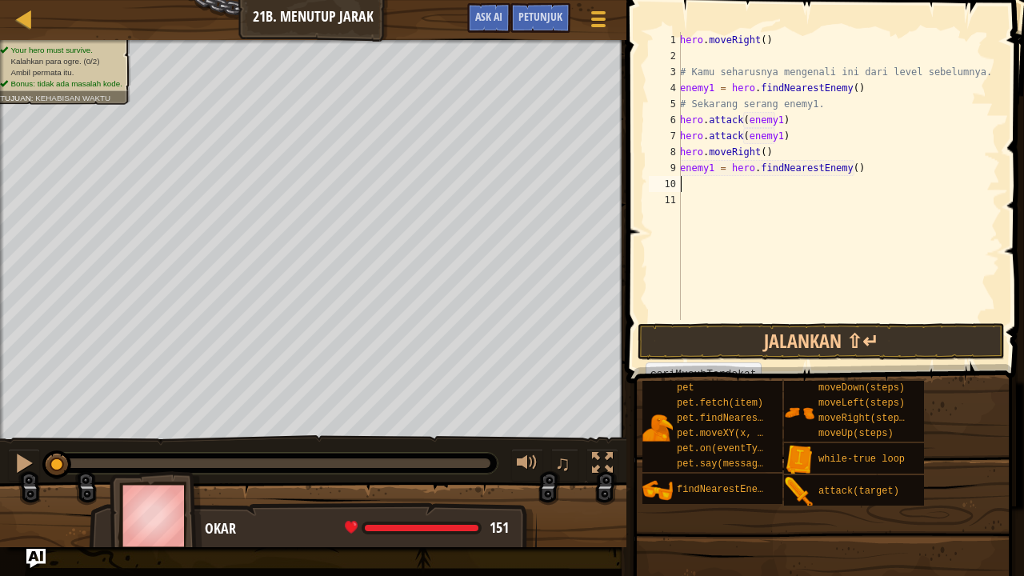
scroll to position [7, 0]
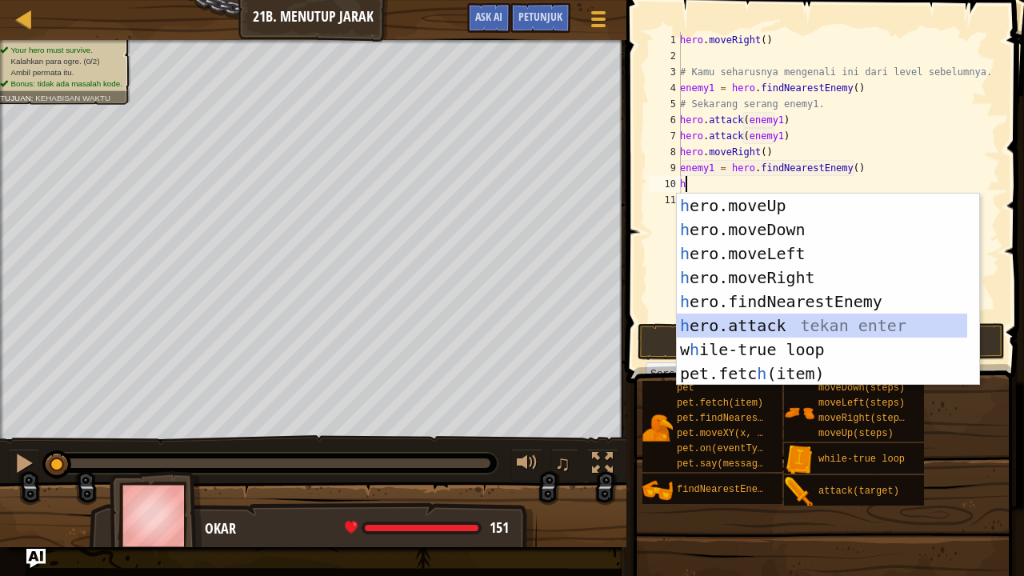
click at [797, 323] on div "h ero.moveUp tekan enter h ero.moveDown tekan enter h ero.moveLeft tekan enter …" at bounding box center [822, 314] width 291 height 240
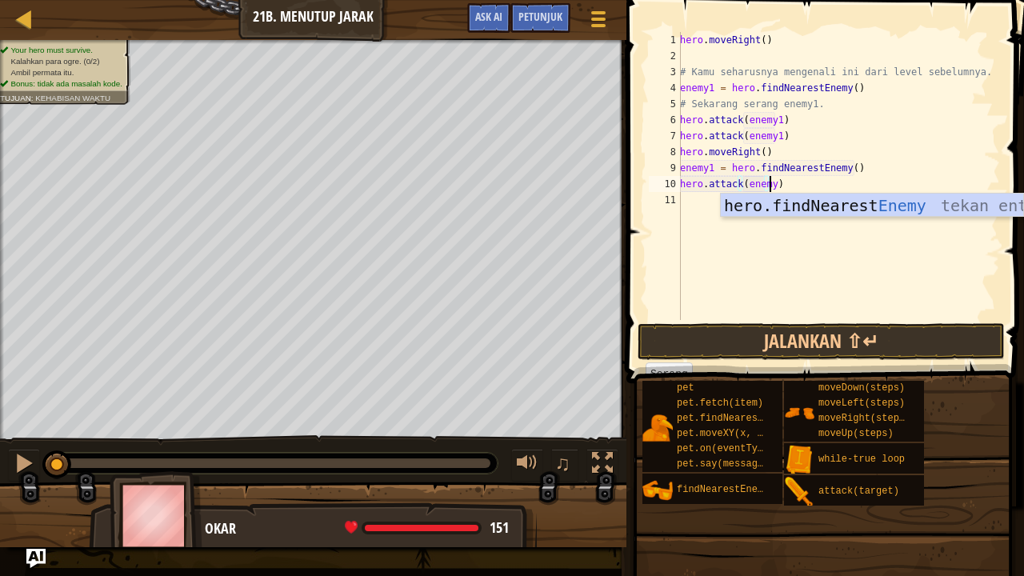
type textarea "hero.attack(enemy1)"
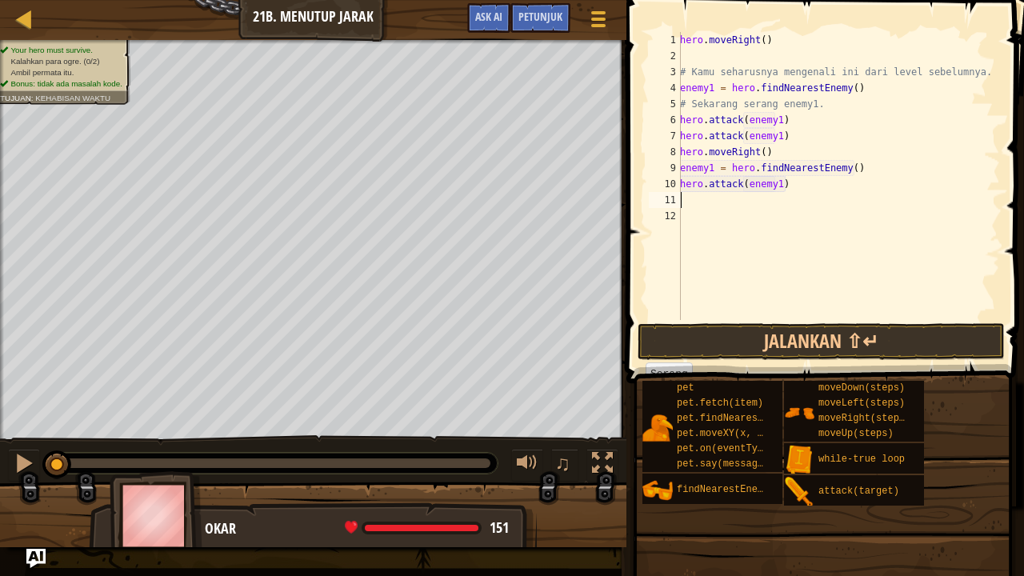
type textarea "h"
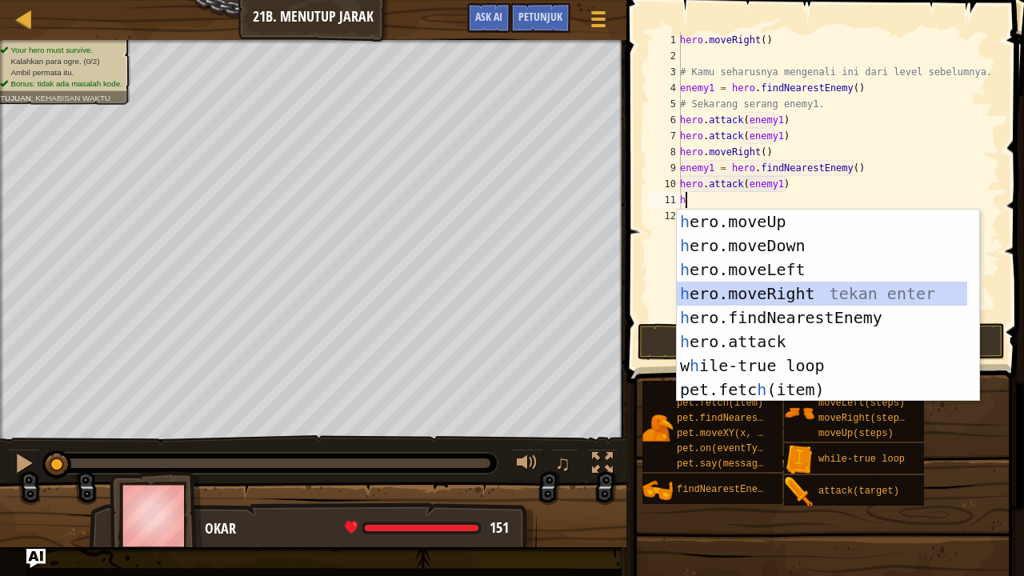
click at [781, 292] on div "h ero.moveUp tekan enter h ero.moveDown tekan enter h ero.moveLeft tekan enter …" at bounding box center [828, 330] width 303 height 240
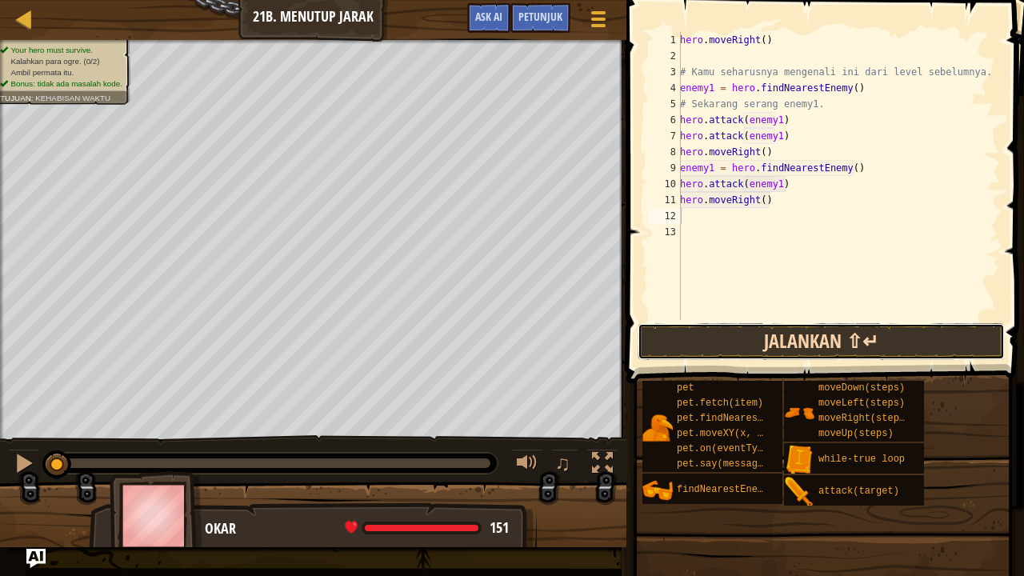
click at [851, 349] on button "Jalankan ⇧↵" at bounding box center [820, 341] width 367 height 37
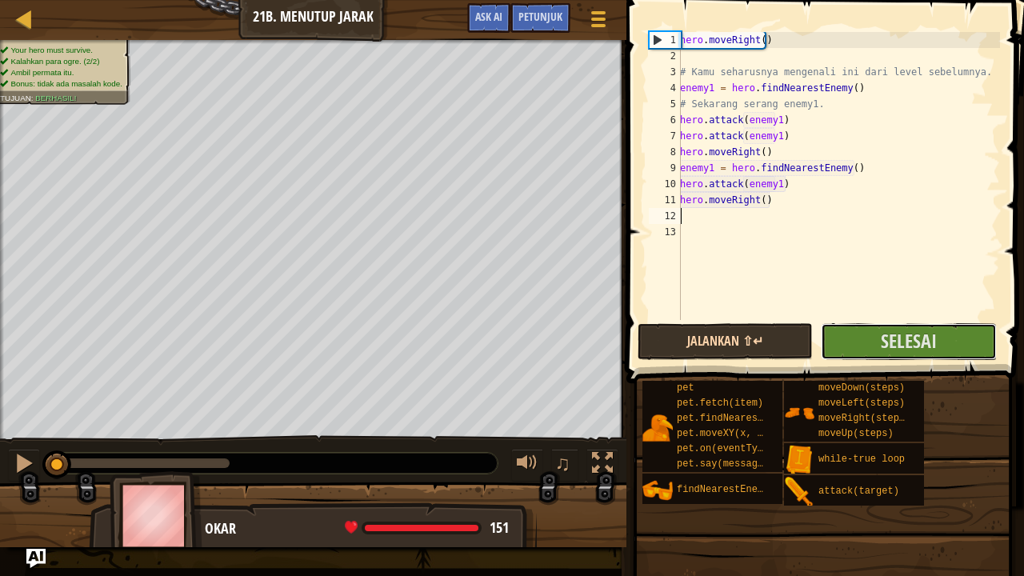
click at [851, 349] on button "Selesai" at bounding box center [908, 341] width 175 height 37
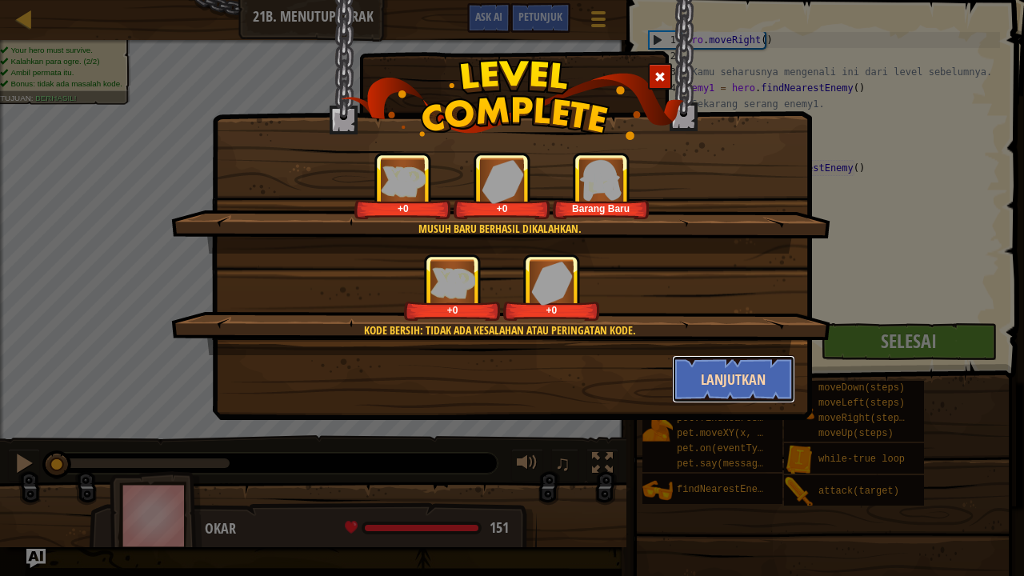
click at [747, 360] on button "Lanjutkan" at bounding box center [734, 379] width 124 height 48
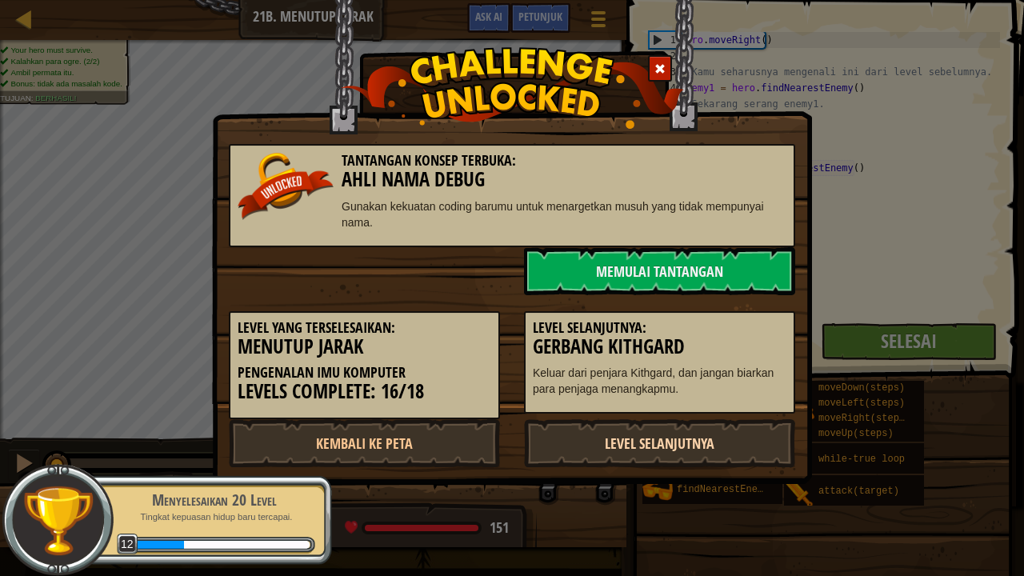
click at [713, 428] on link "Level Selanjutnya" at bounding box center [659, 443] width 271 height 48
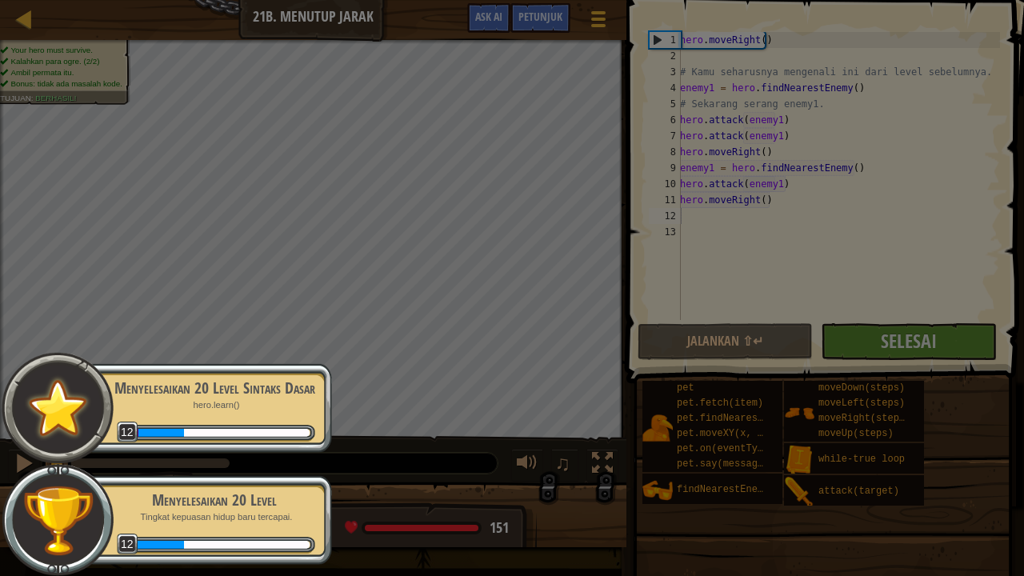
click at [713, 428] on div at bounding box center [512, 288] width 1024 height 576
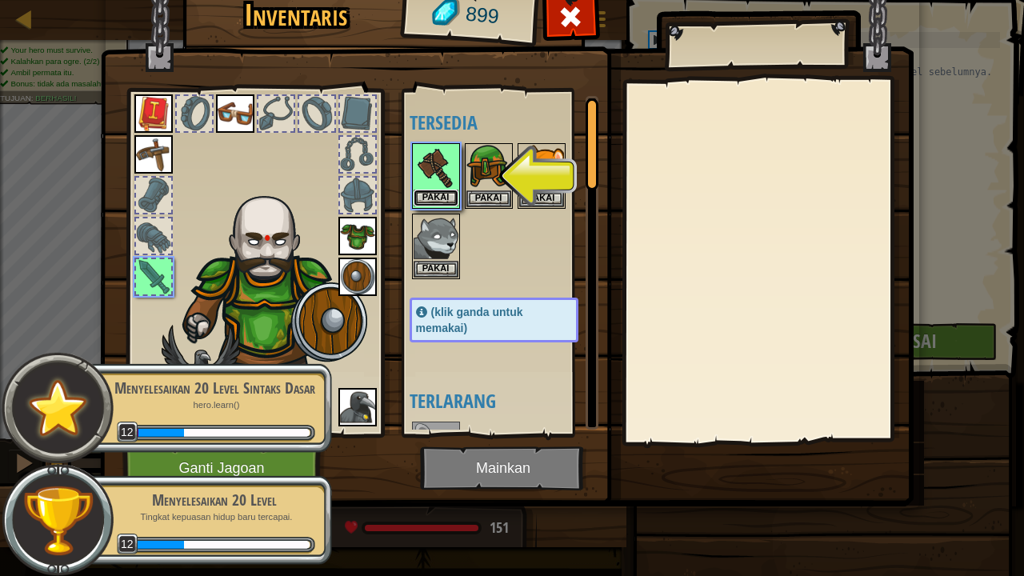
click at [436, 193] on button "Pakai" at bounding box center [435, 198] width 45 height 17
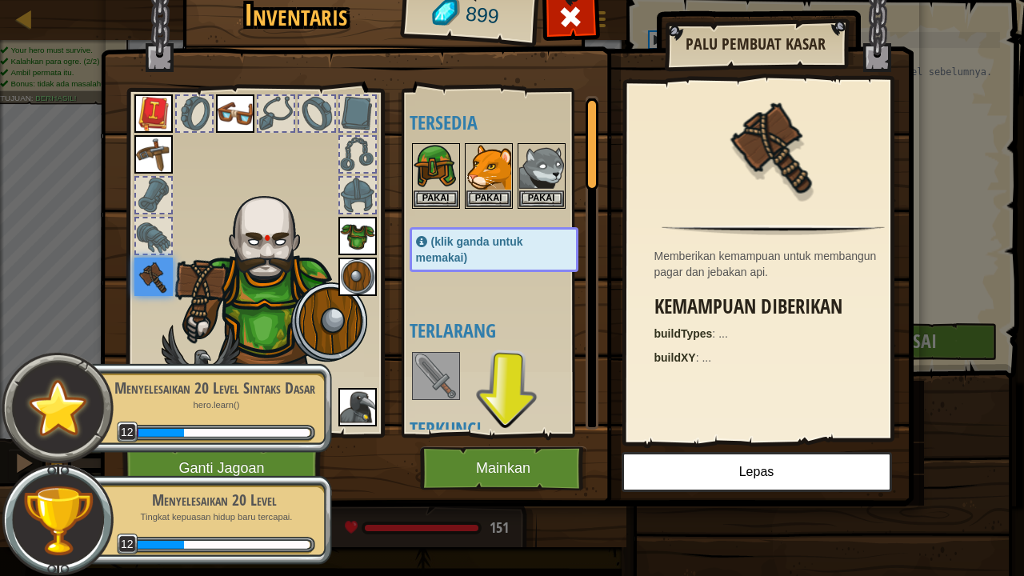
click at [547, 442] on img at bounding box center [506, 216] width 813 height 581
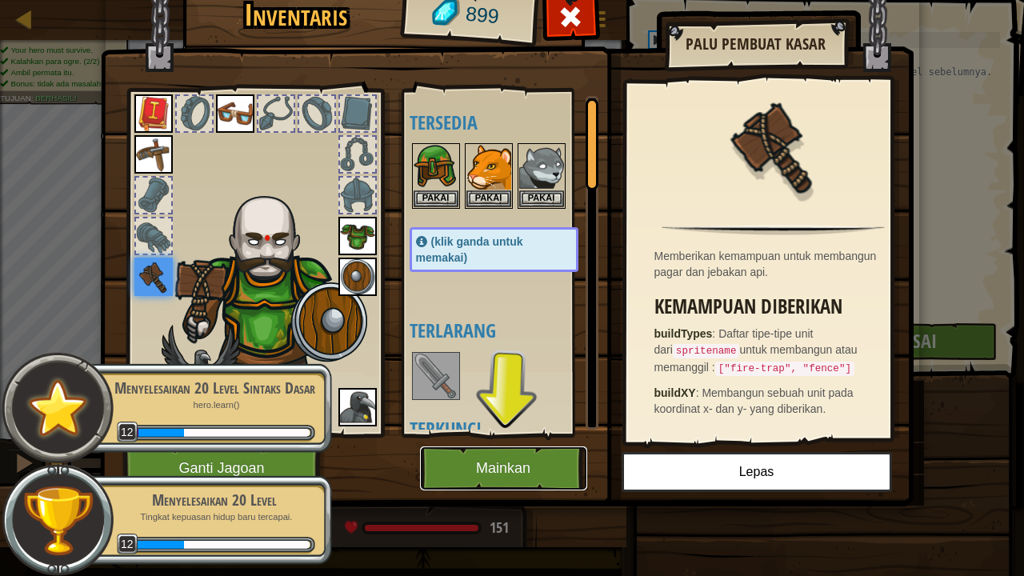
click at [547, 456] on button "Mainkan" at bounding box center [503, 468] width 167 height 44
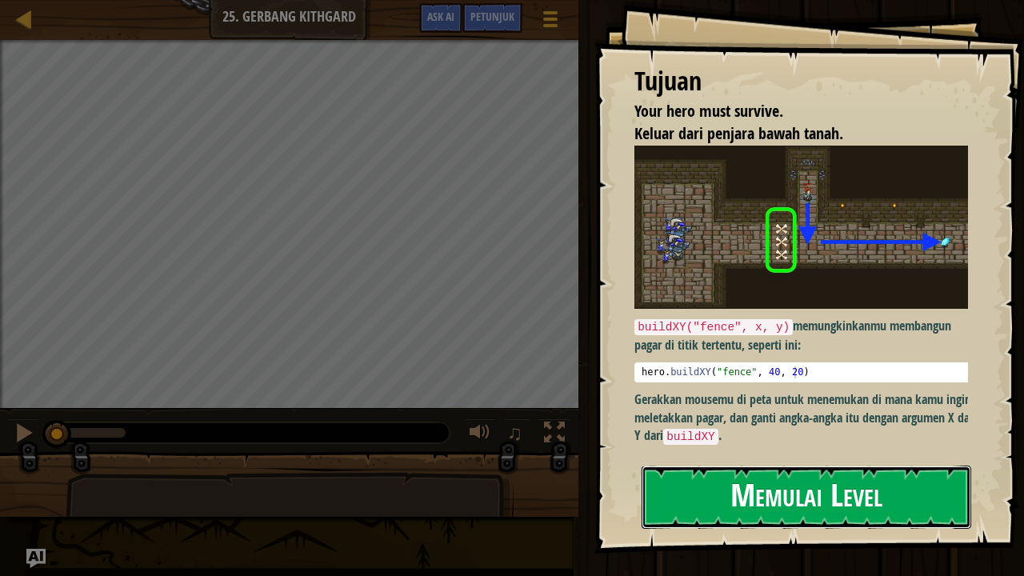
click at [905, 465] on button "Memulai Level" at bounding box center [805, 496] width 329 height 63
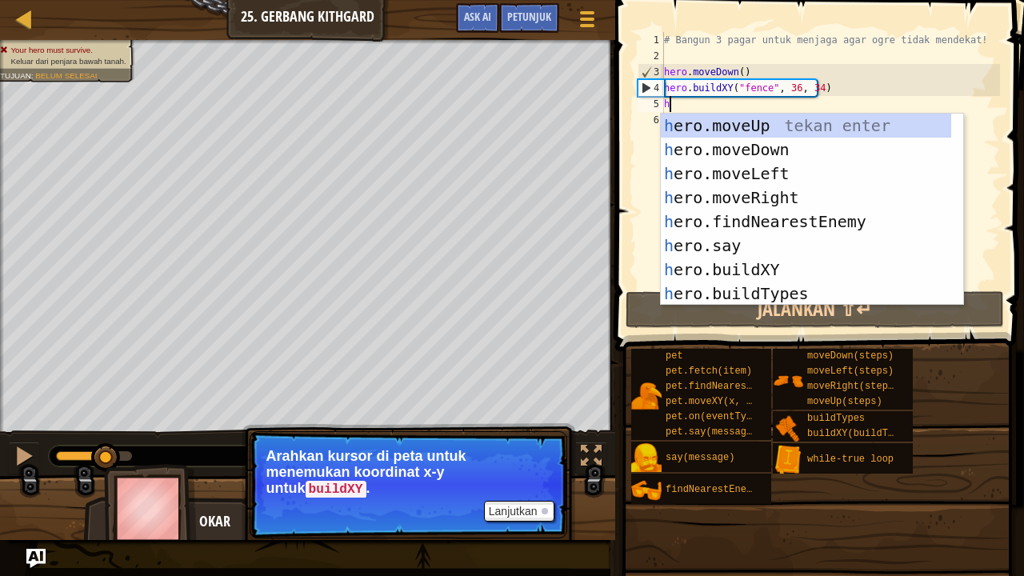
scroll to position [7, 0]
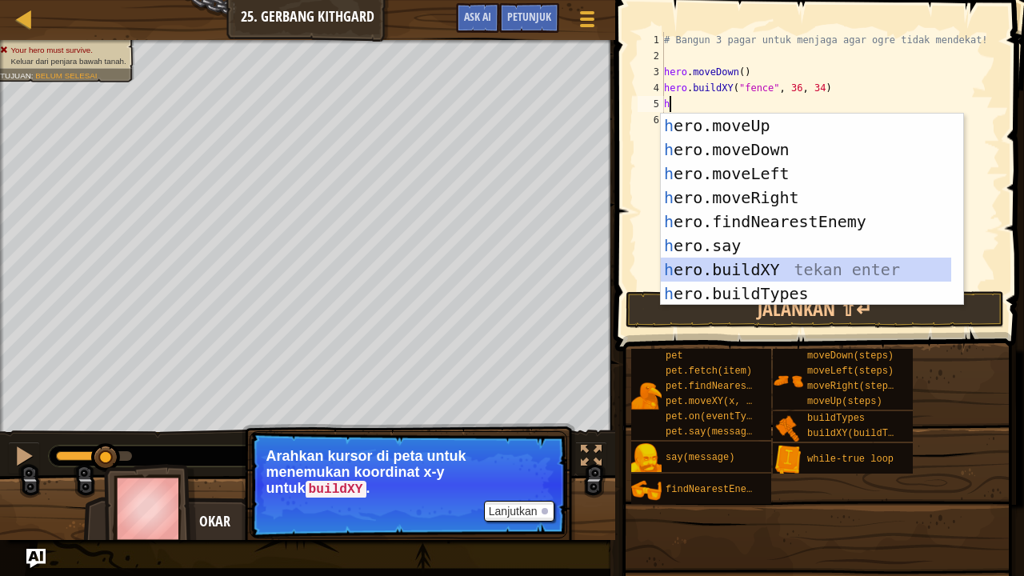
click at [773, 269] on div "h ero.moveUp tekan enter h ero.moveDown tekan enter h ero.moveLeft tekan enter …" at bounding box center [806, 234] width 291 height 240
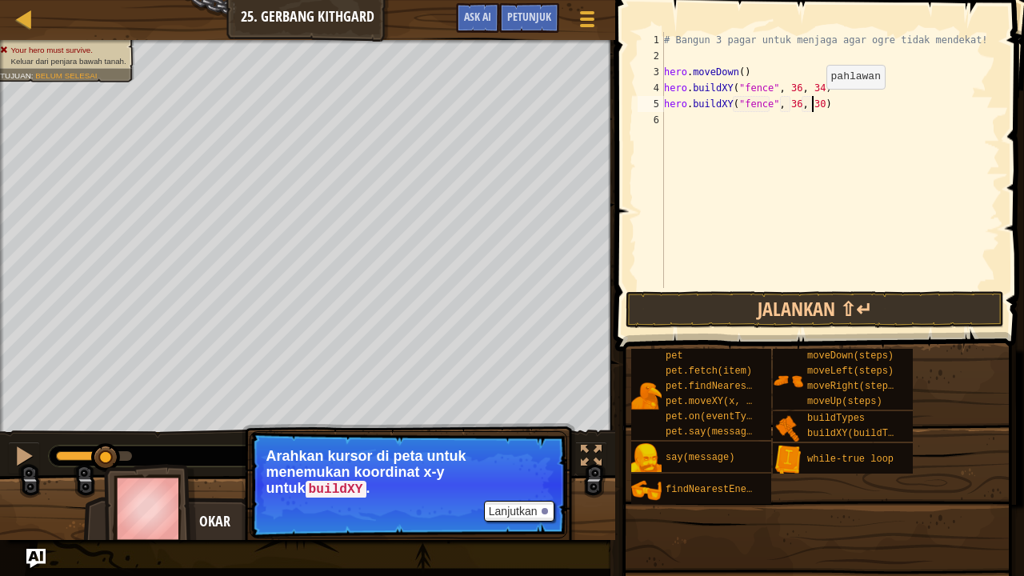
click at [812, 105] on div "# Bangun 3 pagar untuk menjaga agar ogre tidak mendekat! hero . moveDown ( ) he…" at bounding box center [830, 176] width 339 height 288
type textarea "hero.buildXY("fence", 36, 31)"
click at [801, 118] on div "# Bangun 3 pagar untuk menjaga agar ogre tidak mendekat! hero . moveDown ( ) he…" at bounding box center [830, 176] width 339 height 288
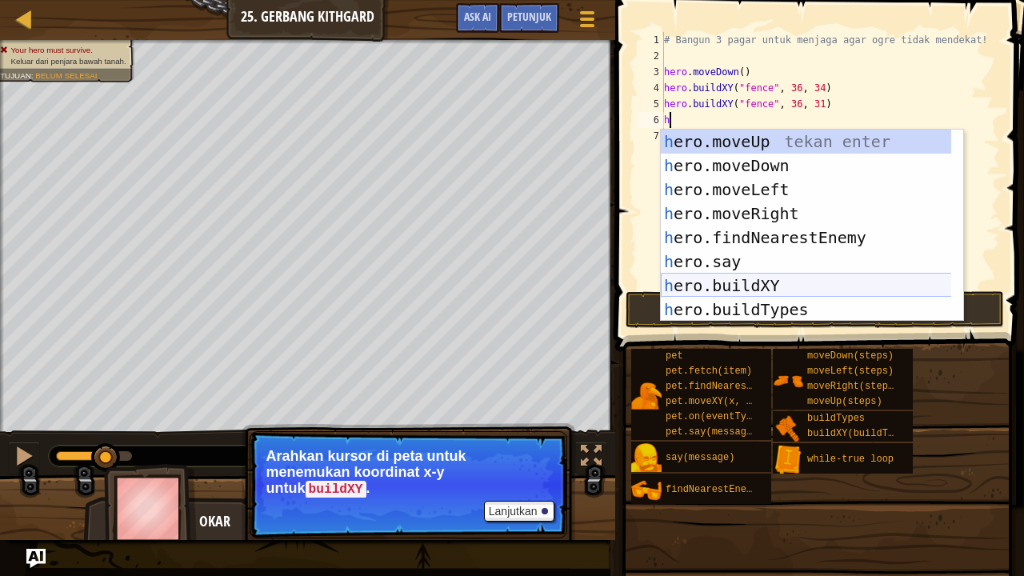
click at [768, 282] on div "h ero.moveUp tekan enter h ero.moveDown tekan enter h ero.moveLeft tekan enter …" at bounding box center [806, 250] width 291 height 240
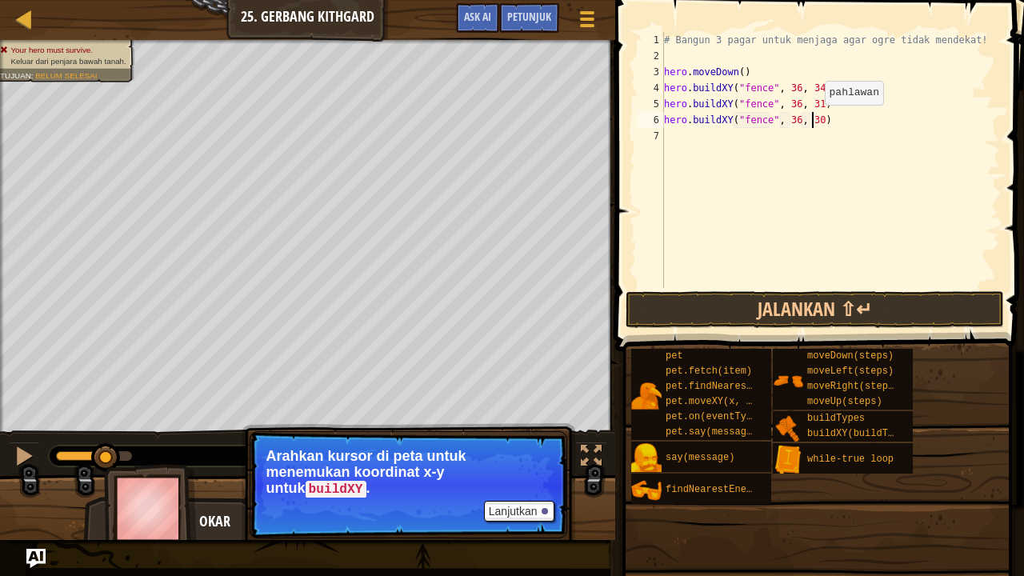
click at [811, 120] on div "# Bangun 3 pagar untuk menjaga agar ogre tidak mendekat! hero . moveDown ( ) he…" at bounding box center [830, 176] width 339 height 288
type textarea "hero.buildXY("fence", 36, 27)"
click at [785, 141] on div "# Bangun 3 pagar untuk menjaga agar ogre tidak mendekat! hero . moveDown ( ) he…" at bounding box center [830, 176] width 339 height 288
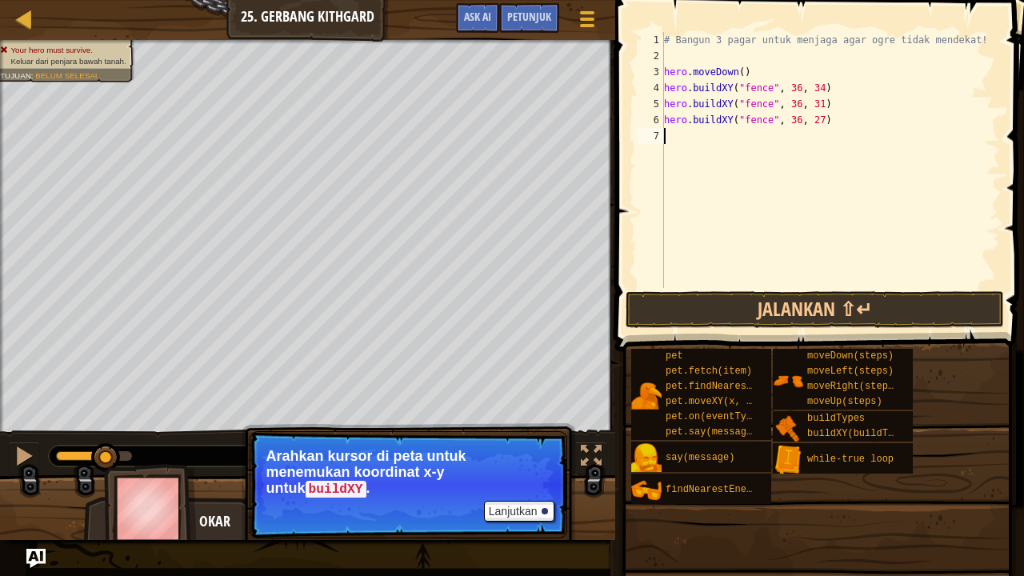
type textarea "h"
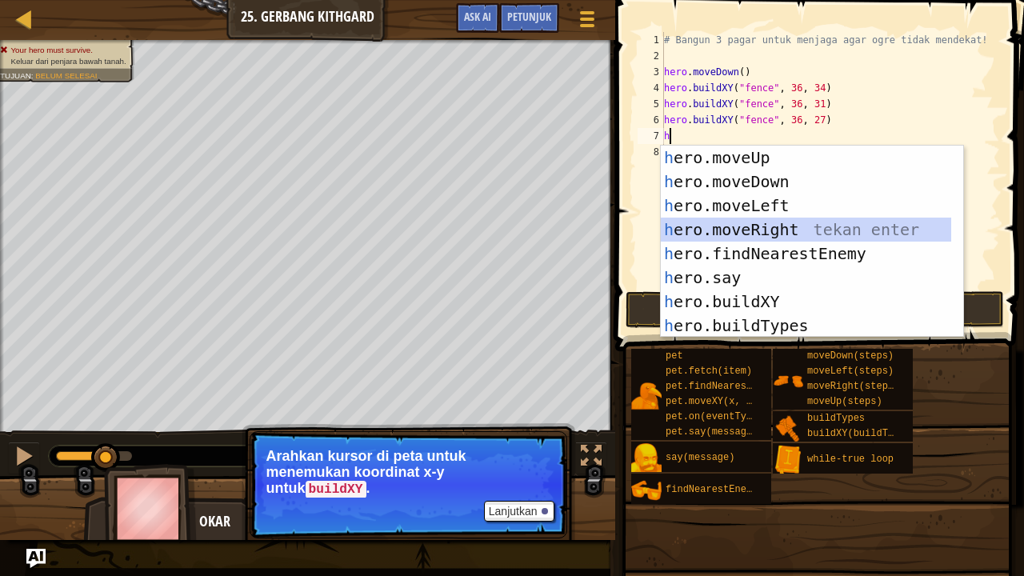
click at [785, 226] on div "h ero.moveUp tekan enter h ero.moveDown tekan enter h ero.moveLeft tekan enter …" at bounding box center [806, 266] width 291 height 240
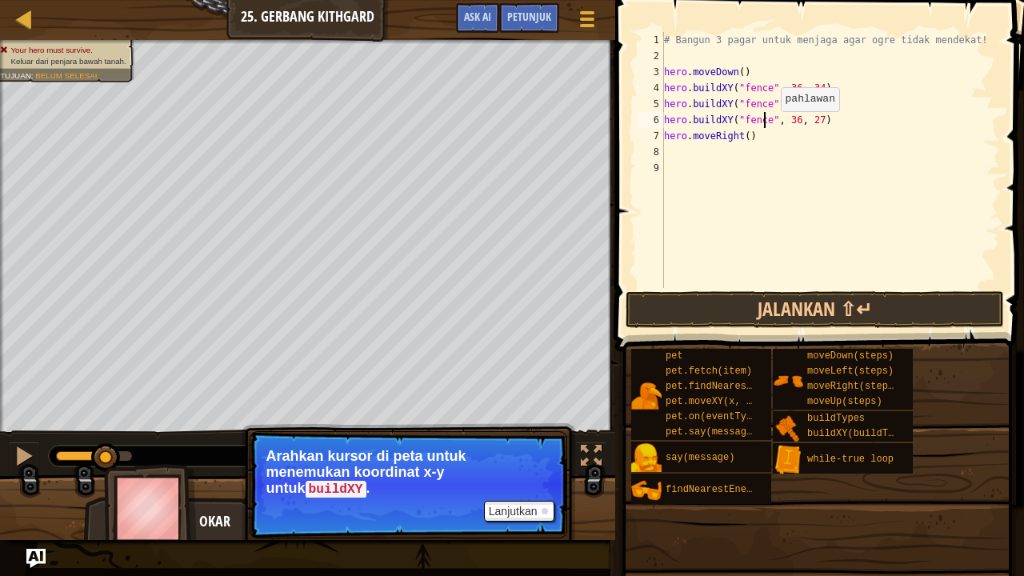
click at [766, 126] on div "# Bangun 3 pagar untuk menjaga agar ogre tidak mendekat! hero . moveDown ( ) he…" at bounding box center [830, 176] width 339 height 288
click at [741, 138] on div "# Bangun 3 pagar untuk menjaga agar ogre tidak mendekat! hero . moveDown ( ) he…" at bounding box center [830, 176] width 339 height 288
type textarea "hero.moveRight(3)"
click at [821, 302] on button "Jalankan ⇧↵" at bounding box center [814, 309] width 378 height 37
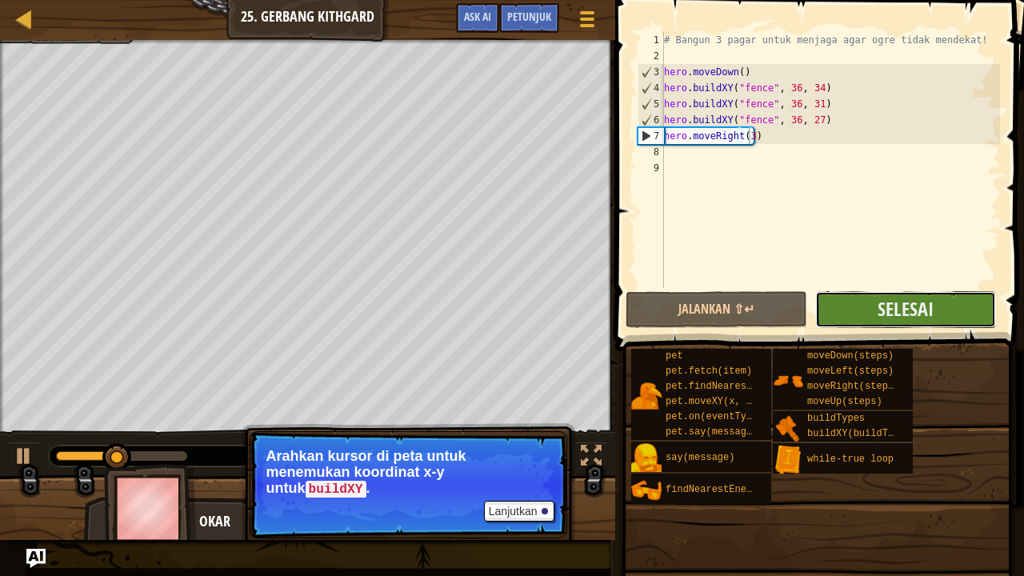
click at [838, 302] on button "Selesai" at bounding box center [905, 309] width 181 height 37
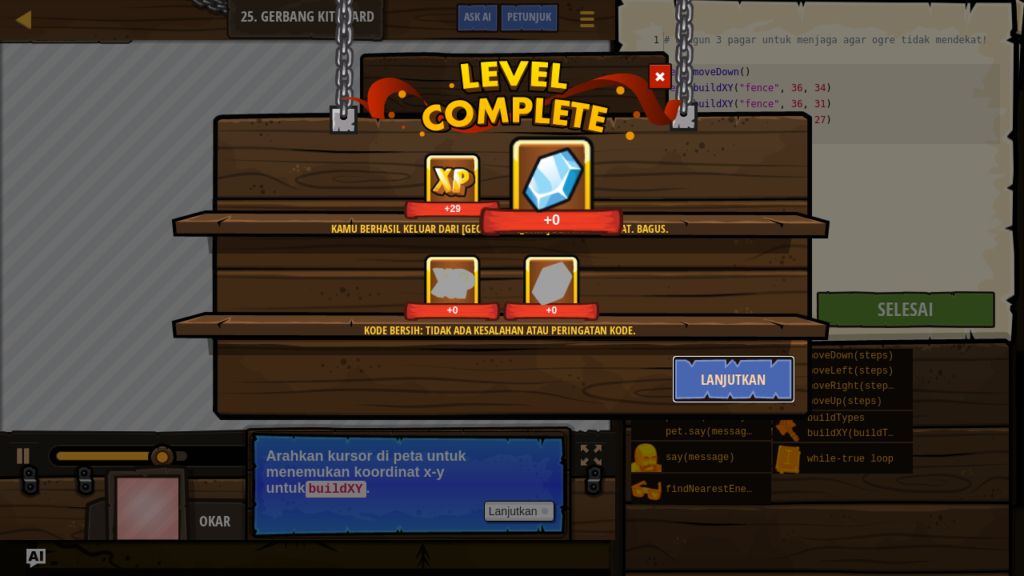
click at [753, 363] on button "Lanjutkan" at bounding box center [734, 379] width 124 height 48
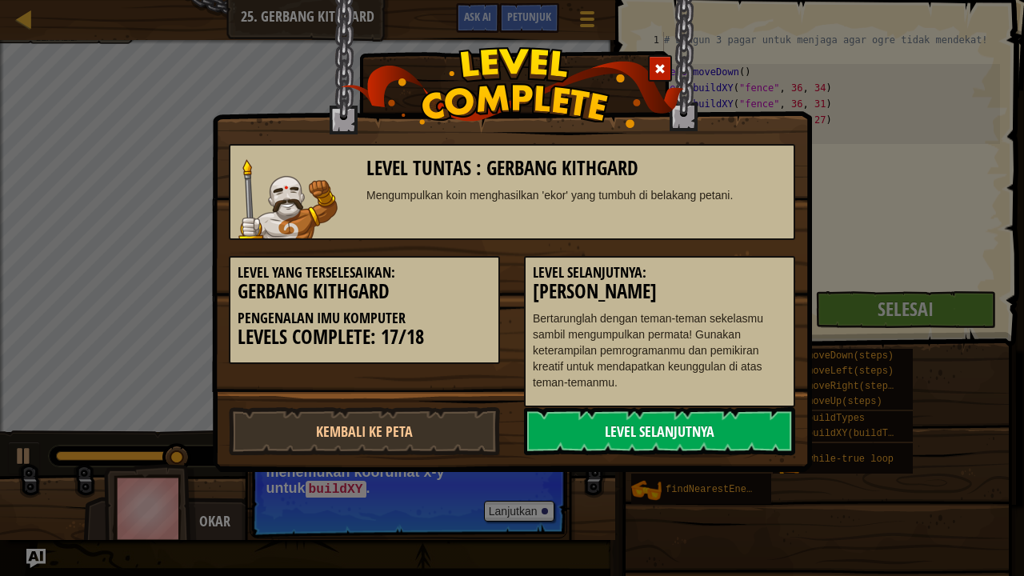
click at [645, 421] on link "Level Selanjutnya" at bounding box center [659, 431] width 271 height 48
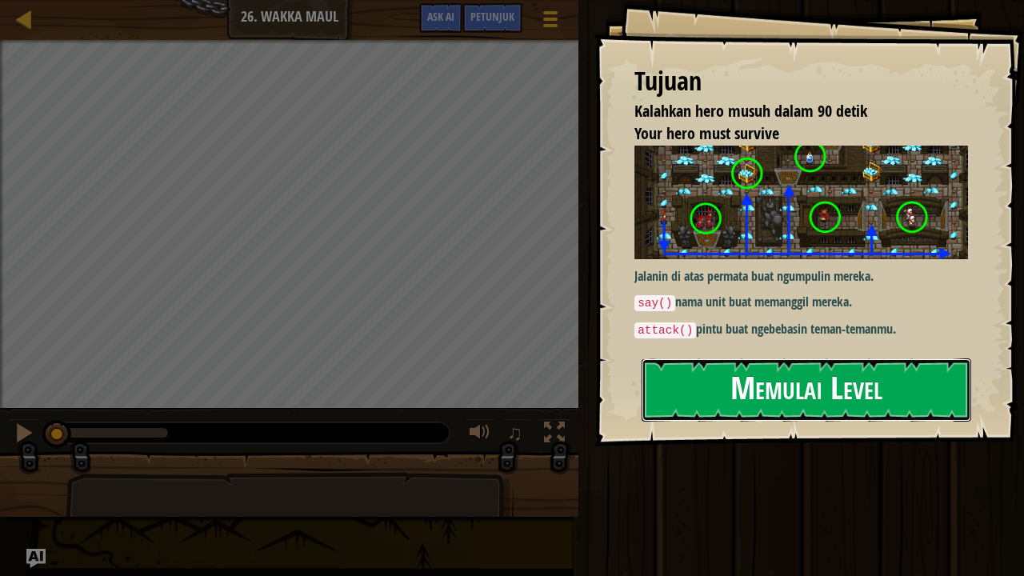
click at [789, 402] on button "Memulai Level" at bounding box center [805, 389] width 329 height 63
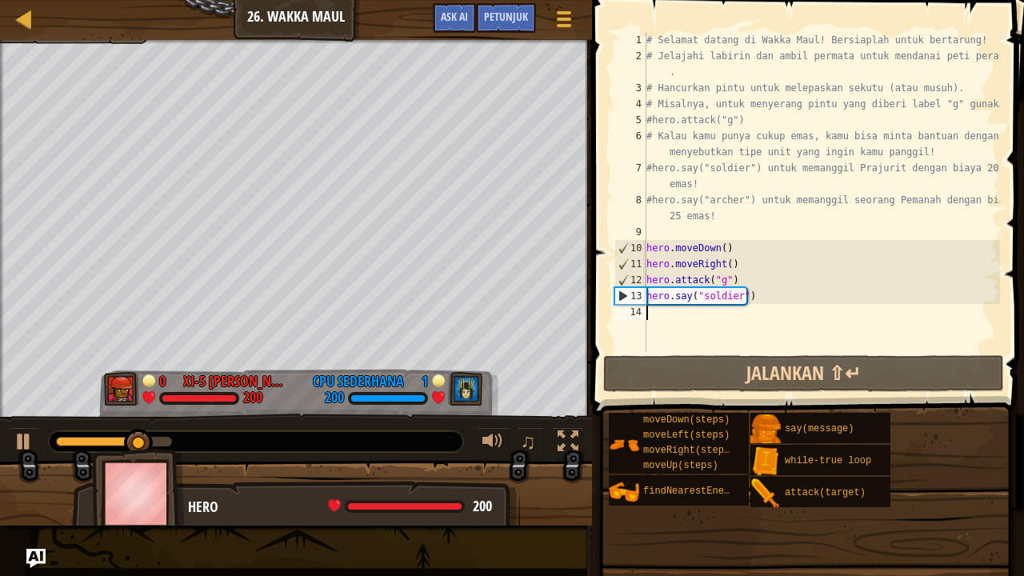
click at [663, 310] on div "# Selamat datang di Wakka Maul! Bersiaplah untuk bertarung! # Jelajahi labirin …" at bounding box center [821, 208] width 357 height 352
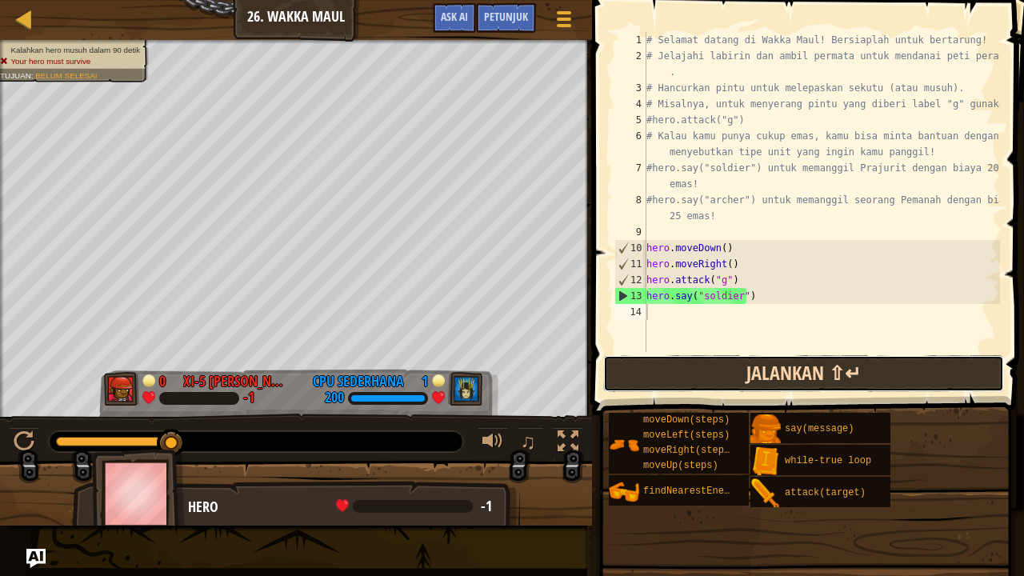
click at [822, 380] on button "Jalankan ⇧↵" at bounding box center [803, 373] width 401 height 37
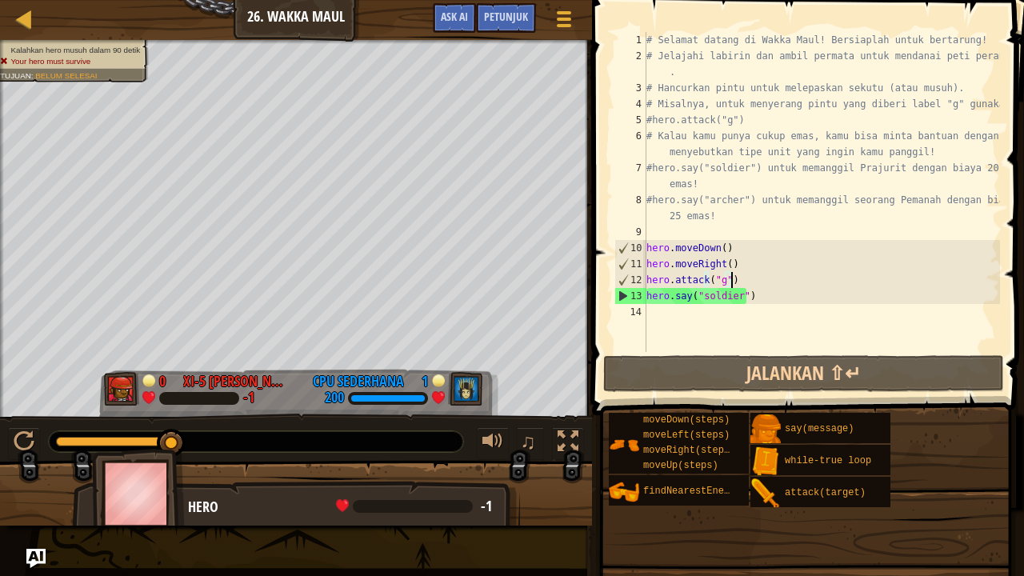
click at [769, 280] on div "# Selamat datang di Wakka Maul! Bersiaplah untuk bertarung! # Jelajahi labirin …" at bounding box center [821, 208] width 357 height 352
type textarea "hero.attack("g")"
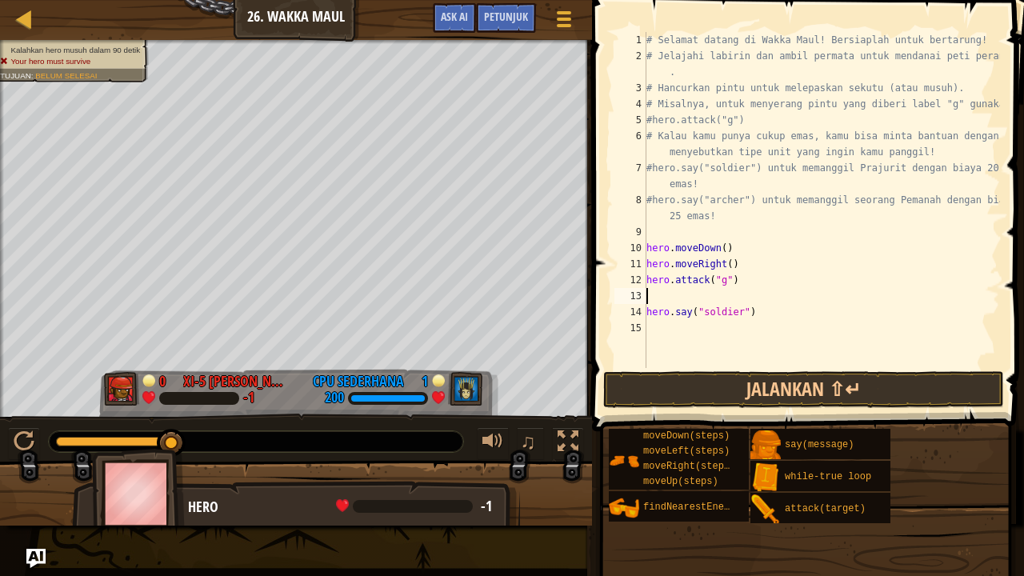
type textarea "h"
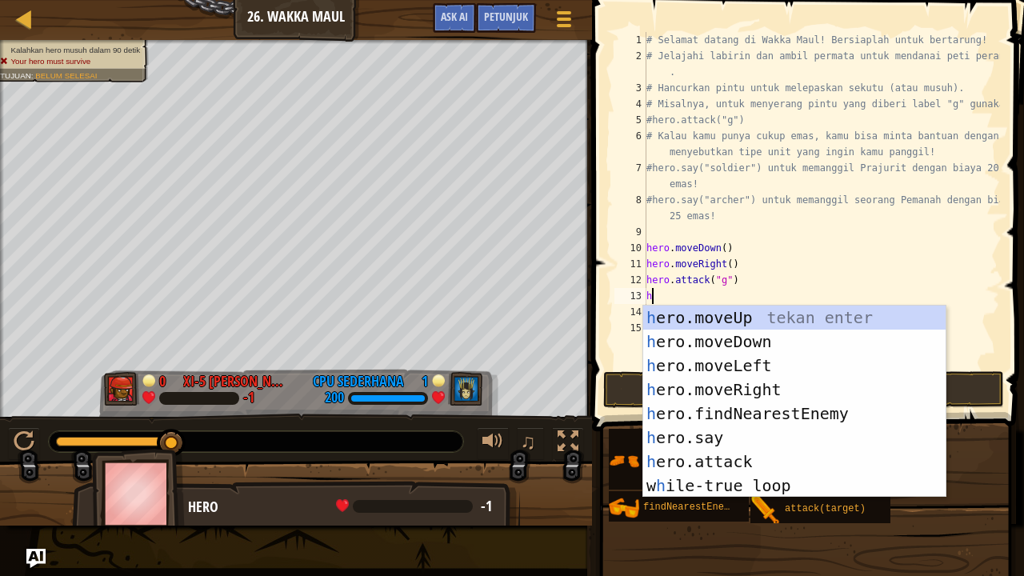
scroll to position [7, 0]
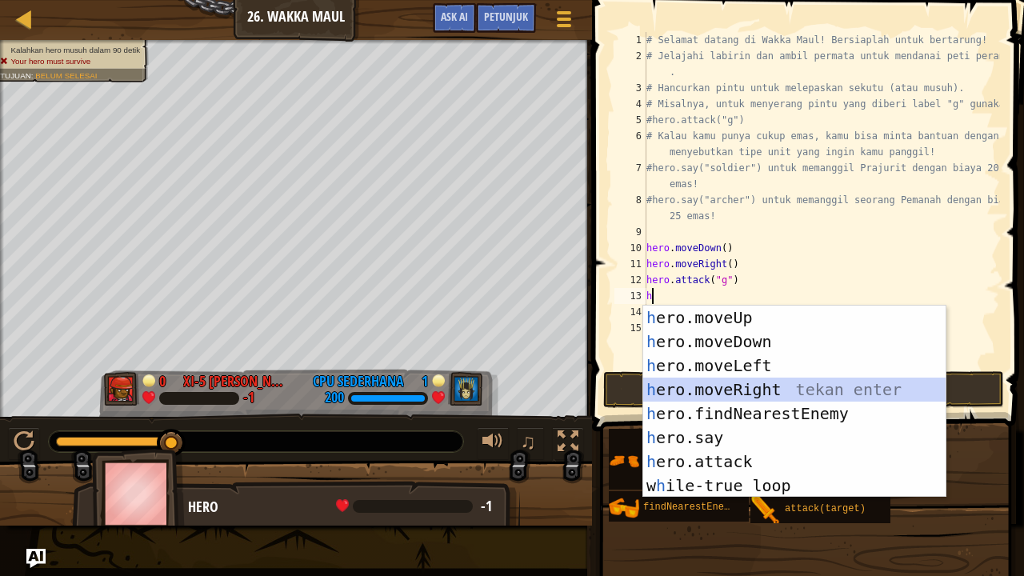
click at [761, 383] on div "h ero.moveUp tekan enter h ero.moveDown tekan enter h ero.moveLeft tekan enter …" at bounding box center [794, 426] width 303 height 240
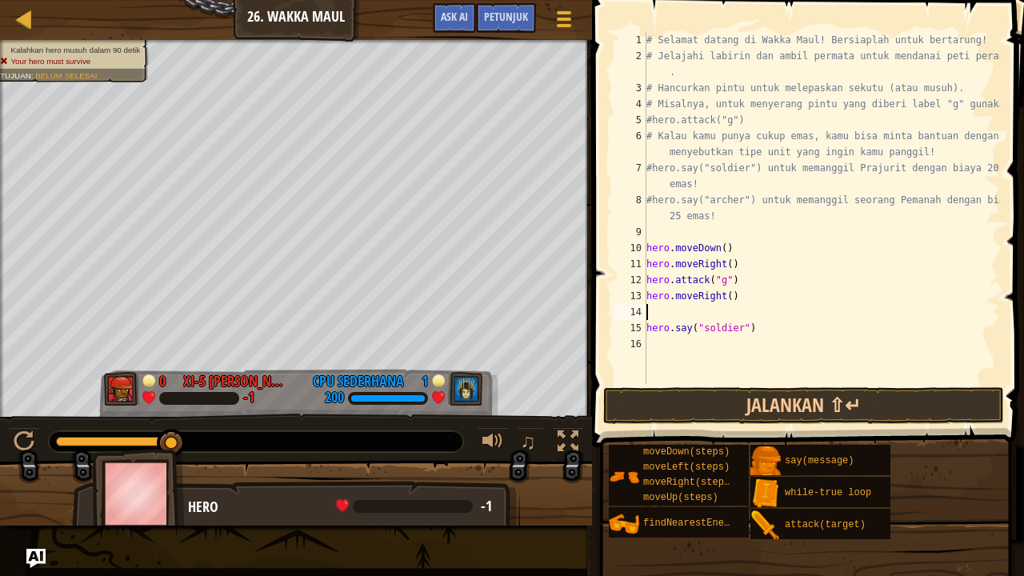
type textarea "h"
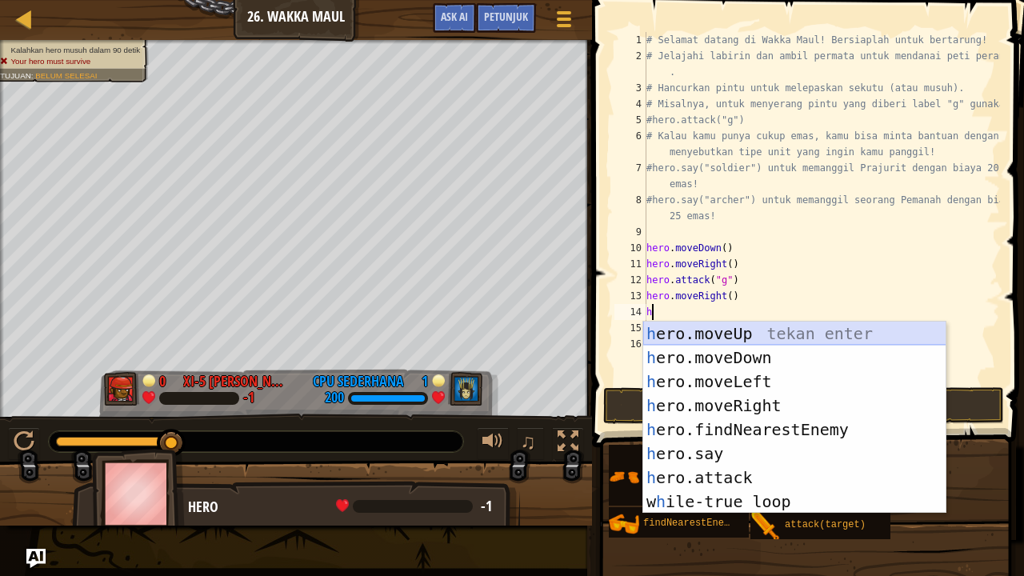
click at [758, 335] on div "h ero.moveUp tekan enter h ero.moveDown tekan enter h ero.moveLeft tekan enter …" at bounding box center [794, 441] width 303 height 240
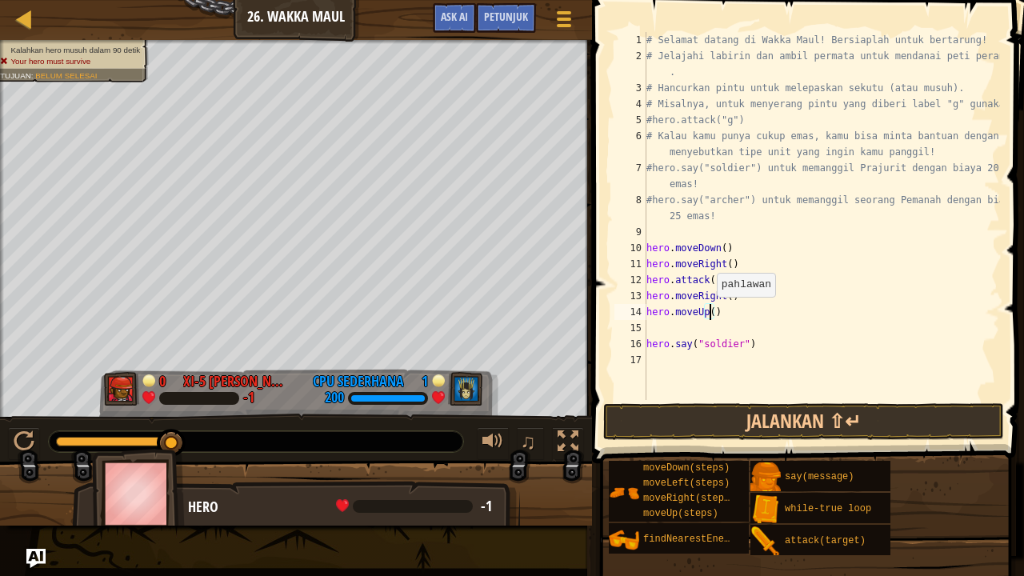
click at [709, 313] on div "# Selamat datang di Wakka Maul! Bersiaplah untuk bertarung! # Jelajahi labirin …" at bounding box center [821, 232] width 357 height 400
type textarea "hero.moveUp(2)"
click at [681, 331] on div "# Selamat datang di Wakka Maul! Bersiaplah untuk bertarung! # Jelajahi labirin …" at bounding box center [821, 232] width 357 height 400
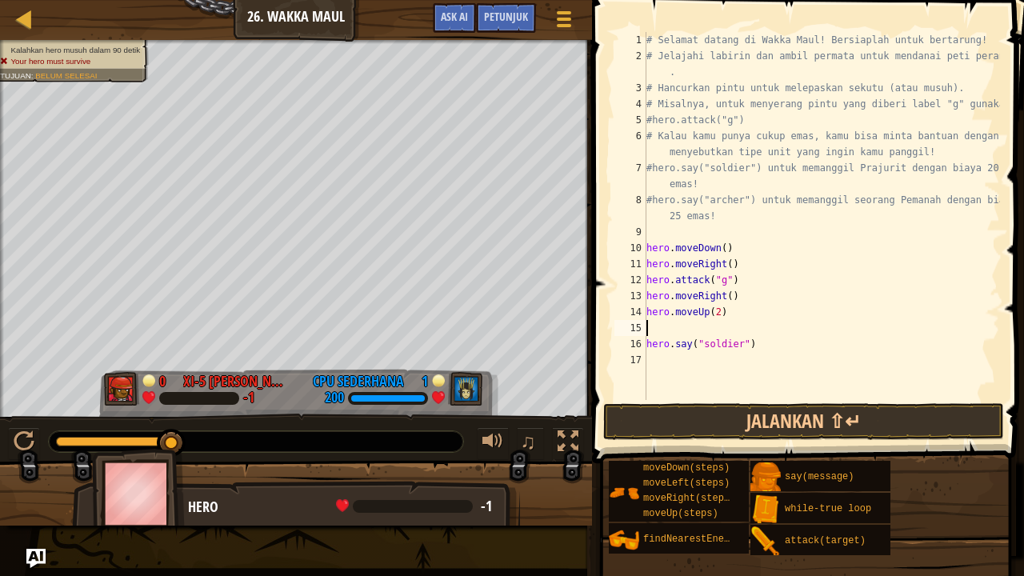
type textarea "h"
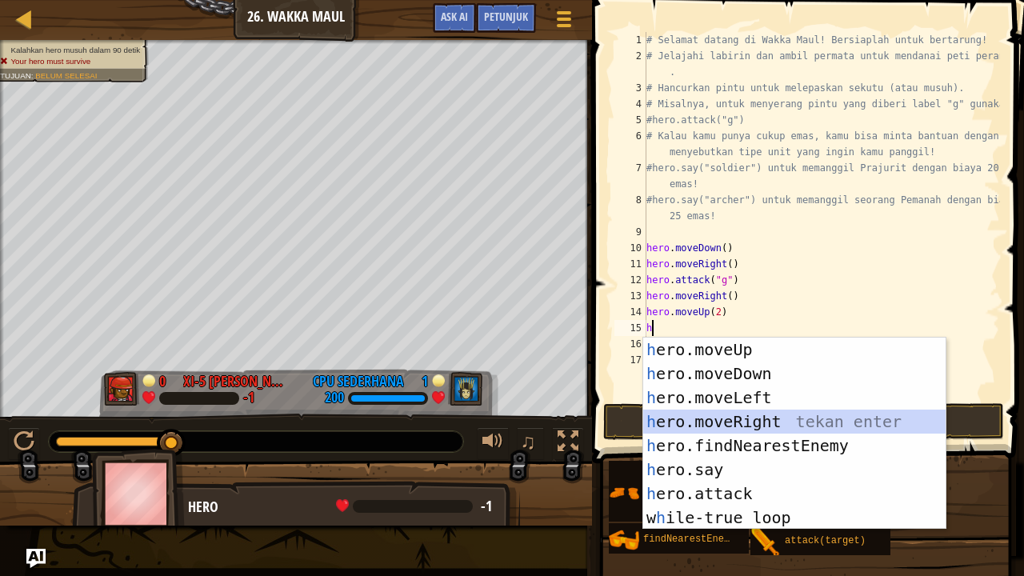
click at [753, 424] on div "h ero.moveUp tekan enter h ero.moveDown tekan enter h ero.moveLeft tekan enter …" at bounding box center [794, 457] width 303 height 240
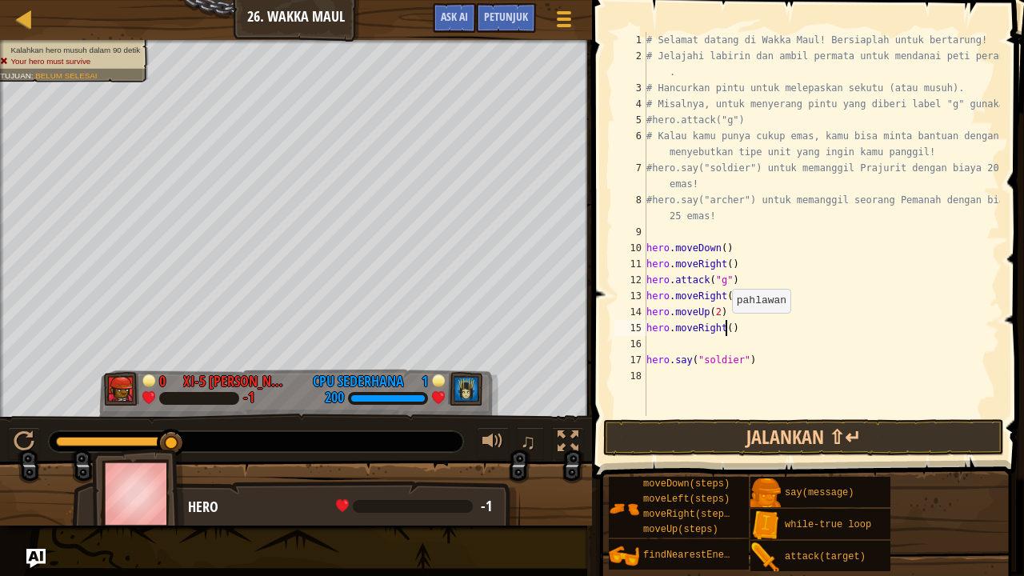
click at [723, 329] on div "# Selamat datang di Wakka Maul! Bersiaplah untuk bertarung! # Jelajahi labirin …" at bounding box center [821, 240] width 357 height 416
type textarea "hero.moveRight(3)"
click at [689, 342] on div "# Selamat datang di Wakka Maul! Bersiaplah untuk bertarung! # Jelajahi labirin …" at bounding box center [821, 240] width 357 height 416
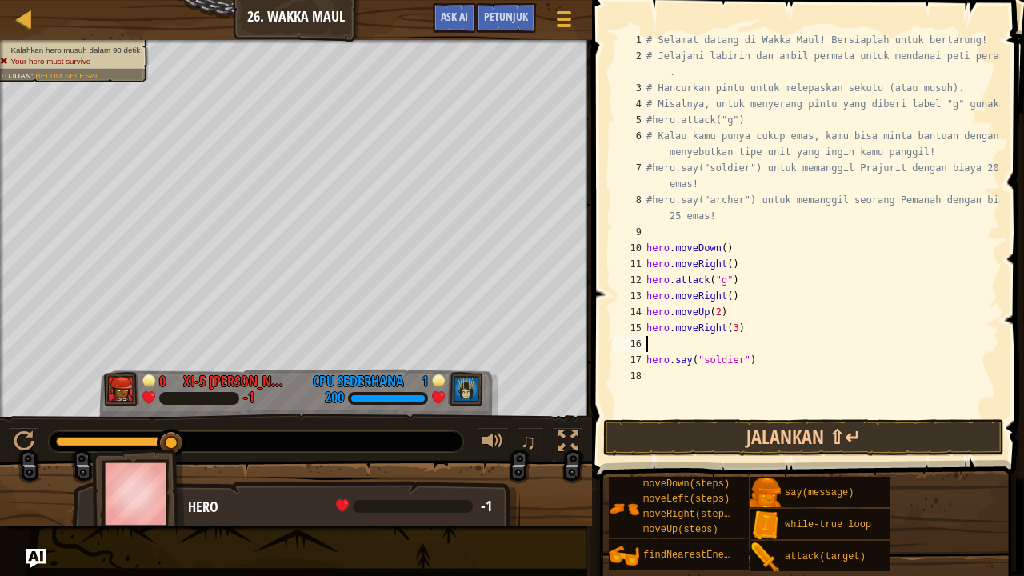
type textarea "h"
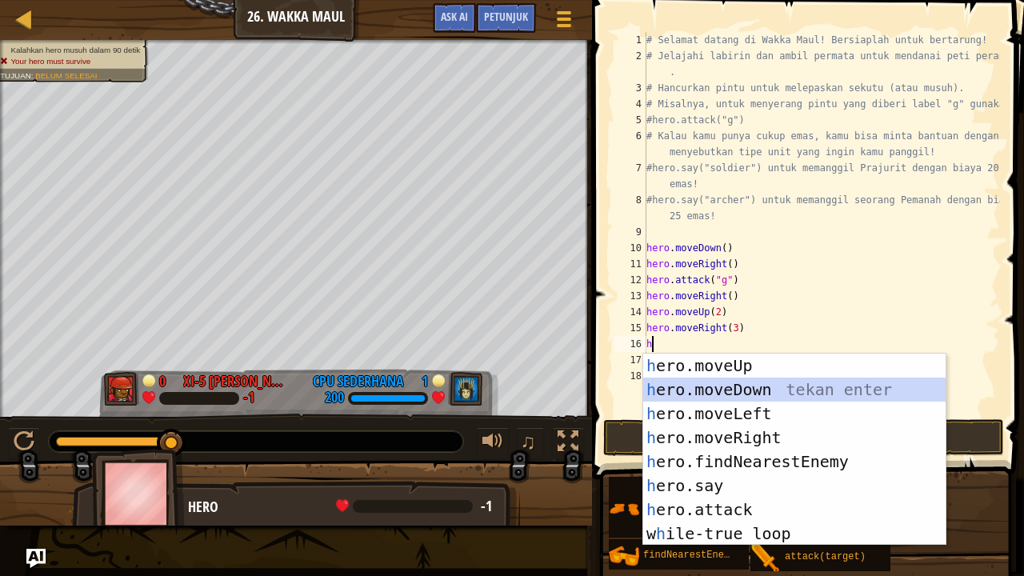
click at [737, 391] on div "h ero.moveUp tekan enter h ero.moveDown tekan enter h ero.moveLeft tekan enter …" at bounding box center [794, 473] width 303 height 240
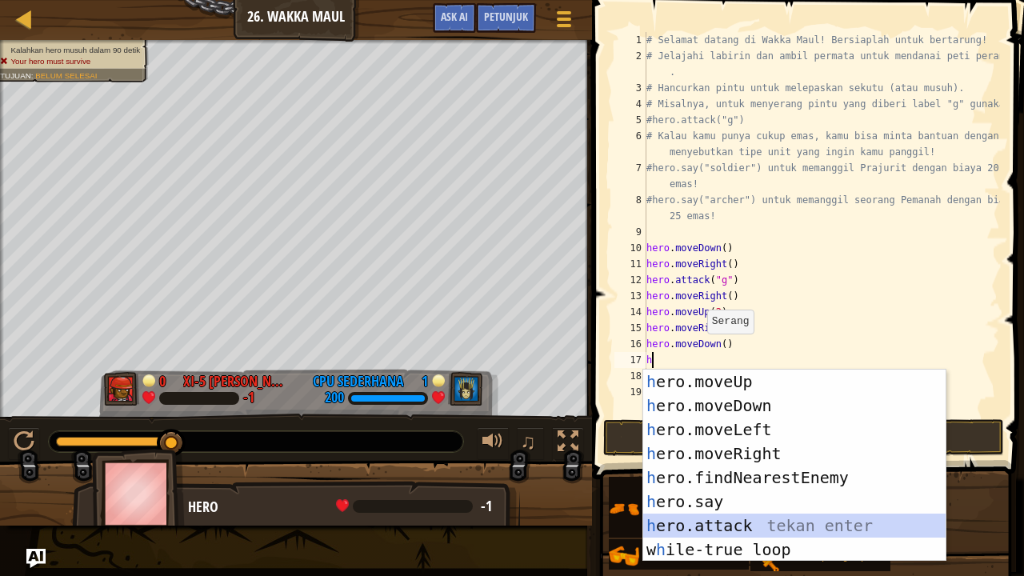
click at [710, 467] on div "h ero.moveUp tekan enter h ero.moveDown tekan enter h ero.moveLeft tekan enter …" at bounding box center [794, 489] width 303 height 240
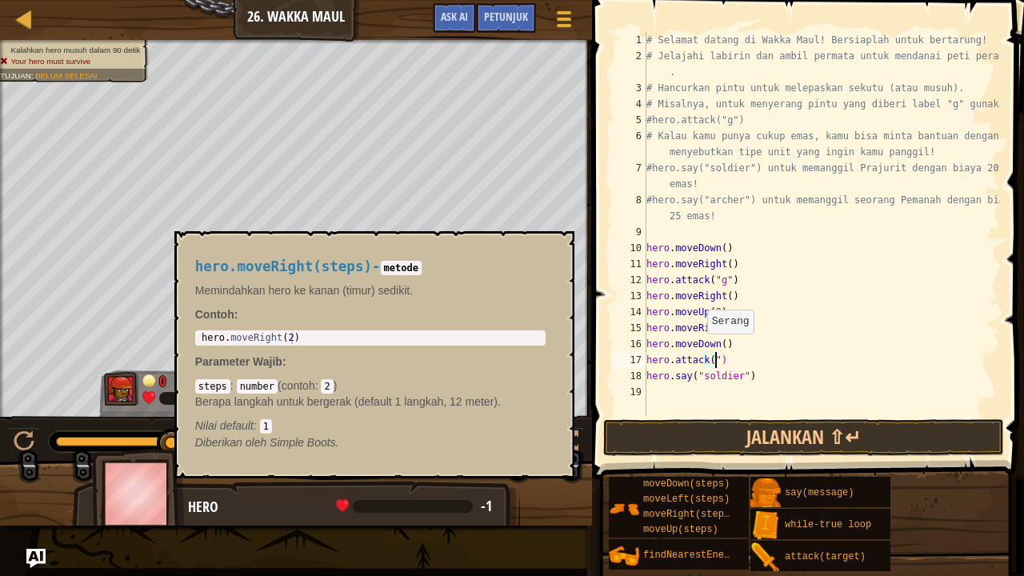
scroll to position [7, 5]
type textarea "hero.attack("n")"
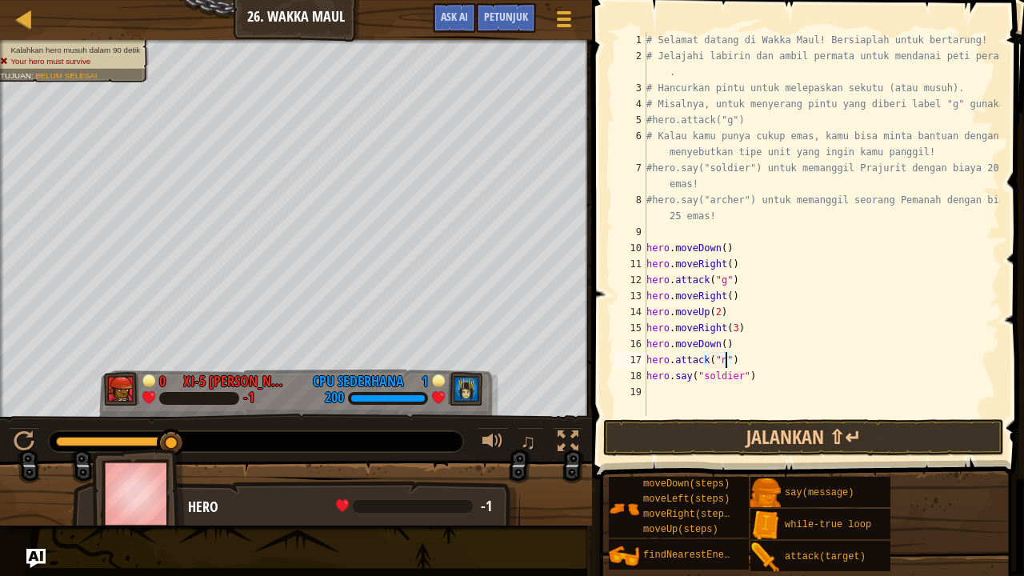
scroll to position [7, 0]
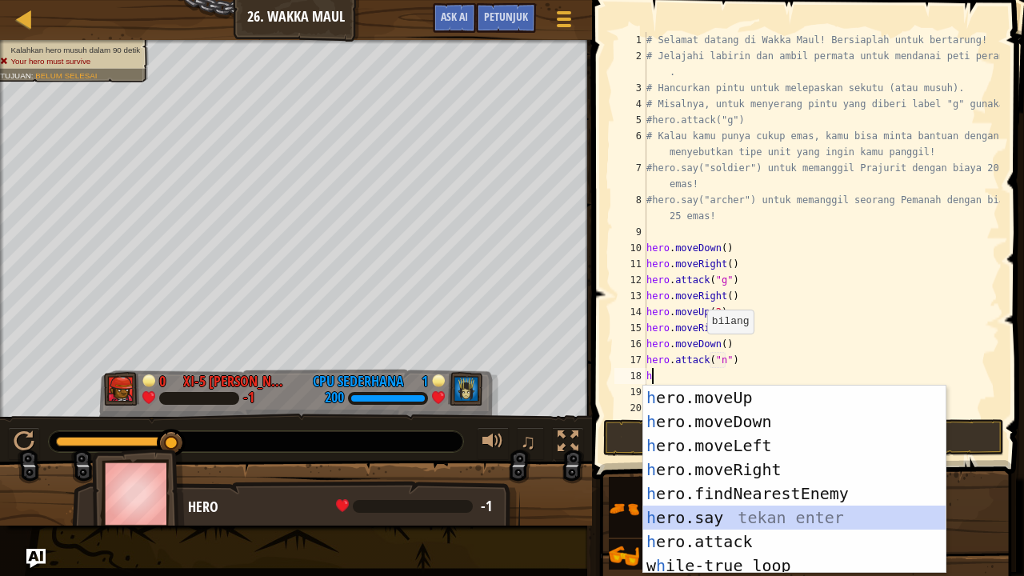
click at [729, 467] on div "h ero.moveUp tekan enter h ero.moveDown tekan enter h ero.moveLeft tekan enter …" at bounding box center [794, 503] width 303 height 236
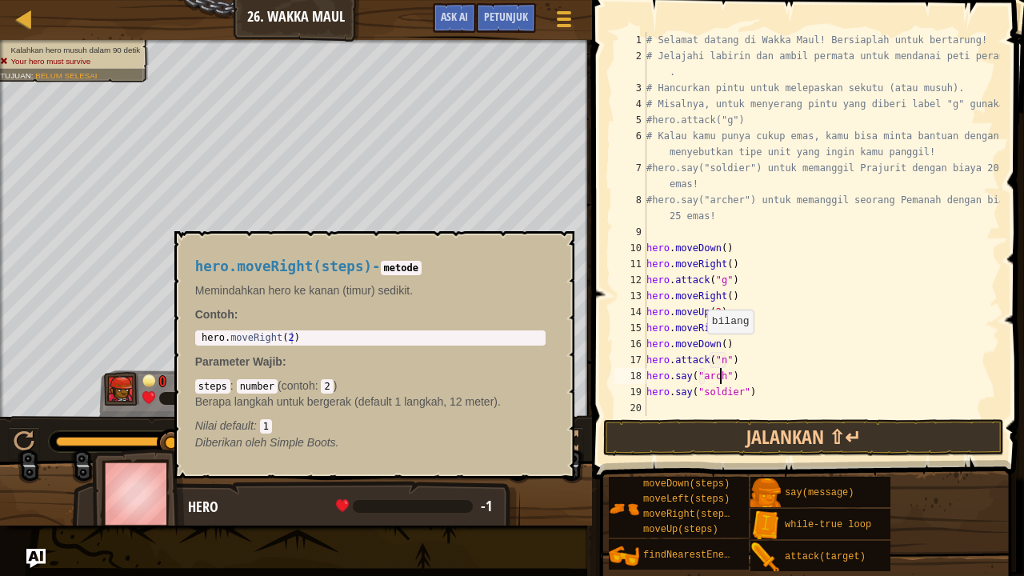
scroll to position [7, 6]
type textarea "hero.say("archer")"
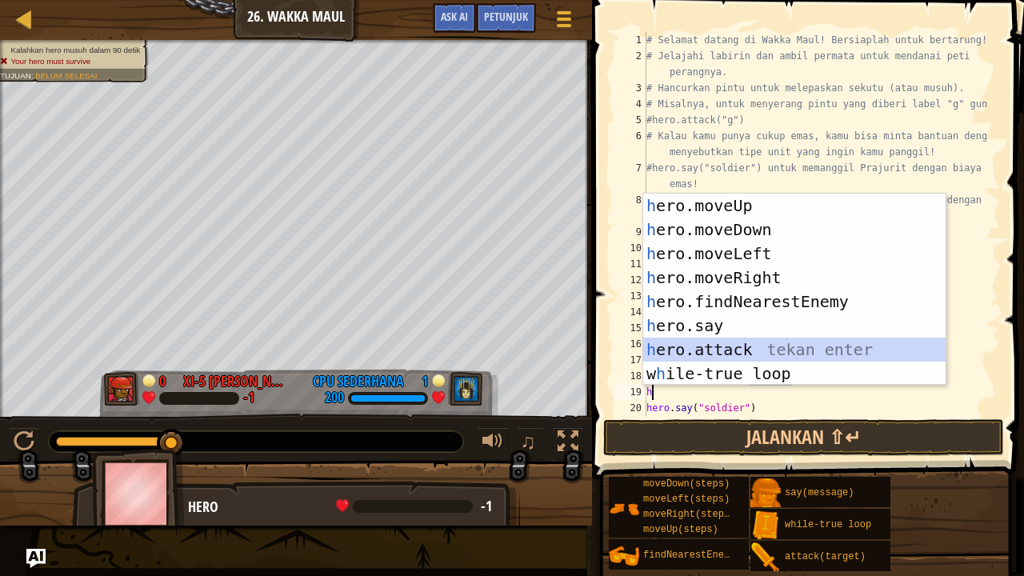
click at [741, 342] on div "h ero.moveUp tekan enter h ero.moveDown tekan enter h ero.moveLeft tekan enter …" at bounding box center [794, 314] width 303 height 240
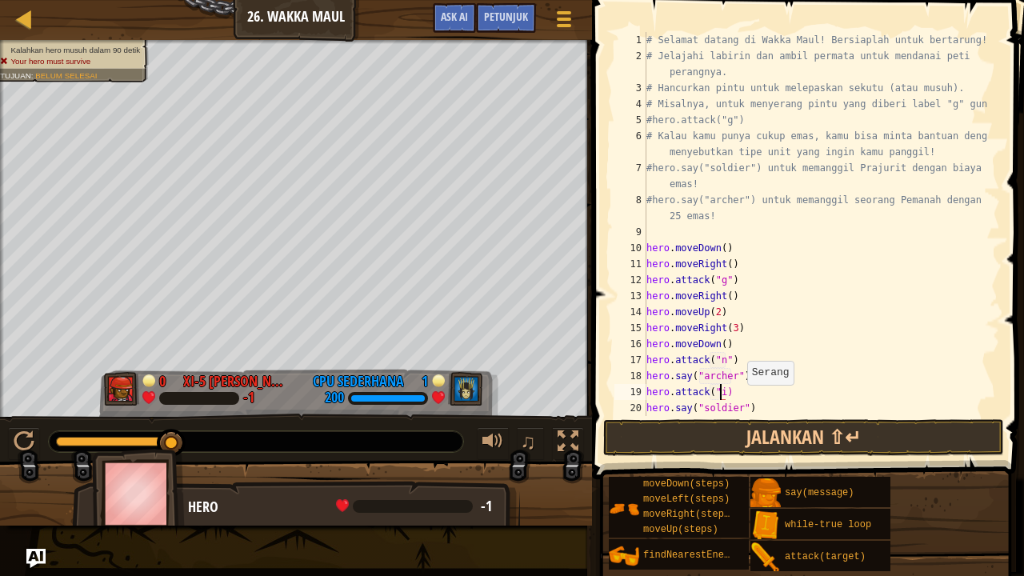
type textarea "hero.attack("i")"
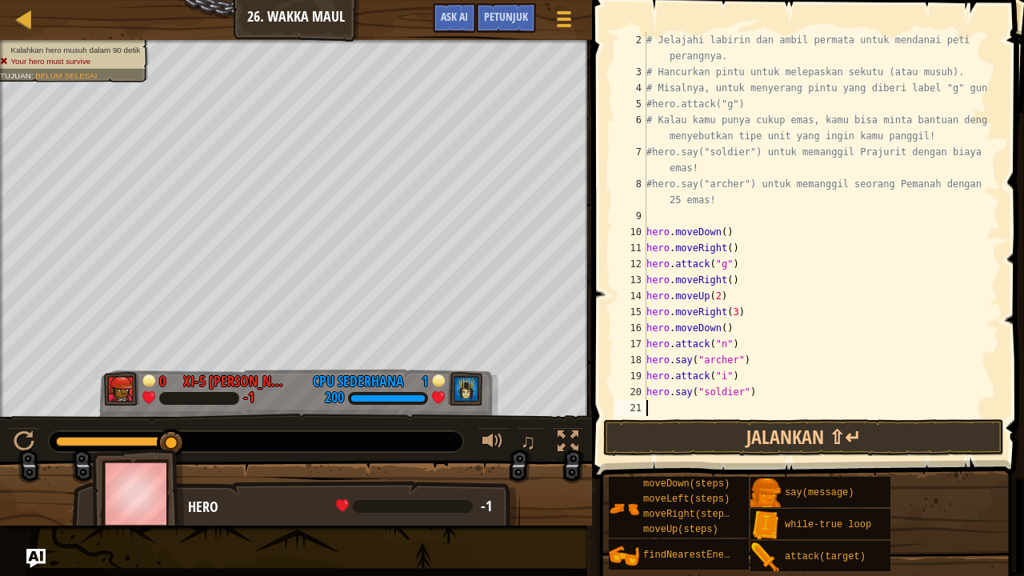
click at [747, 412] on div "# Jelajahi labirin dan ambil permata untuk mendanai peti perangnya. # Hancurkan…" at bounding box center [815, 248] width 345 height 432
type textarea "h"
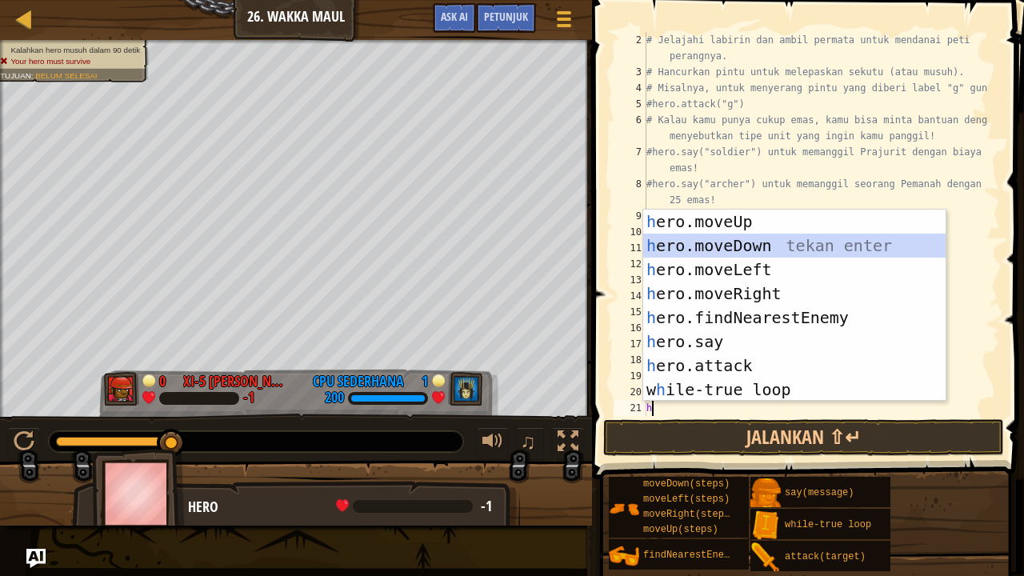
click at [746, 241] on div "h ero.moveUp tekan enter h ero.moveDown tekan enter h ero.moveLeft tekan enter …" at bounding box center [794, 330] width 303 height 240
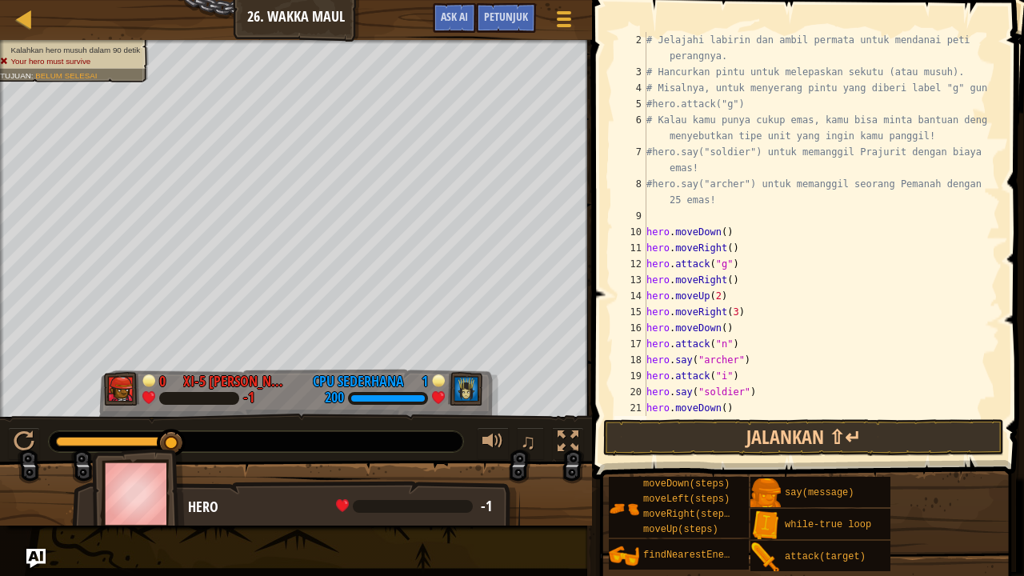
scroll to position [48, 0]
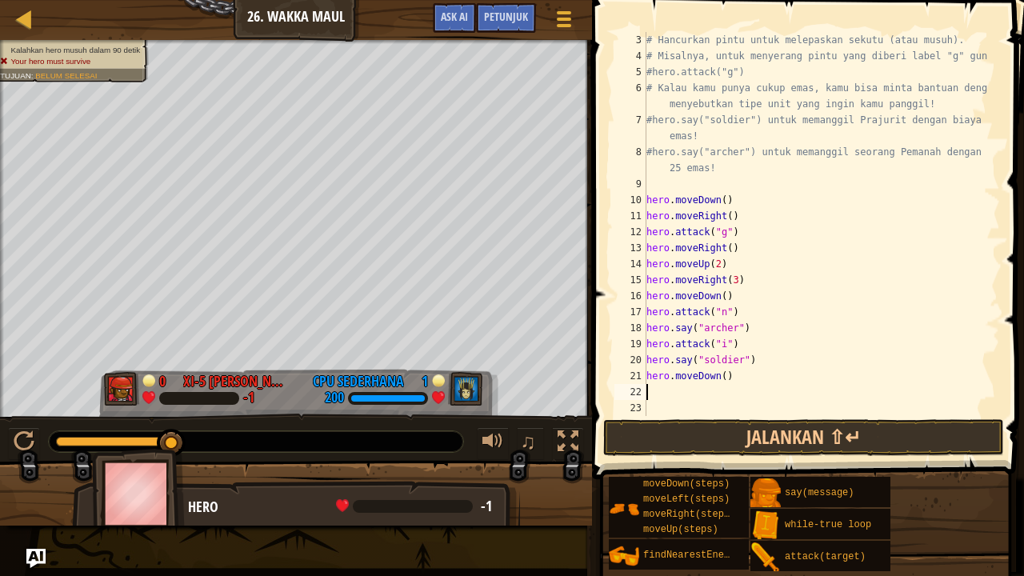
type textarea "h"
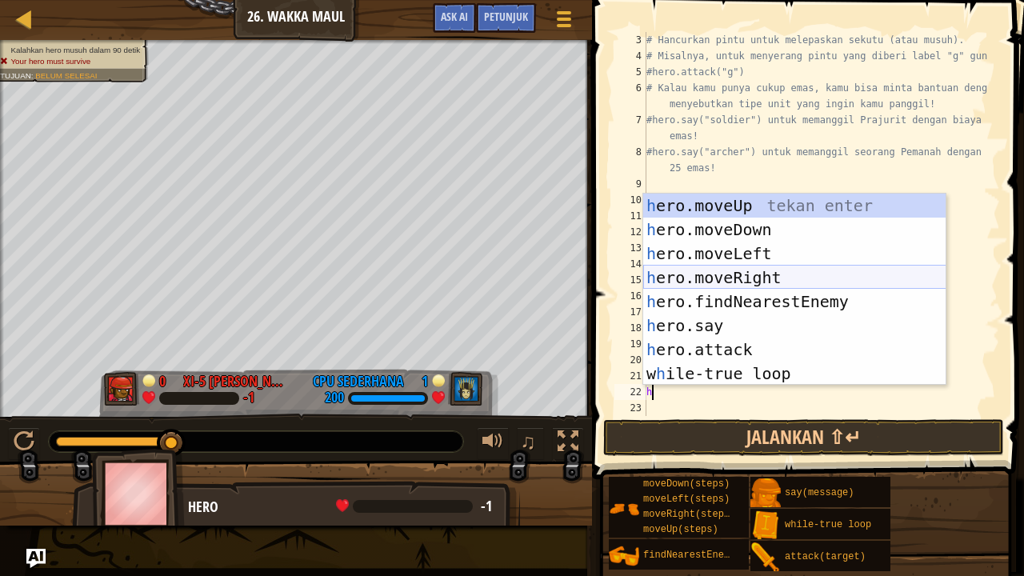
click at [736, 277] on div "h ero.moveUp tekan enter h ero.moveDown tekan enter h ero.moveLeft tekan enter …" at bounding box center [794, 314] width 303 height 240
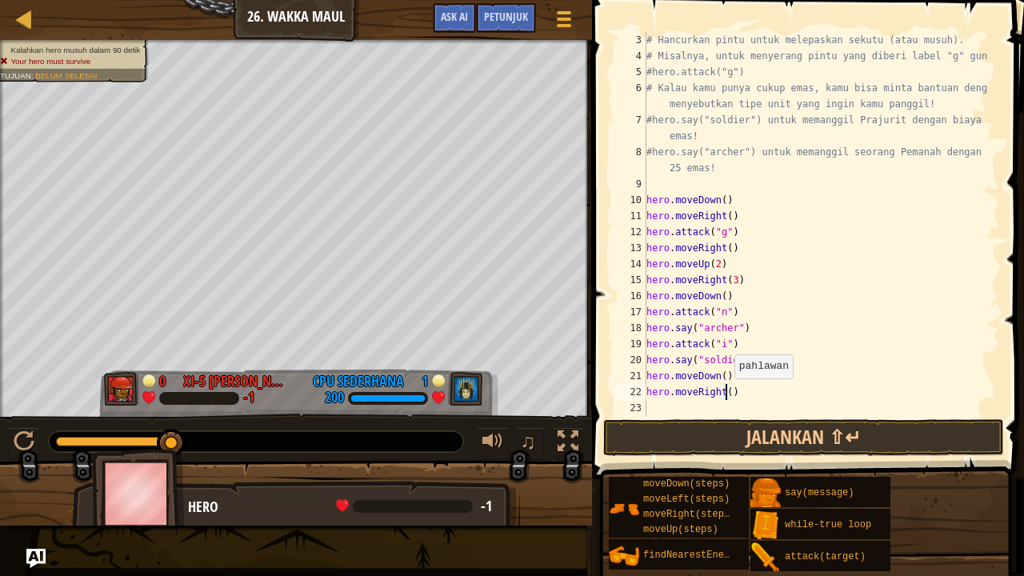
click at [726, 394] on div "# Hancurkan pintu untuk melepaskan sekutu (atau musuh). # Misalnya, untuk menye…" at bounding box center [815, 240] width 345 height 416
type textarea "hero.moveRight(2)"
type textarea "h"
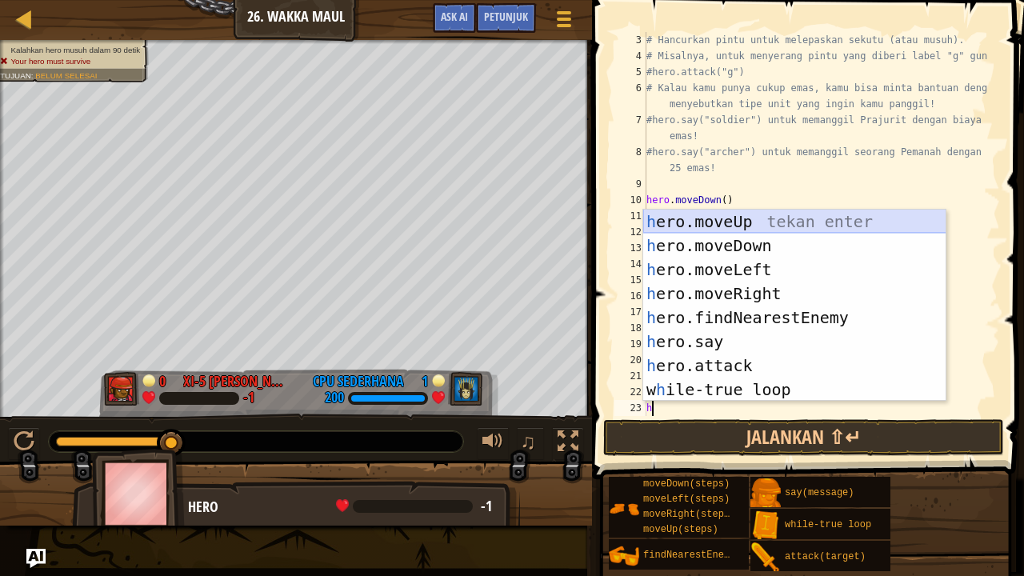
click at [757, 214] on div "h ero.moveUp tekan enter h ero.moveDown tekan enter h ero.moveLeft tekan enter …" at bounding box center [794, 330] width 303 height 240
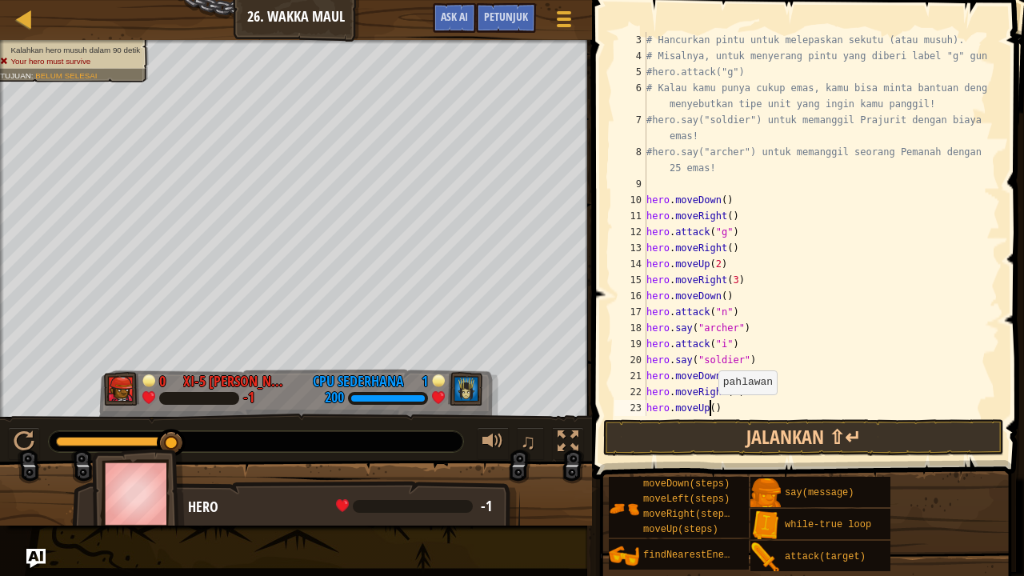
click at [709, 409] on div "# Hancurkan pintu untuk melepaskan sekutu (atau musuh). # Misalnya, untuk menye…" at bounding box center [815, 240] width 345 height 416
type textarea "hero.moveUp(2)"
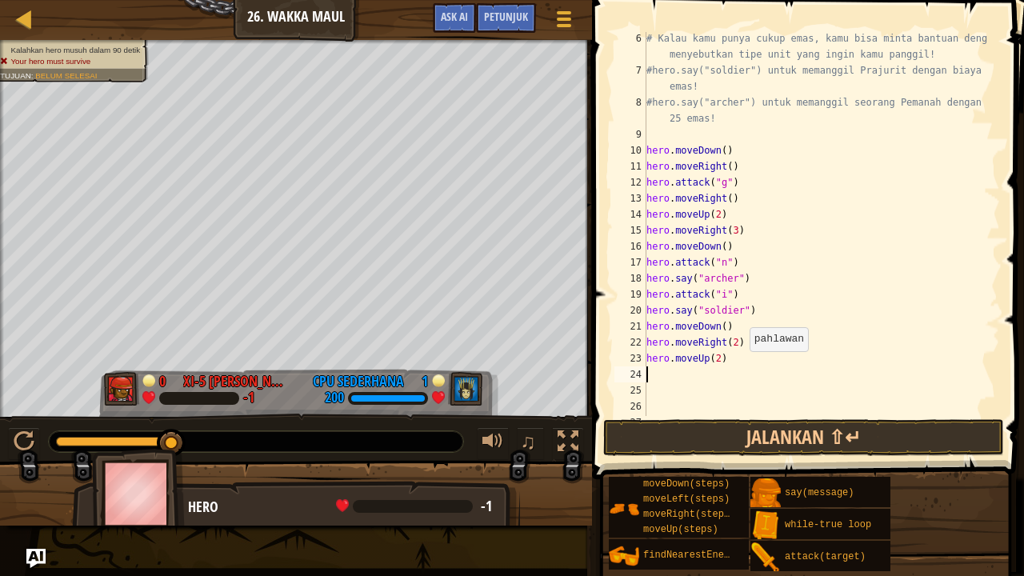
scroll to position [98, 0]
type textarea "h"
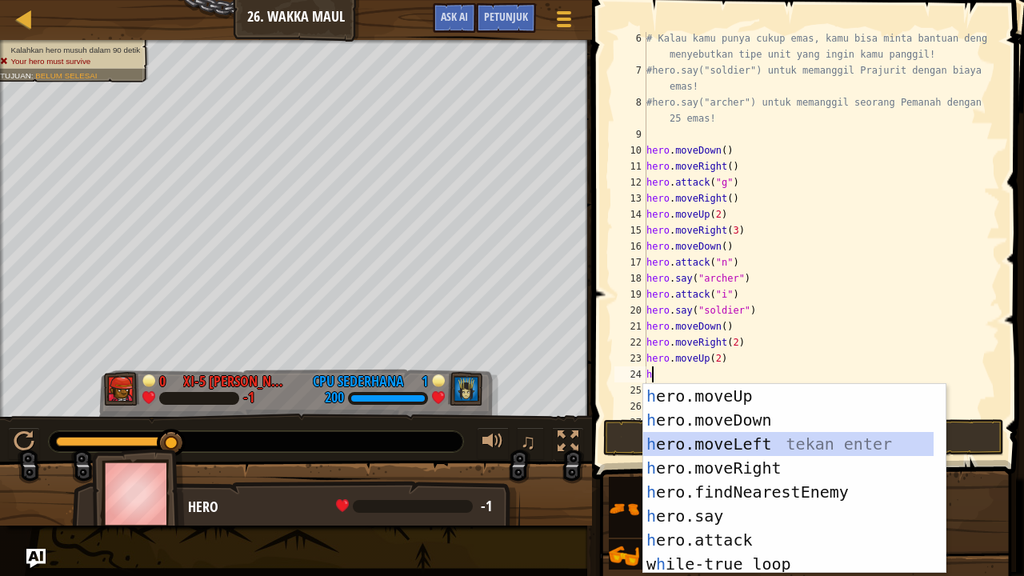
click at [737, 448] on div "h ero.moveUp tekan enter h ero.moveDown tekan enter h ero.moveLeft tekan enter …" at bounding box center [788, 503] width 291 height 238
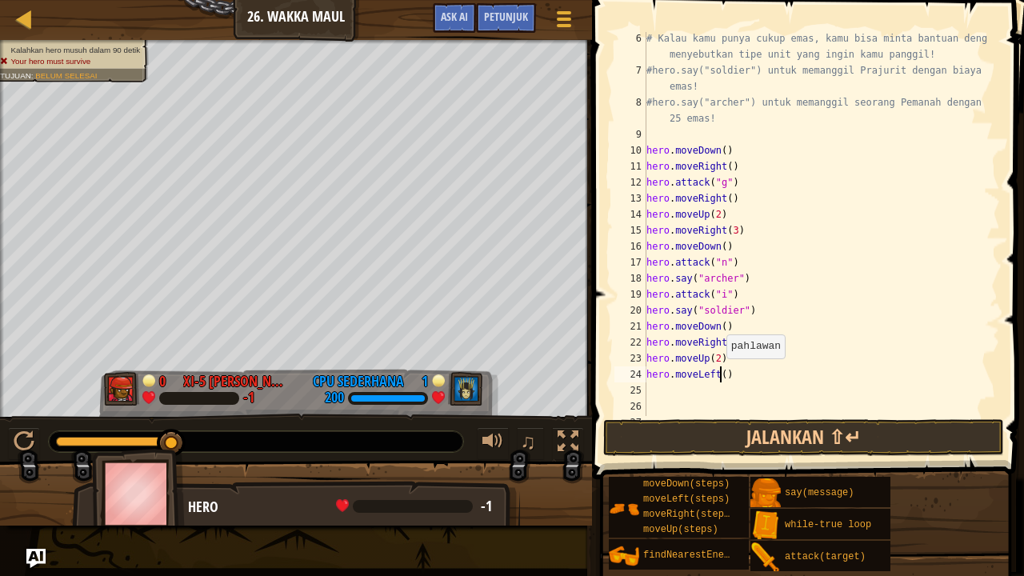
click at [718, 373] on div "# Kalau kamu punya cukup emas, kamu bisa minta bantuan dengan menyebutkan tipe …" at bounding box center [815, 246] width 345 height 432
type textarea "hero.moveLeft(2)"
type textarea "h"
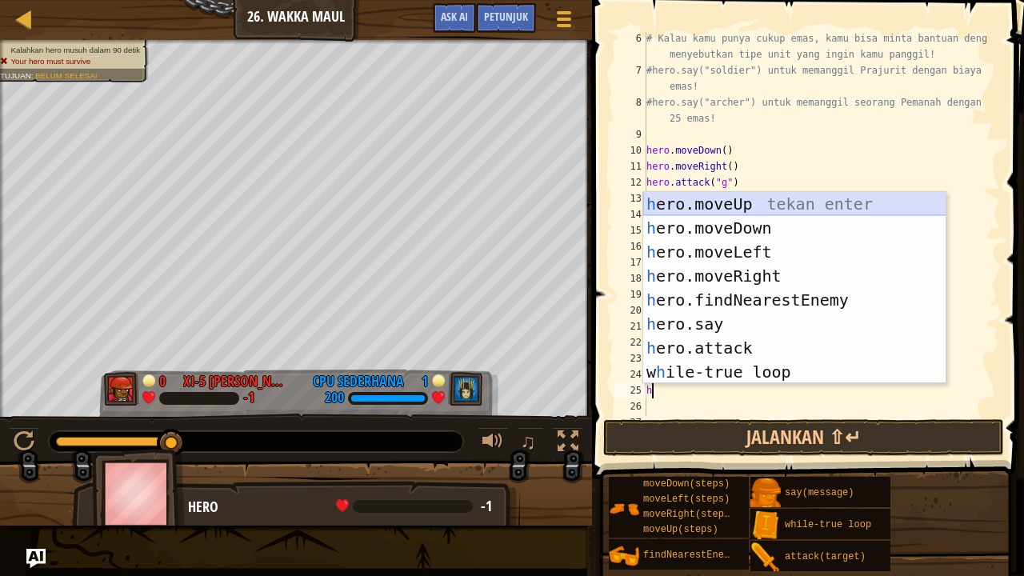
click at [741, 202] on div "h ero.moveUp tekan enter h ero.moveDown tekan enter h ero.moveLeft tekan enter …" at bounding box center [794, 312] width 303 height 240
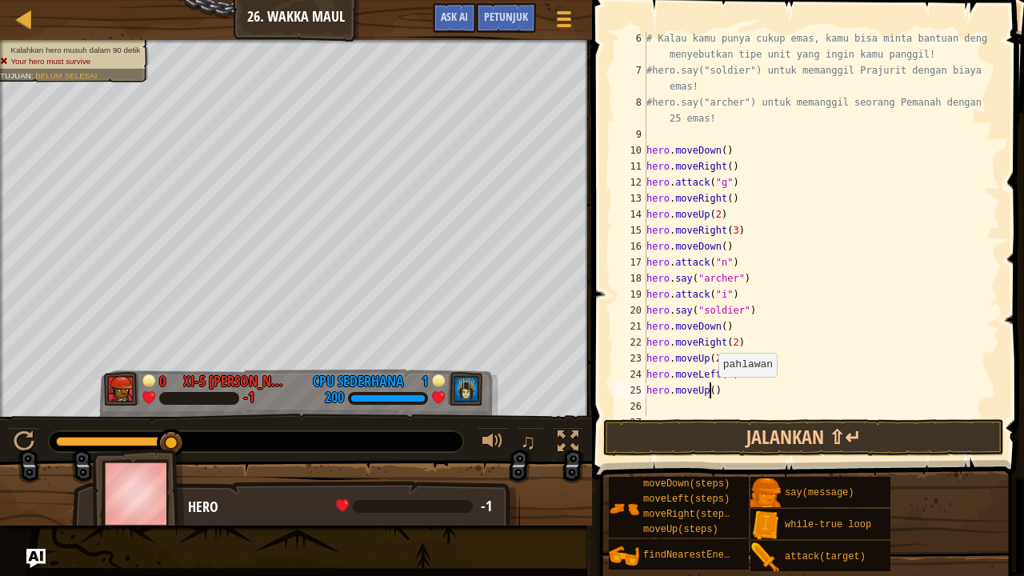
click at [709, 391] on div "# Kalau kamu punya cukup emas, kamu bisa minta bantuan dengan menyebutkan tipe …" at bounding box center [815, 246] width 345 height 432
type textarea "hero.moveUp(2)"
type textarea "w"
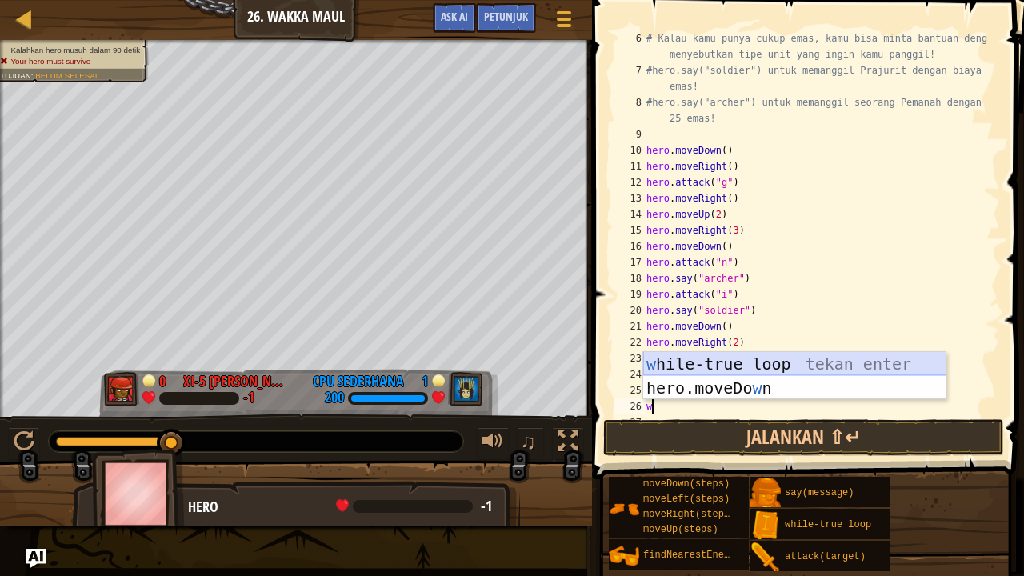
click at [715, 366] on div "w hile-true loop tekan enter hero.moveDo w n tekan enter" at bounding box center [794, 400] width 303 height 96
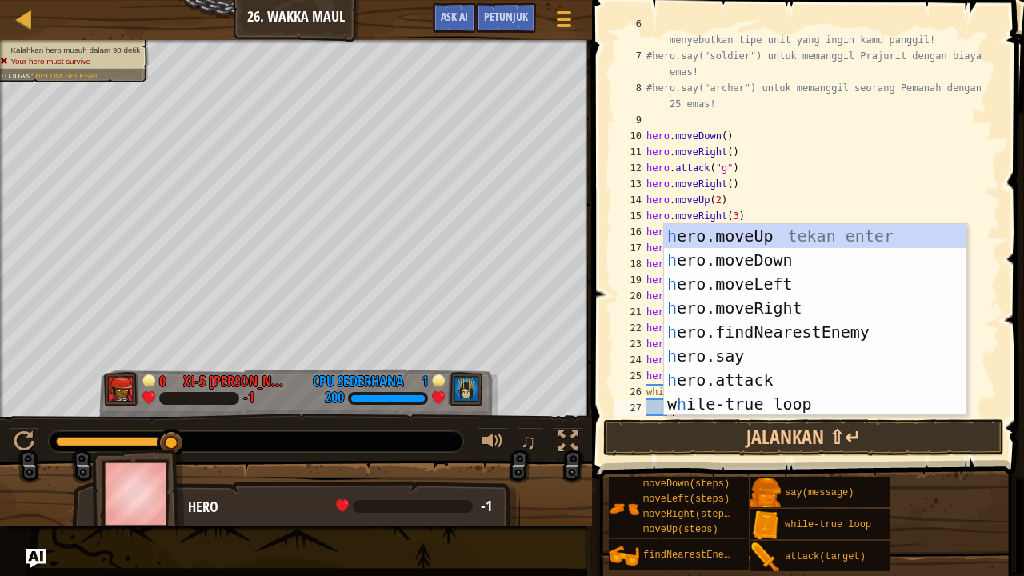
scroll to position [112, 0]
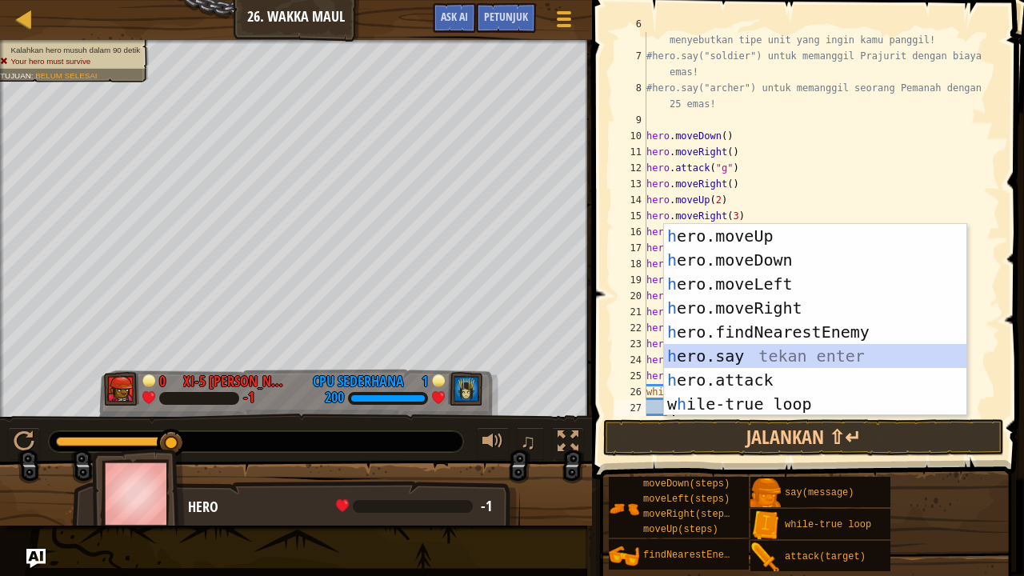
click at [725, 351] on div "h ero.moveUp tekan enter h ero.moveDown tekan enter h ero.moveLeft tekan enter …" at bounding box center [815, 344] width 303 height 240
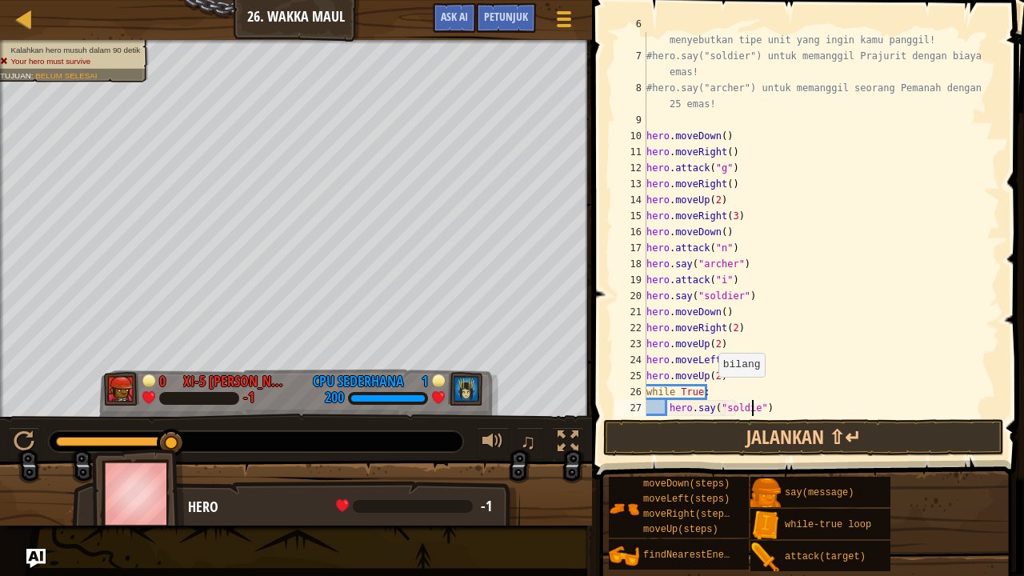
type textarea "hero.say("soldier")"
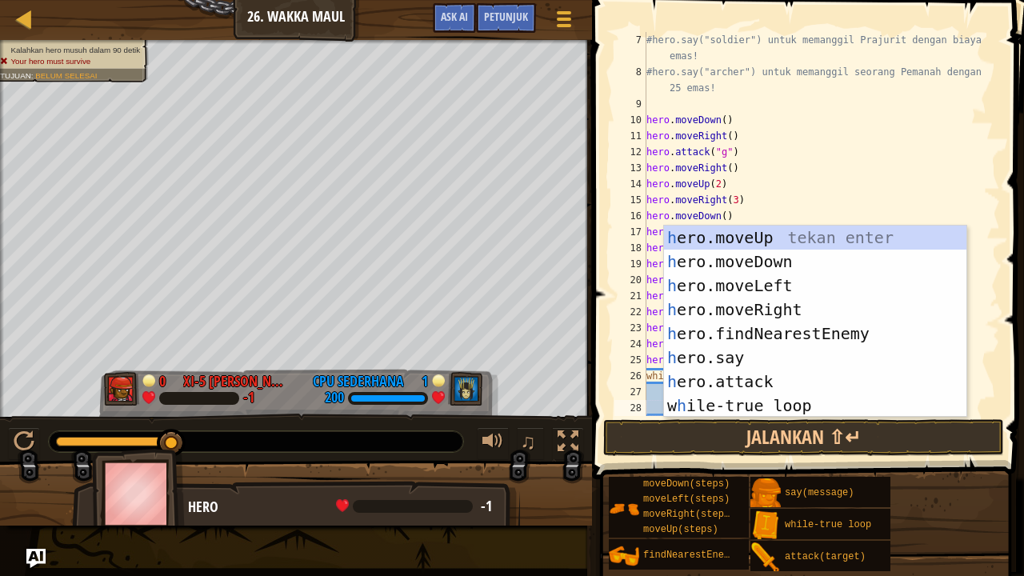
scroll to position [128, 0]
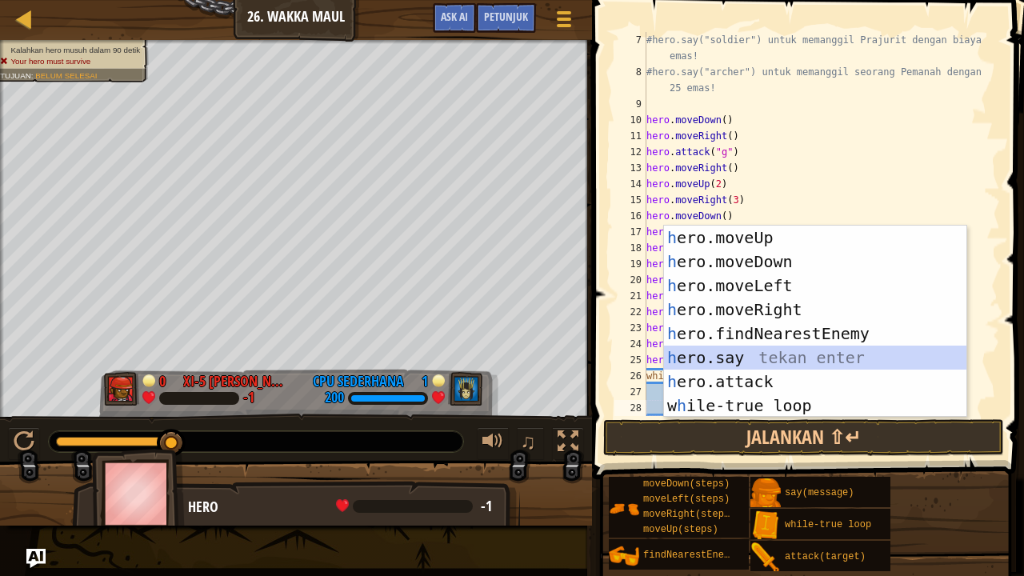
click at [736, 349] on div "h ero.moveUp tekan enter h ero.moveDown tekan enter h ero.moveLeft tekan enter …" at bounding box center [815, 346] width 303 height 240
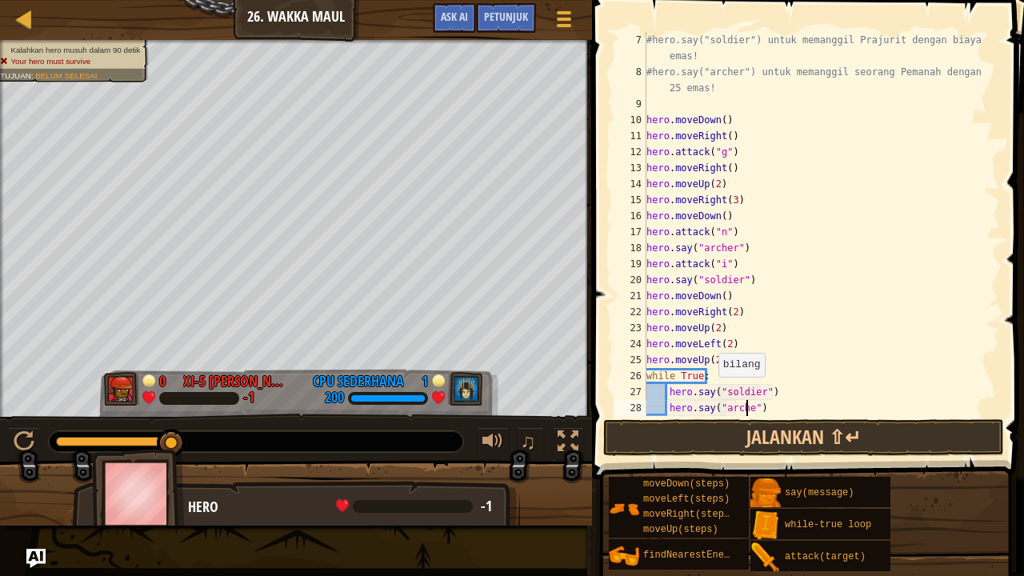
scroll to position [7, 8]
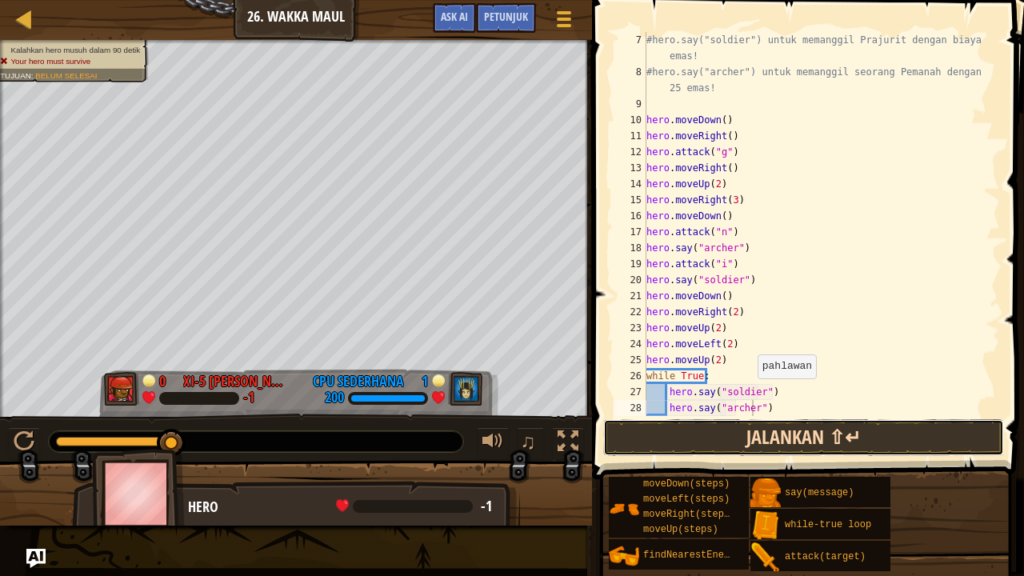
click at [776, 427] on button "Jalankan ⇧↵" at bounding box center [803, 437] width 401 height 37
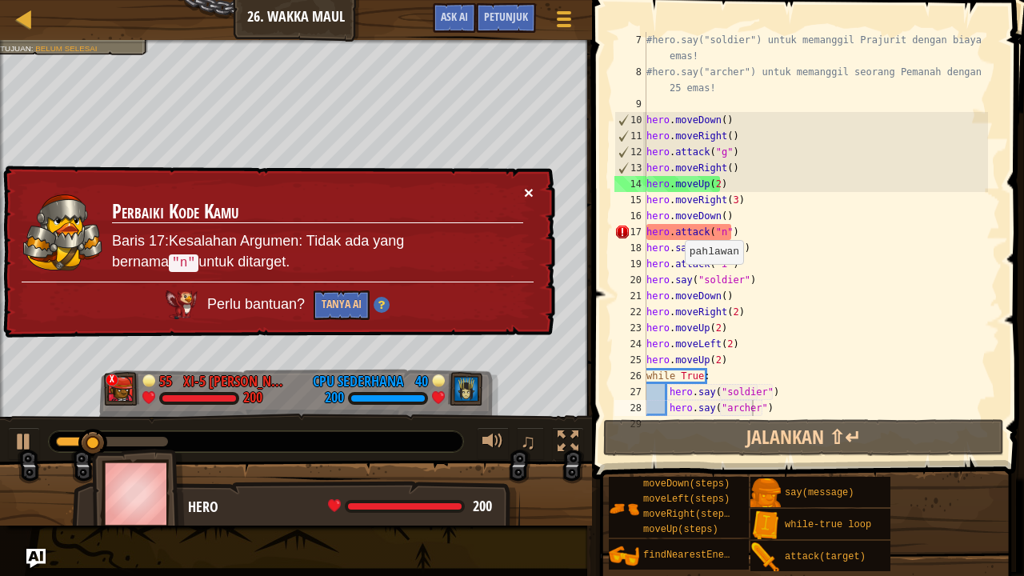
click at [532, 192] on button "×" at bounding box center [529, 192] width 10 height 17
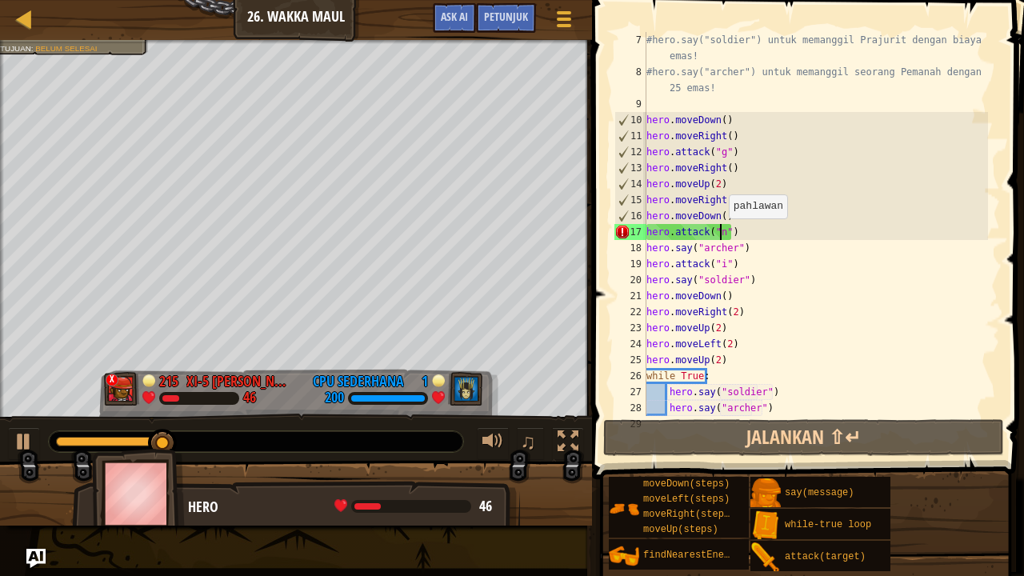
click at [720, 234] on div "#hero.say("soldier") untuk memanggil Prajurit dengan biaya 20 emas! #hero.say("…" at bounding box center [815, 248] width 345 height 432
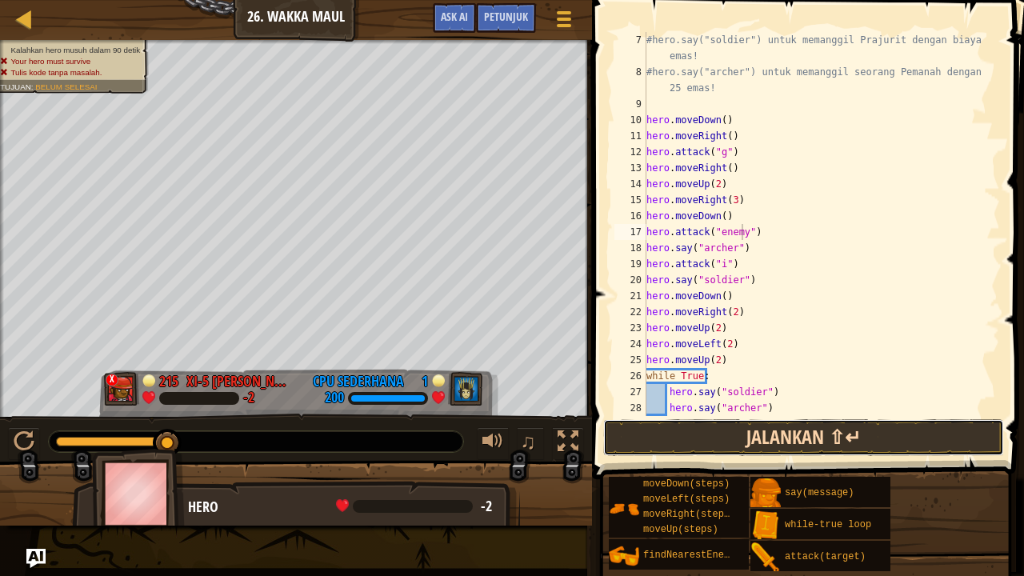
click at [800, 433] on button "Jalankan ⇧↵" at bounding box center [803, 437] width 401 height 37
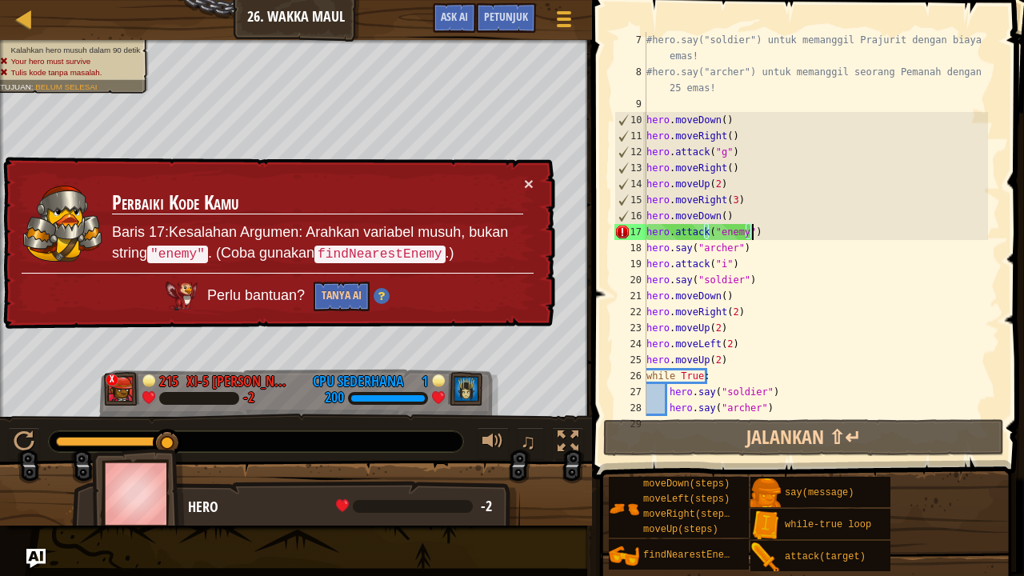
click at [807, 230] on div "#hero.say("soldier") untuk memanggil Prajurit dengan biaya 20 emas! #hero.say("…" at bounding box center [815, 248] width 345 height 432
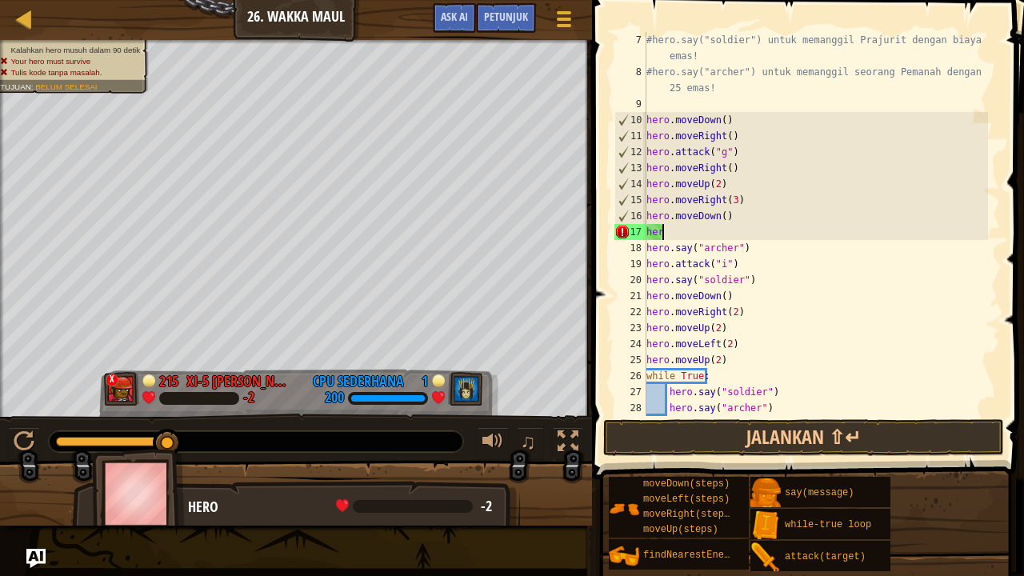
scroll to position [7, 0]
type textarea "hero"
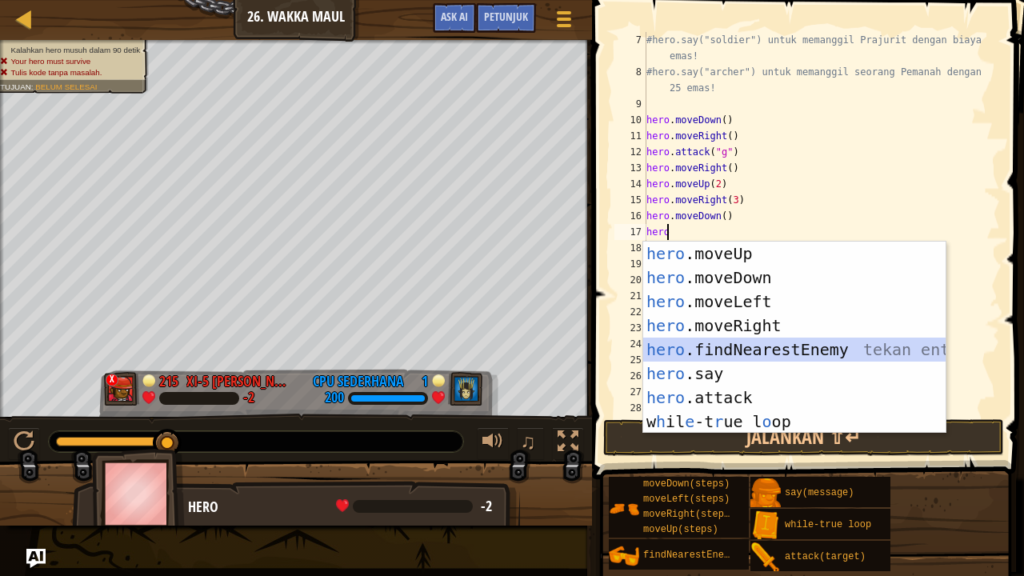
click at [784, 355] on div "hero .moveUp tekan enter hero .moveDown tekan enter hero .moveLeft tekan enter …" at bounding box center [794, 362] width 303 height 240
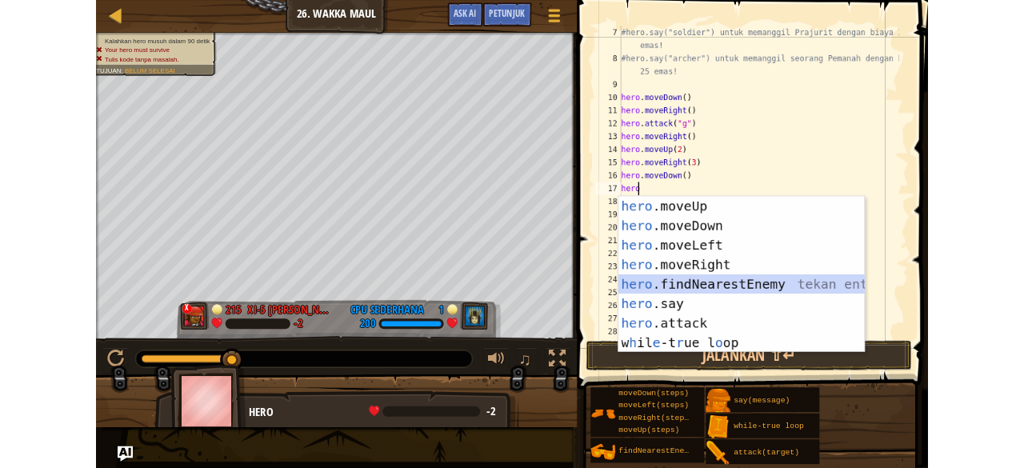
scroll to position [7, 0]
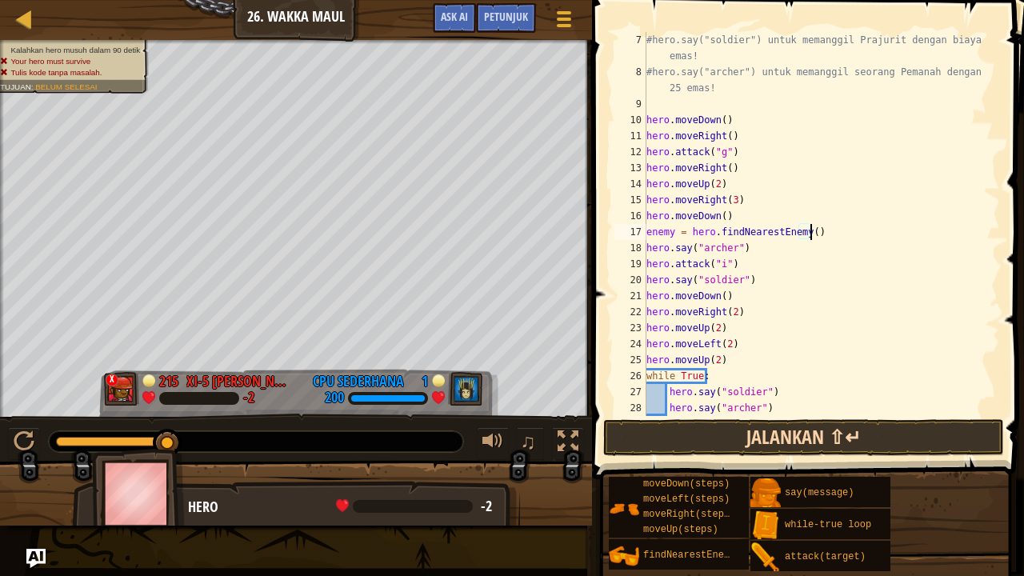
type textarea "enemy = hero.findNearestEnemy()"
click at [848, 433] on button "Jalankan ⇧↵" at bounding box center [803, 437] width 401 height 37
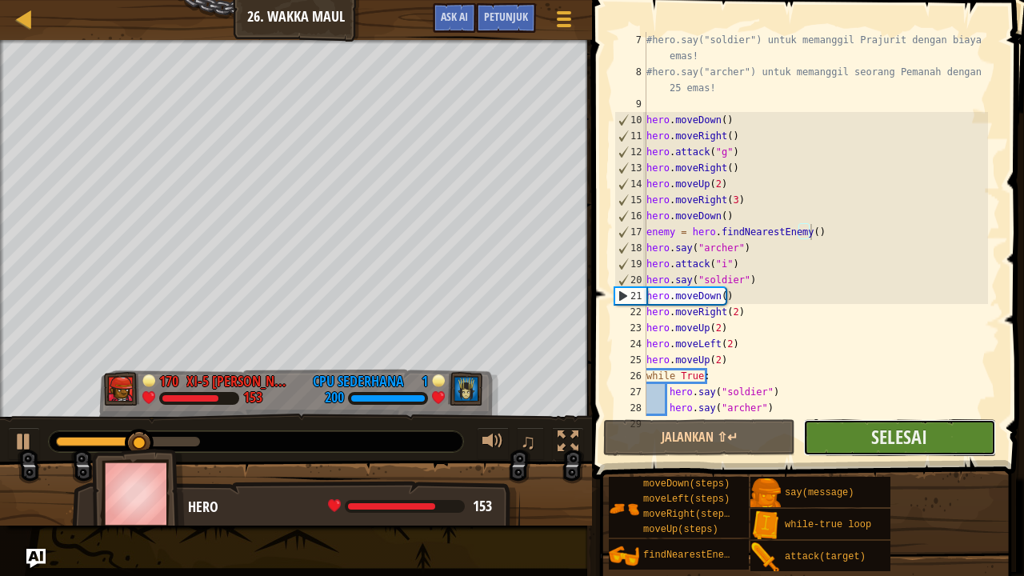
click at [854, 435] on button "Selesai" at bounding box center [899, 437] width 192 height 37
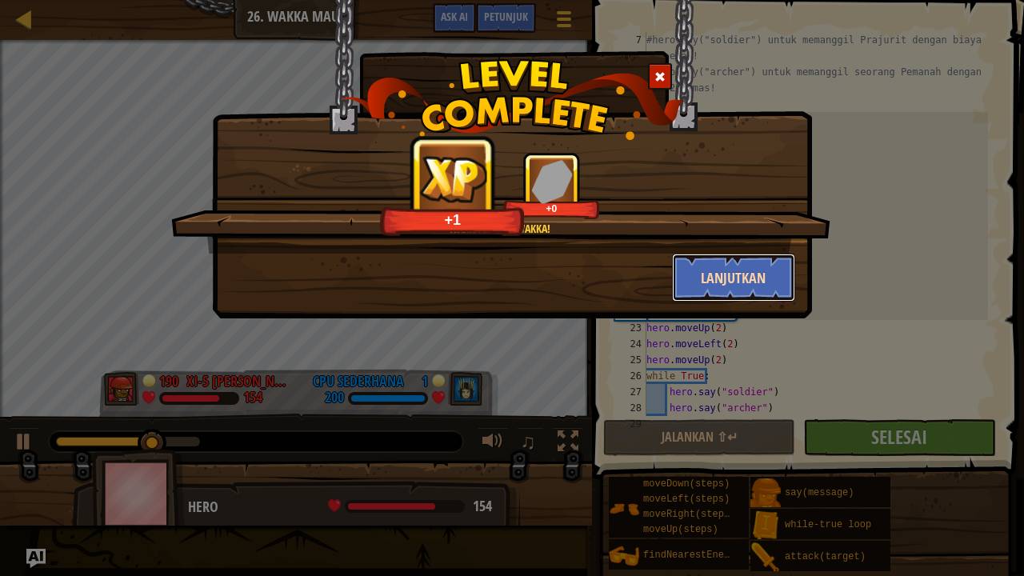
click at [744, 274] on button "Lanjutkan" at bounding box center [734, 278] width 124 height 48
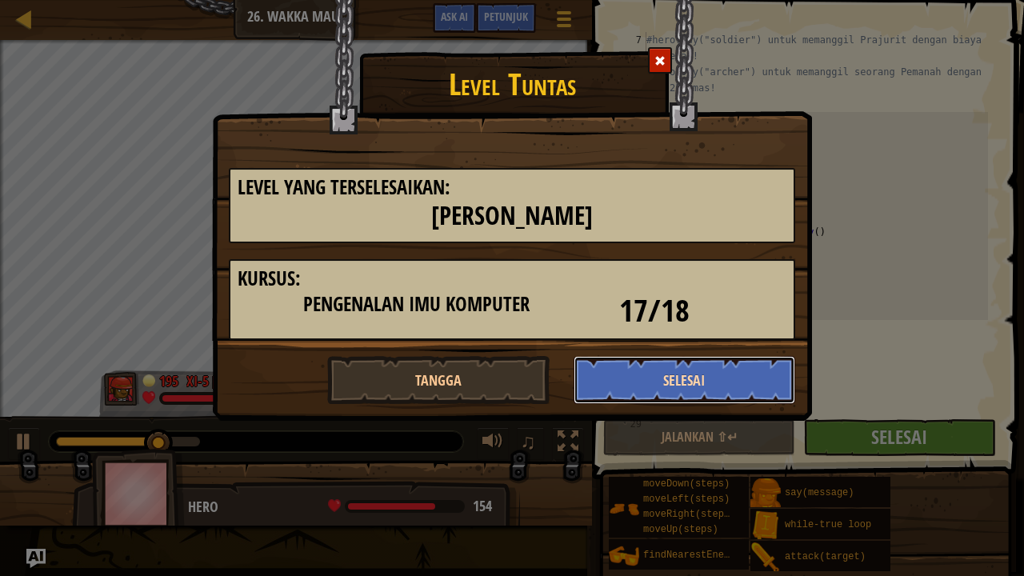
click at [695, 367] on button "Selesai" at bounding box center [684, 380] width 222 height 48
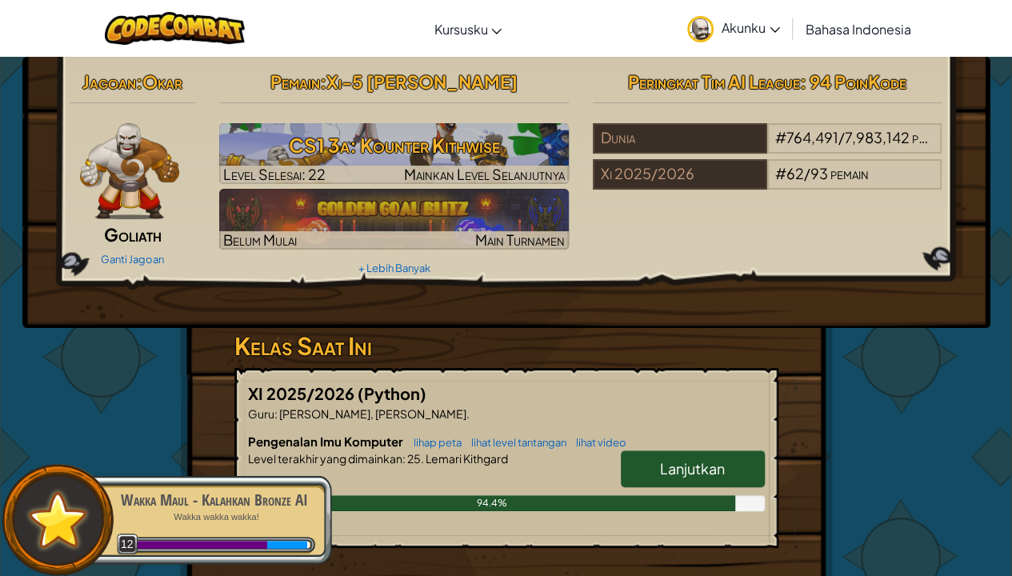
click at [698, 467] on span "Lanjutkan" at bounding box center [692, 468] width 65 height 18
select select "id"
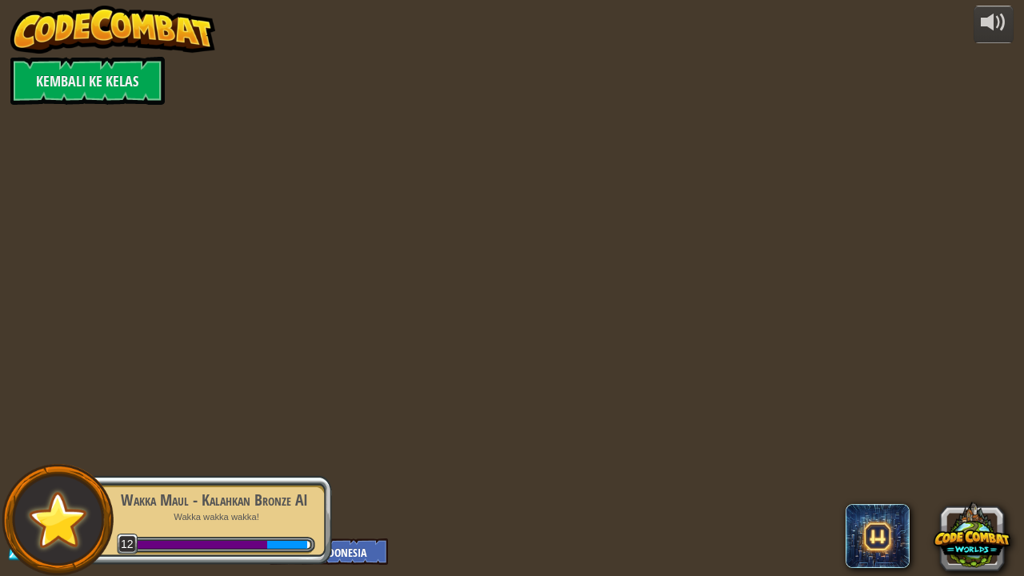
select select "id"
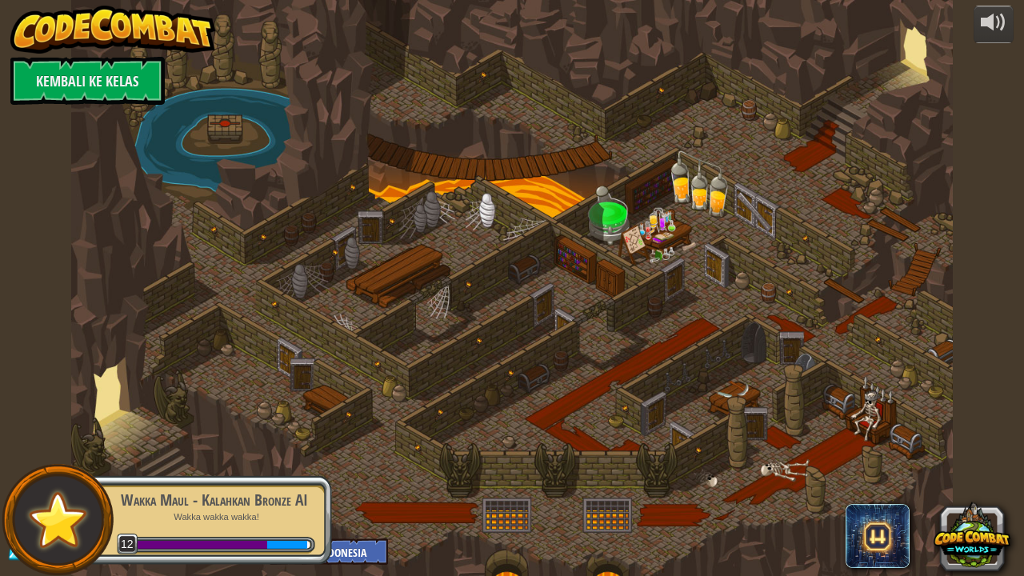
select select "id"
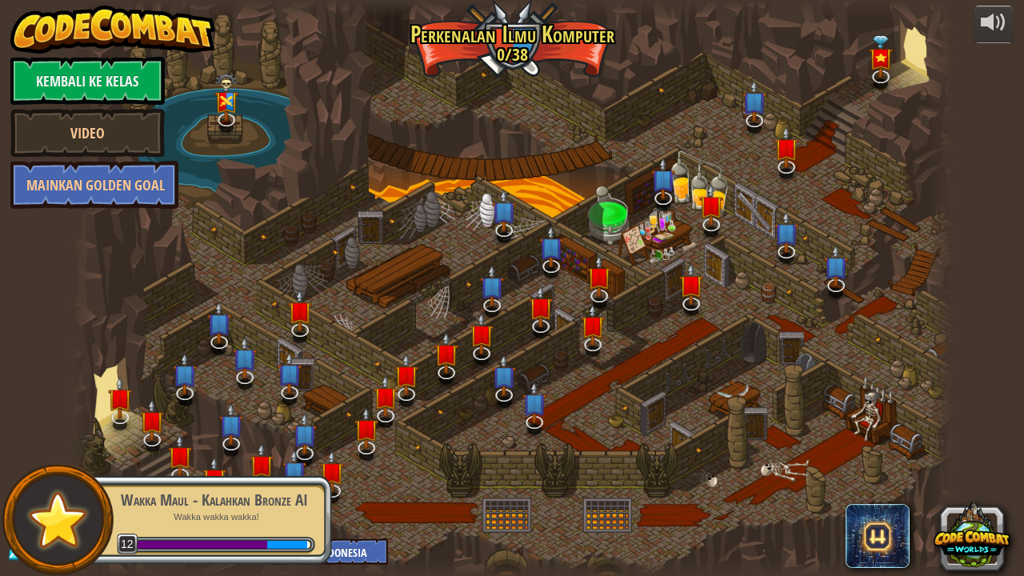
select select "id"
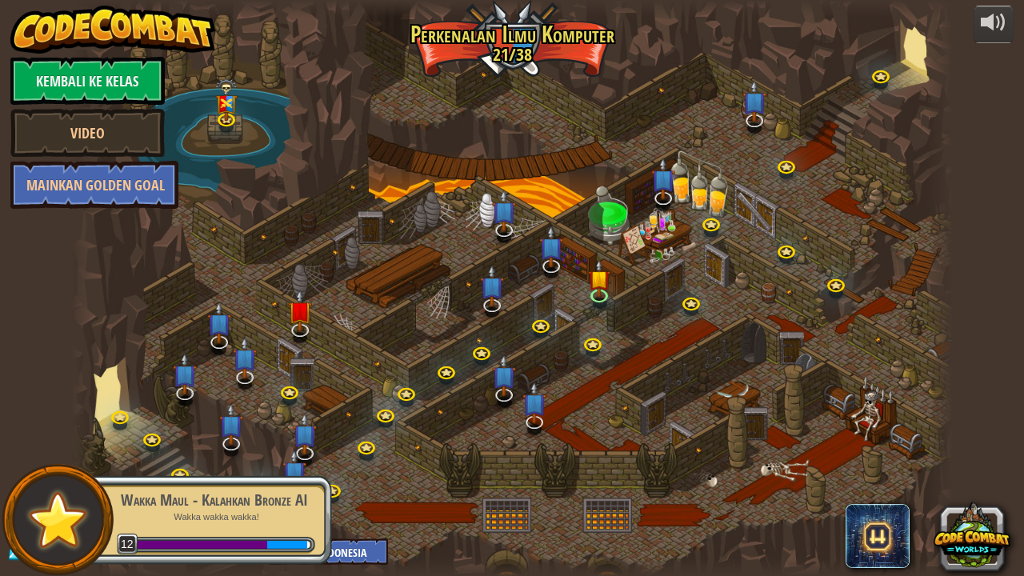
select select "id"
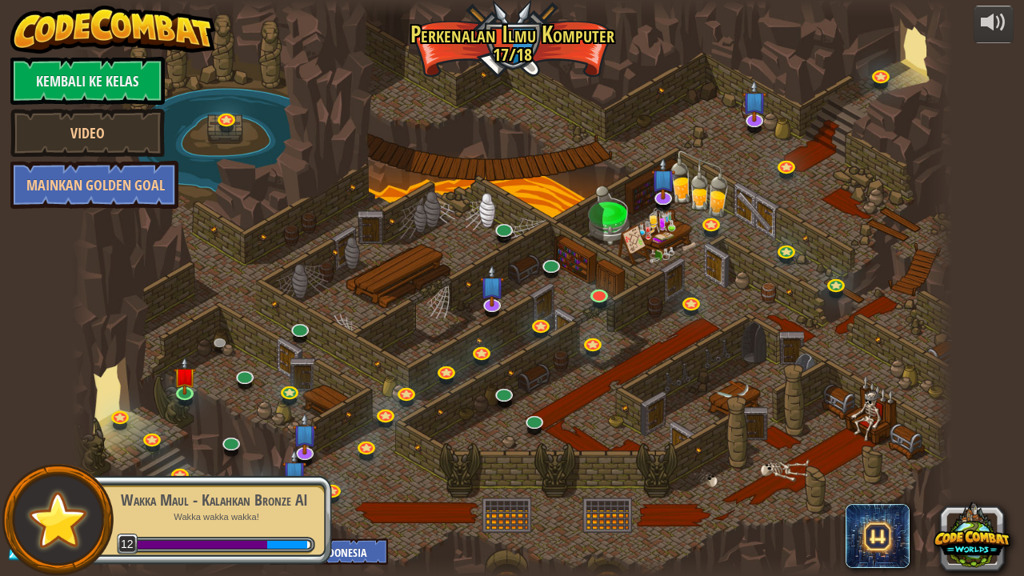
select select "id"
click at [179, 384] on img at bounding box center [185, 366] width 22 height 50
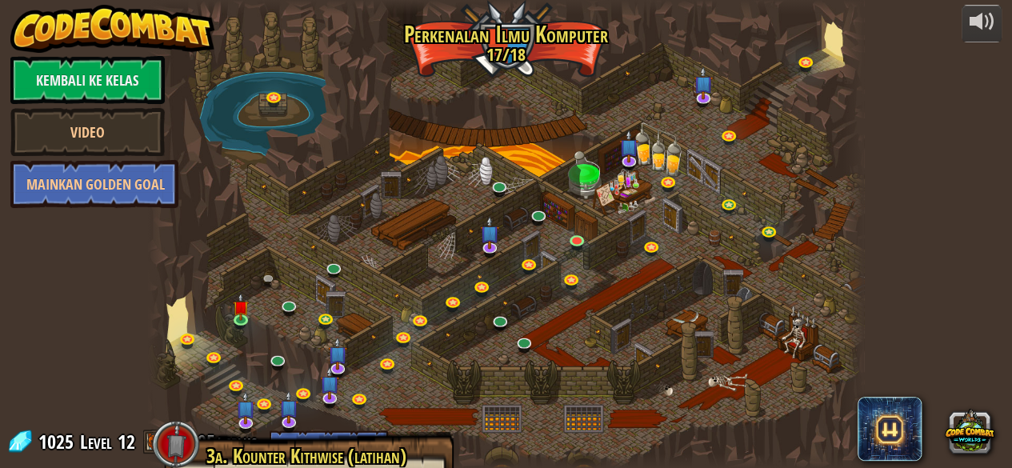
click at [516, 41] on div at bounding box center [506, 234] width 716 height 468
